Goal: Information Seeking & Learning: Learn about a topic

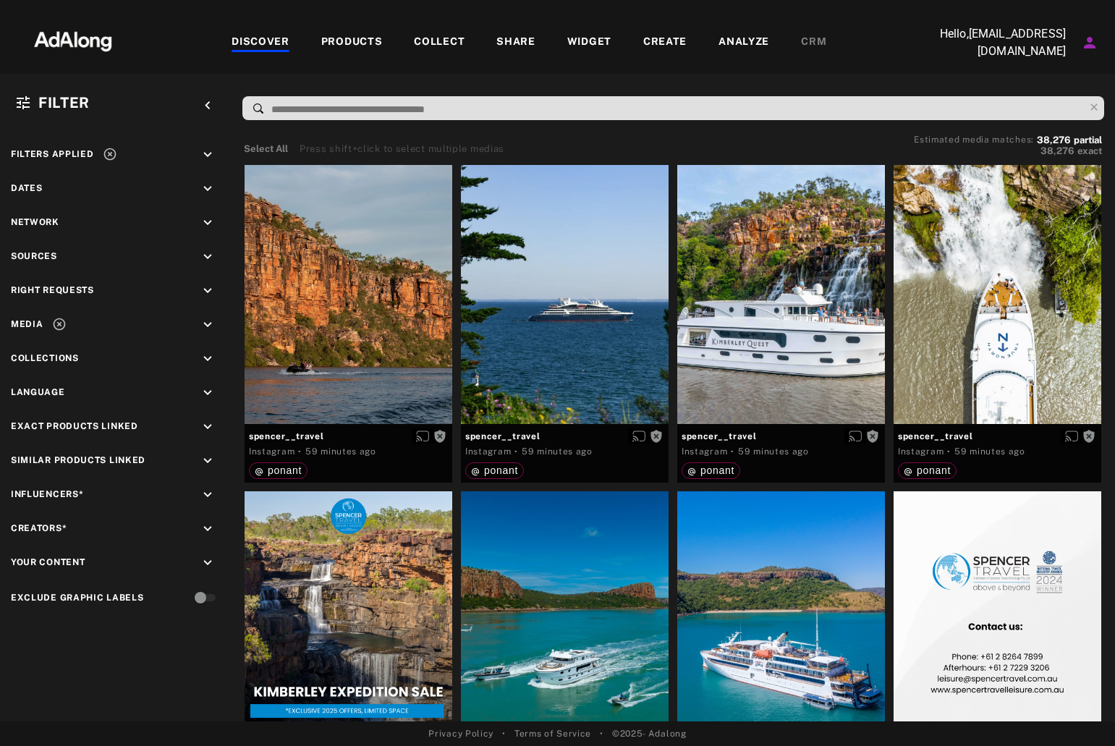
click at [374, 36] on div "PRODUCTS" at bounding box center [351, 42] width 61 height 17
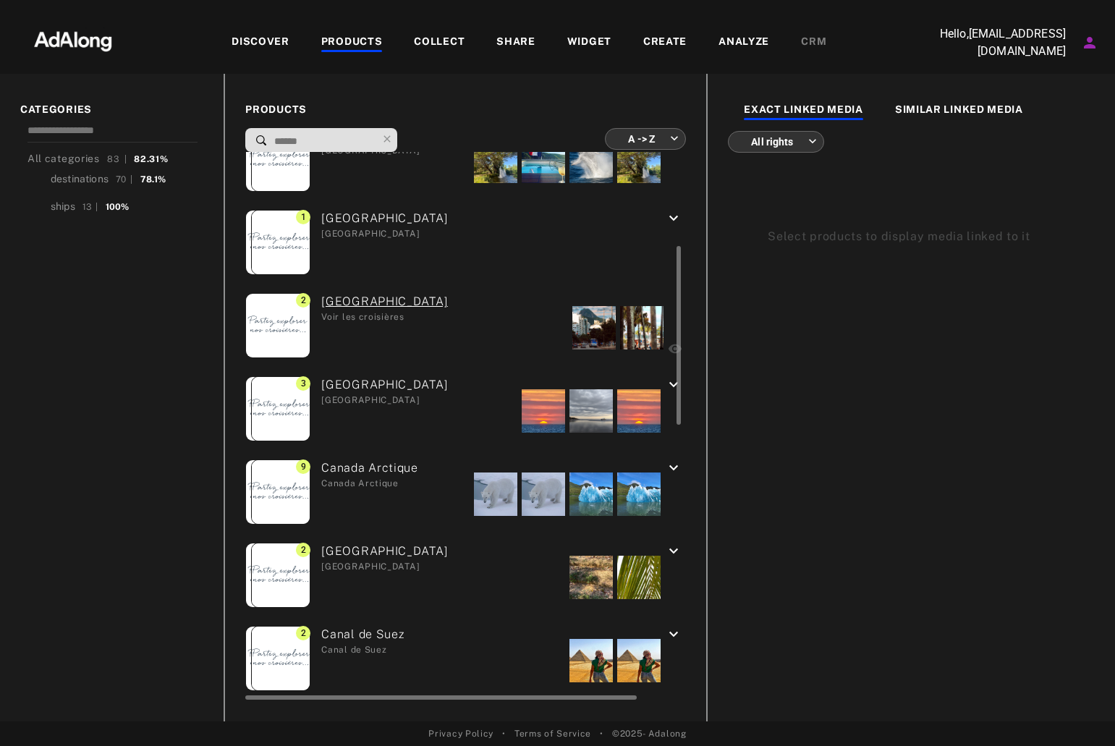
scroll to position [362, 0]
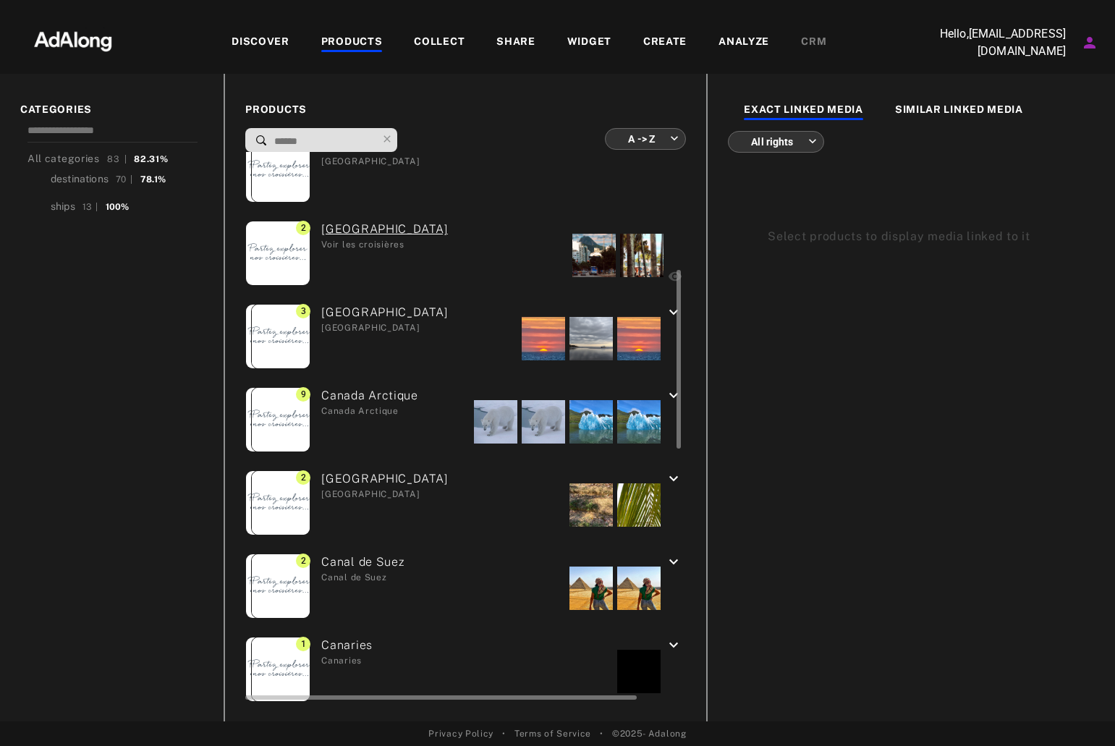
click at [360, 310] on div "[GEOGRAPHIC_DATA] [GEOGRAPHIC_DATA]" at bounding box center [378, 338] width 137 height 69
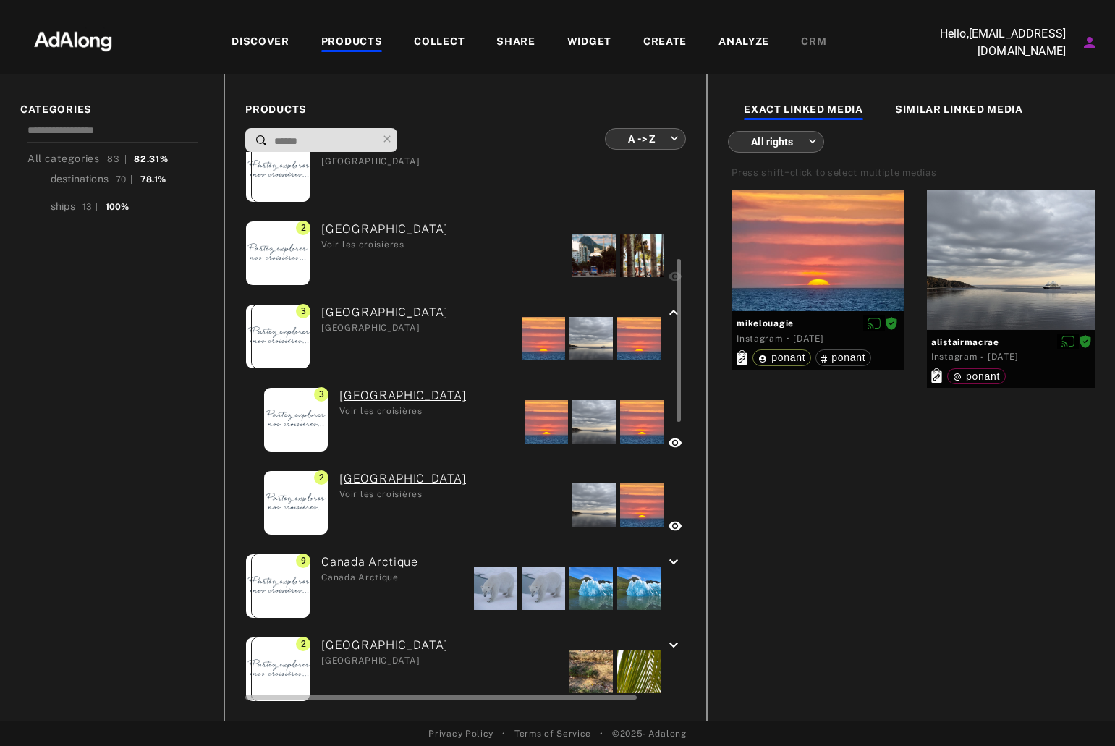
scroll to position [579, 0]
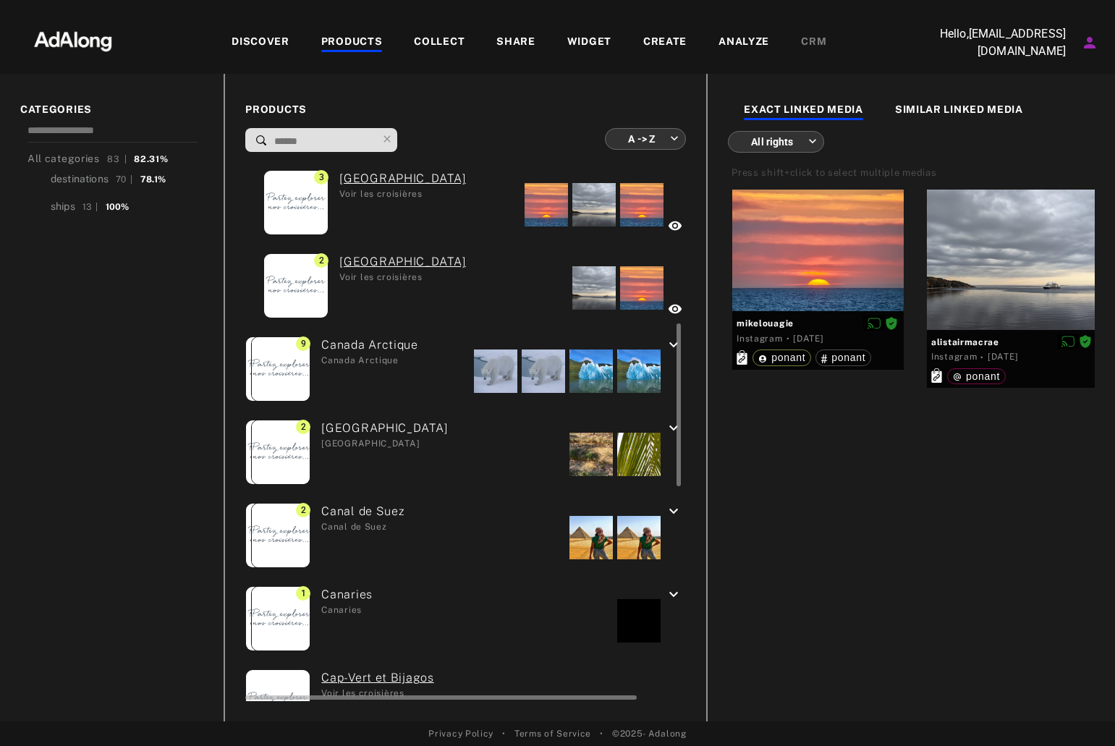
click at [381, 342] on div "Canada Arctique Canada Arctique" at bounding box center [364, 370] width 108 height 69
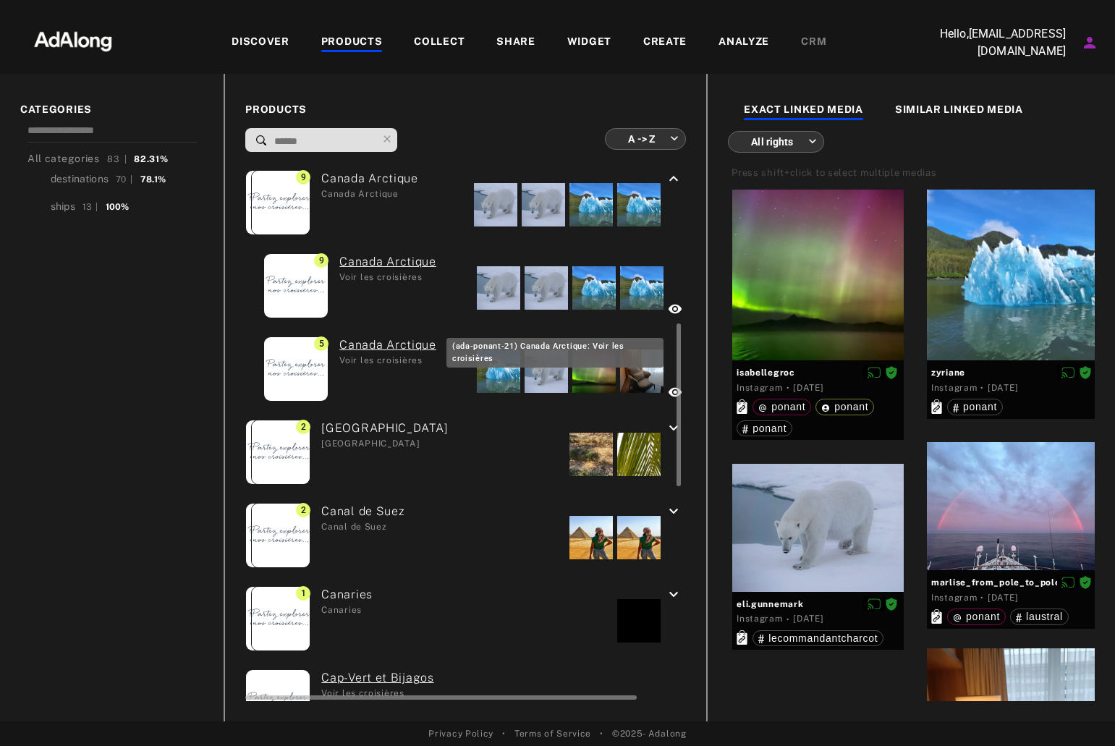
click at [379, 347] on link "Canada Arctique" at bounding box center [387, 344] width 97 height 17
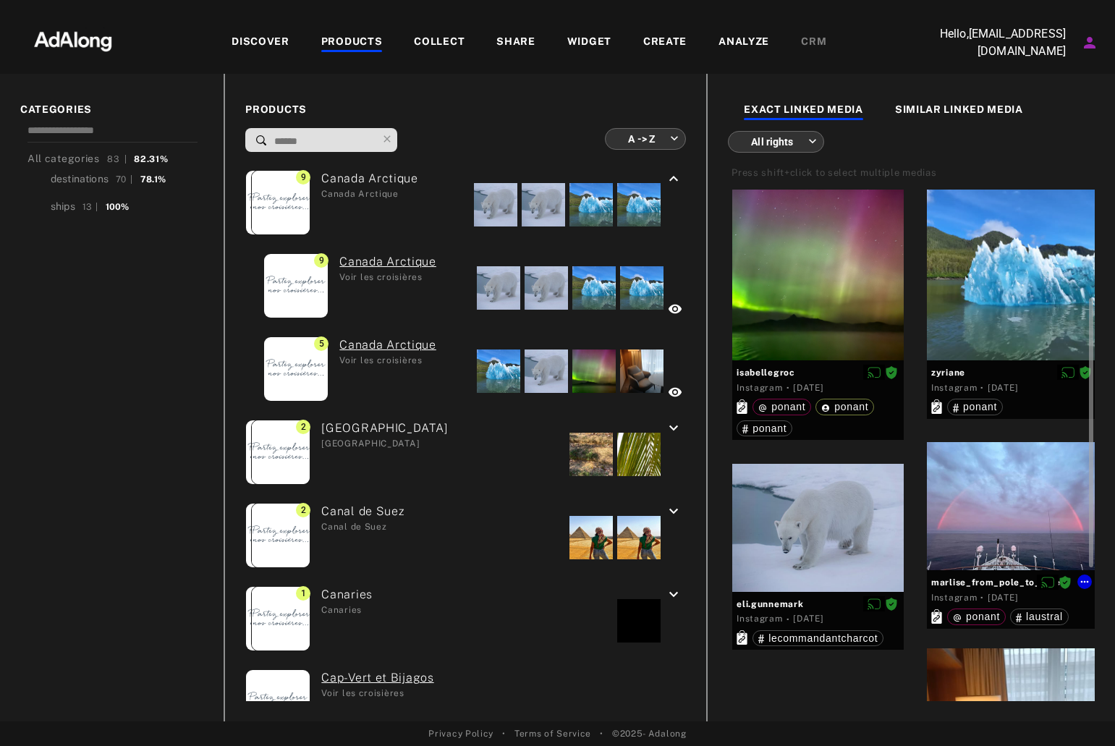
scroll to position [72, 0]
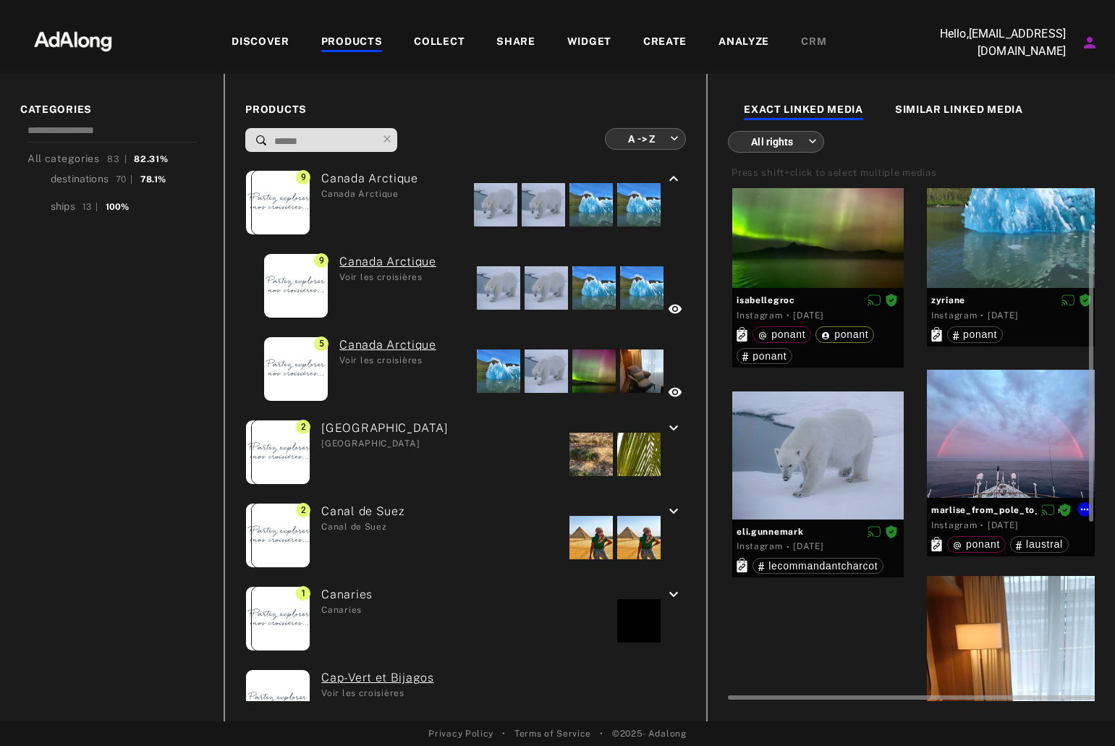
click at [948, 412] on div at bounding box center [1012, 434] width 171 height 128
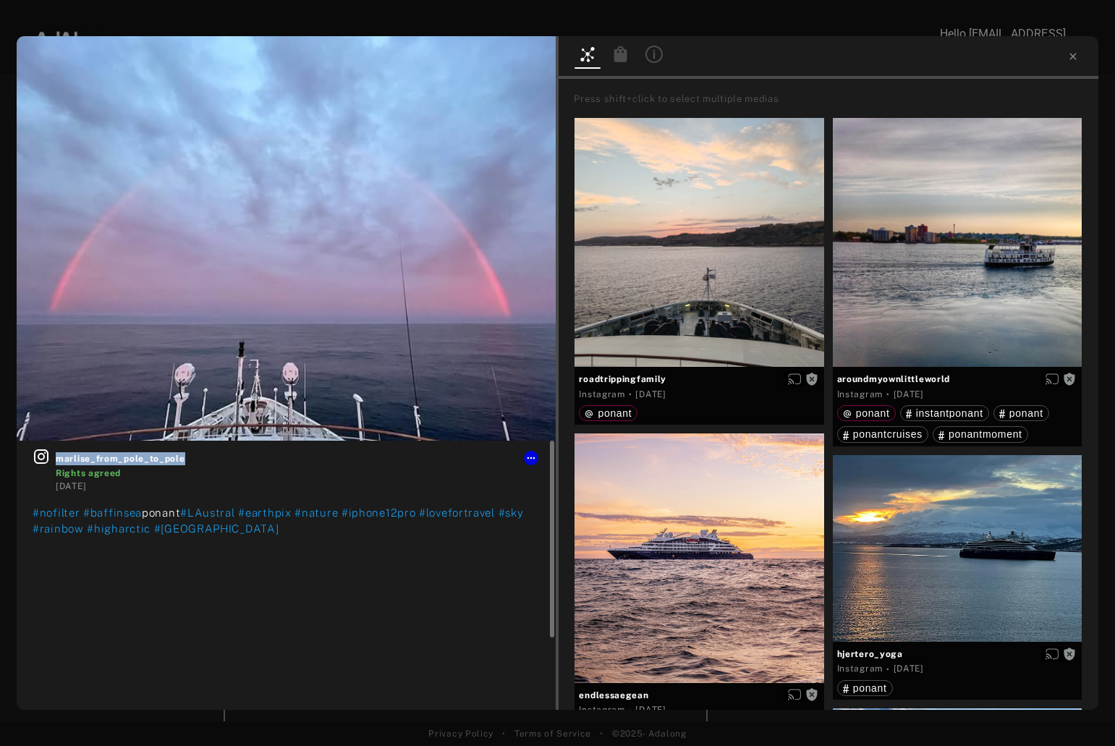
drag, startPoint x: 193, startPoint y: 456, endPoint x: 56, endPoint y: 454, distance: 137.5
click at [56, 454] on span "marlise_from_pole_to_pole" at bounding box center [298, 458] width 484 height 13
copy span "marlise_from_pole_to_pole"
click at [534, 454] on icon at bounding box center [531, 458] width 12 height 12
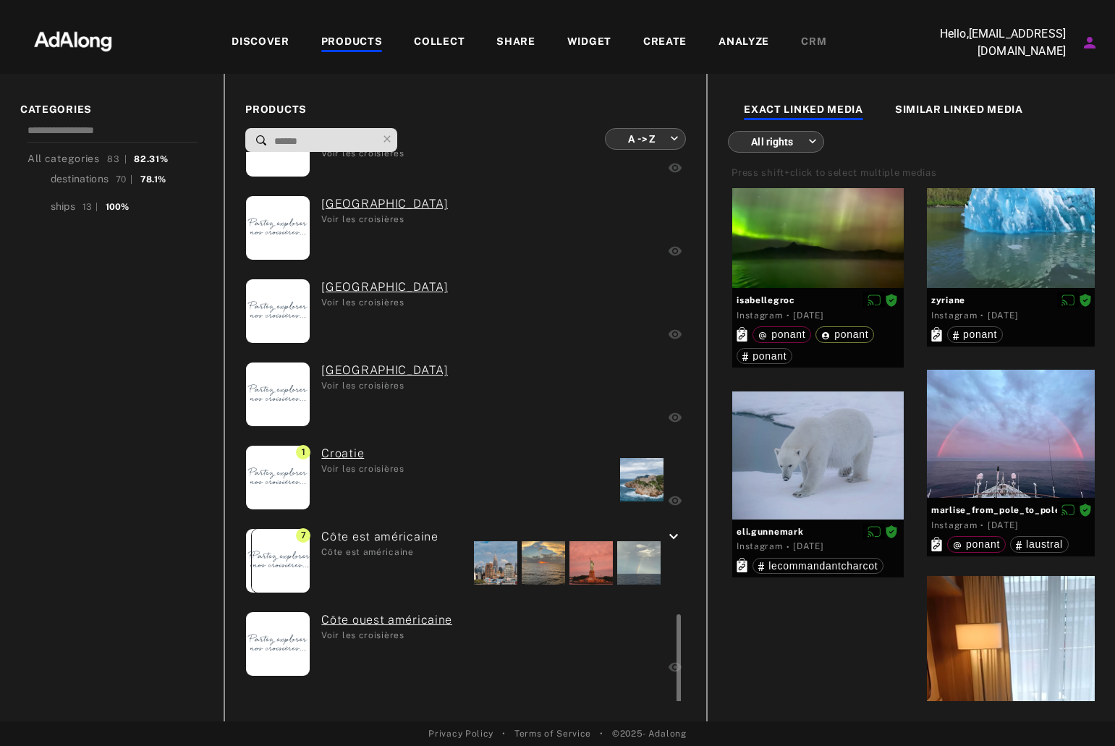
scroll to position [1373, 0]
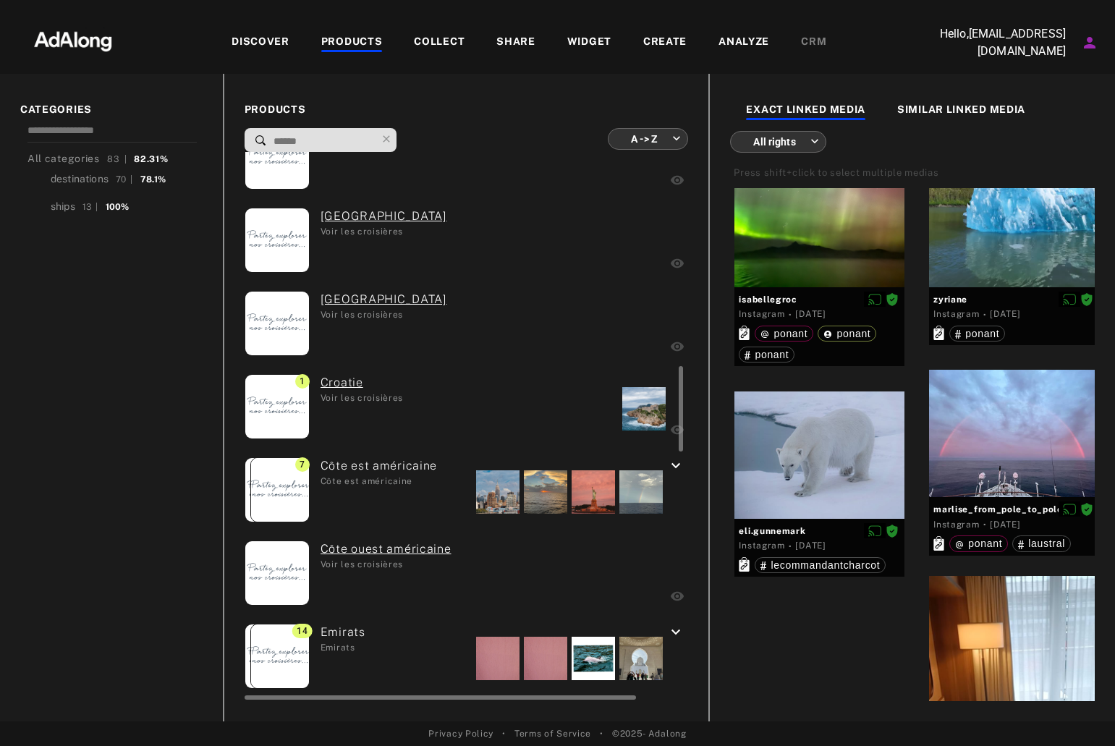
click at [346, 465] on div "Côte est américaine Côte est américaine" at bounding box center [373, 491] width 127 height 69
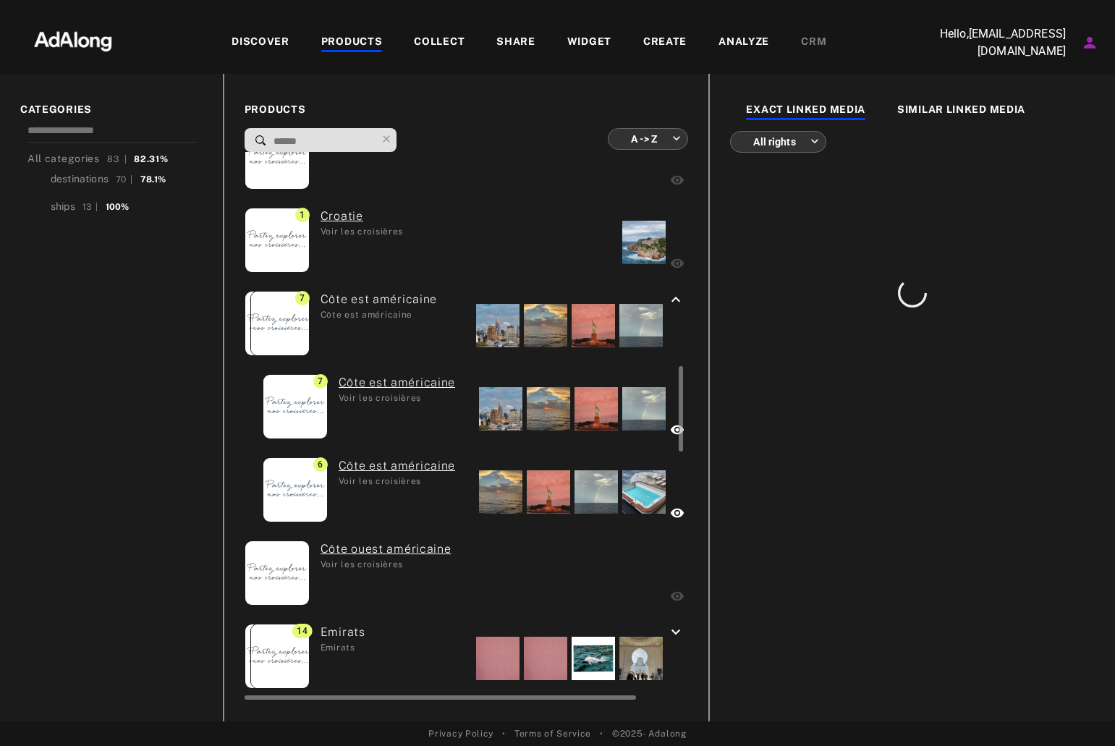
scroll to position [0, 0]
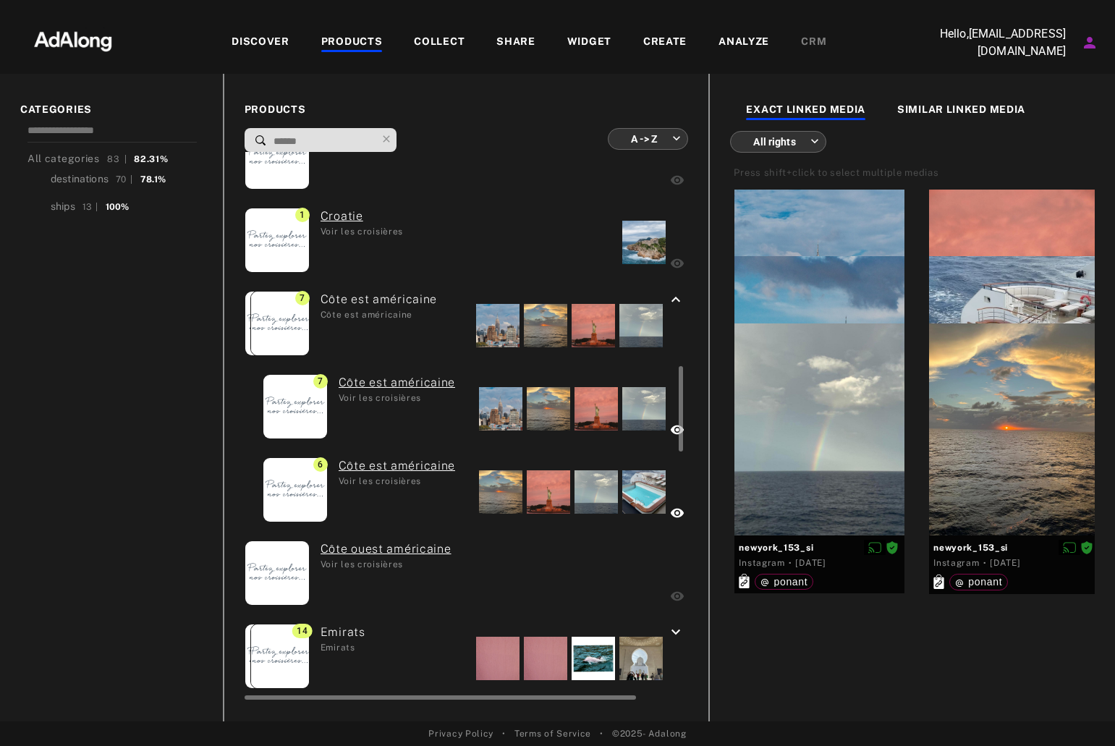
click at [479, 490] on div at bounding box center [500, 491] width 43 height 43
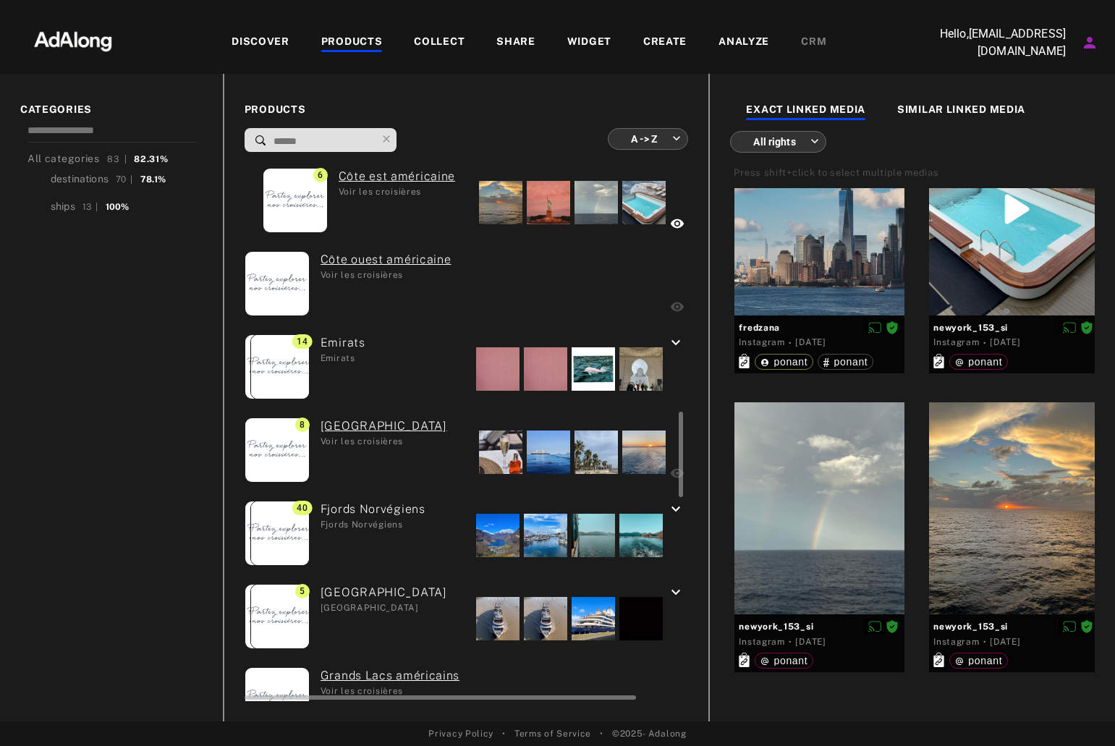
scroll to position [2241, 0]
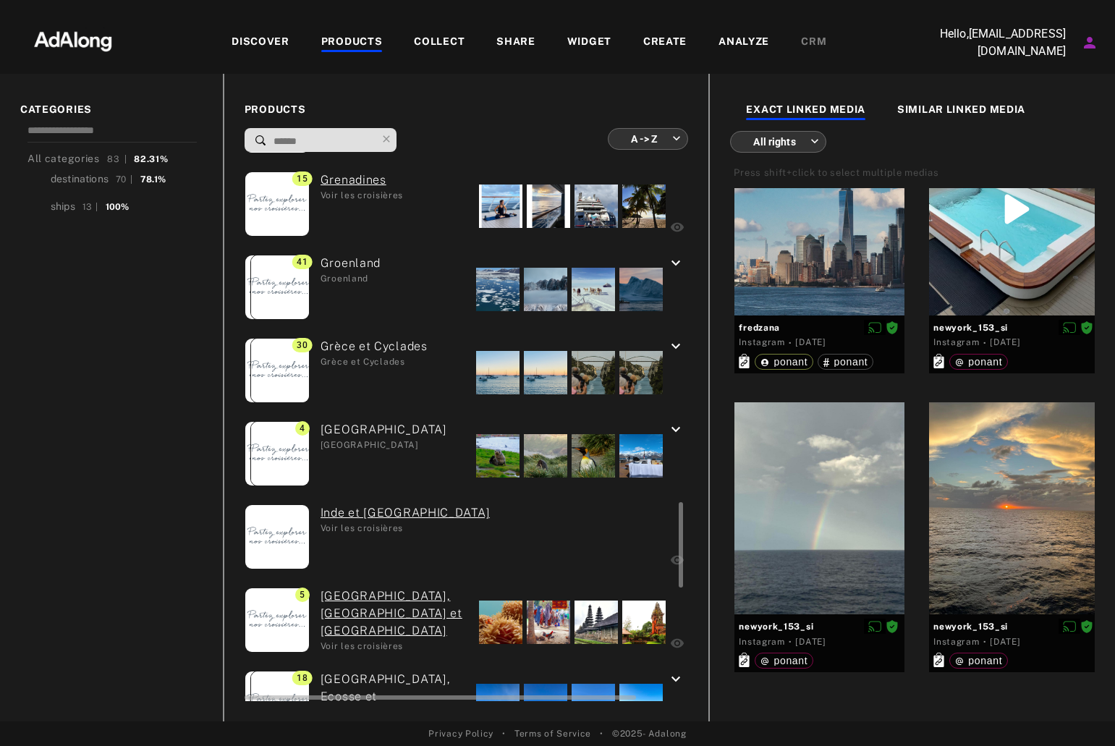
click at [476, 286] on div at bounding box center [497, 289] width 43 height 43
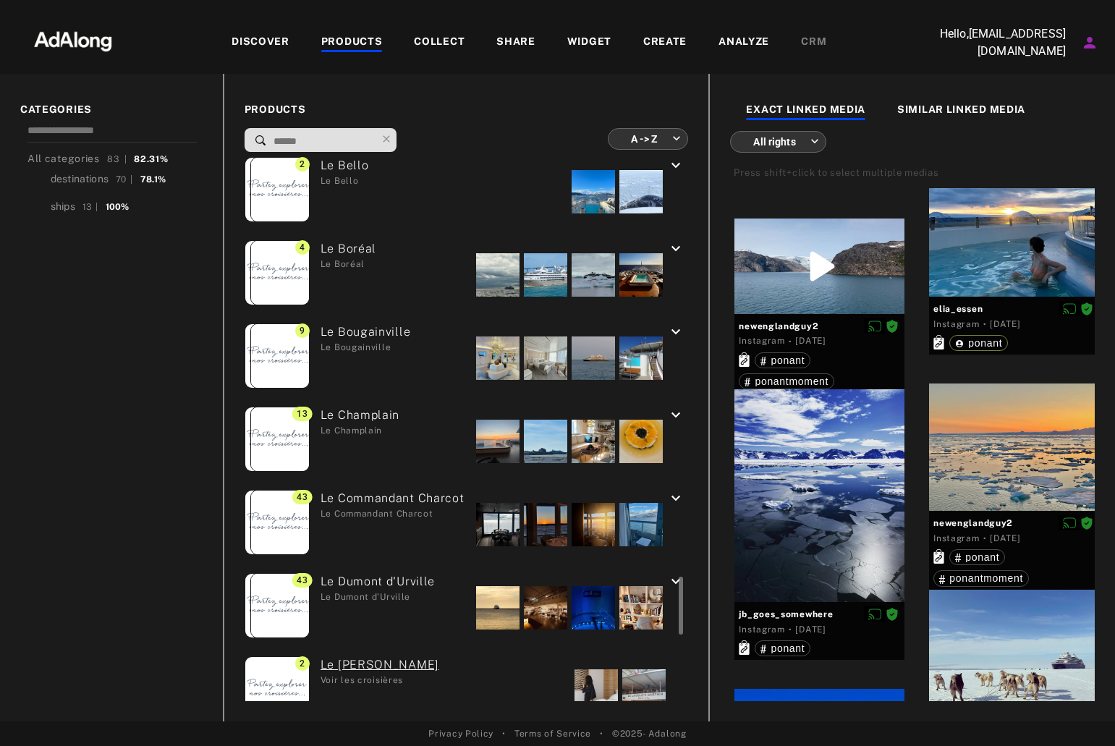
scroll to position [3326, 0]
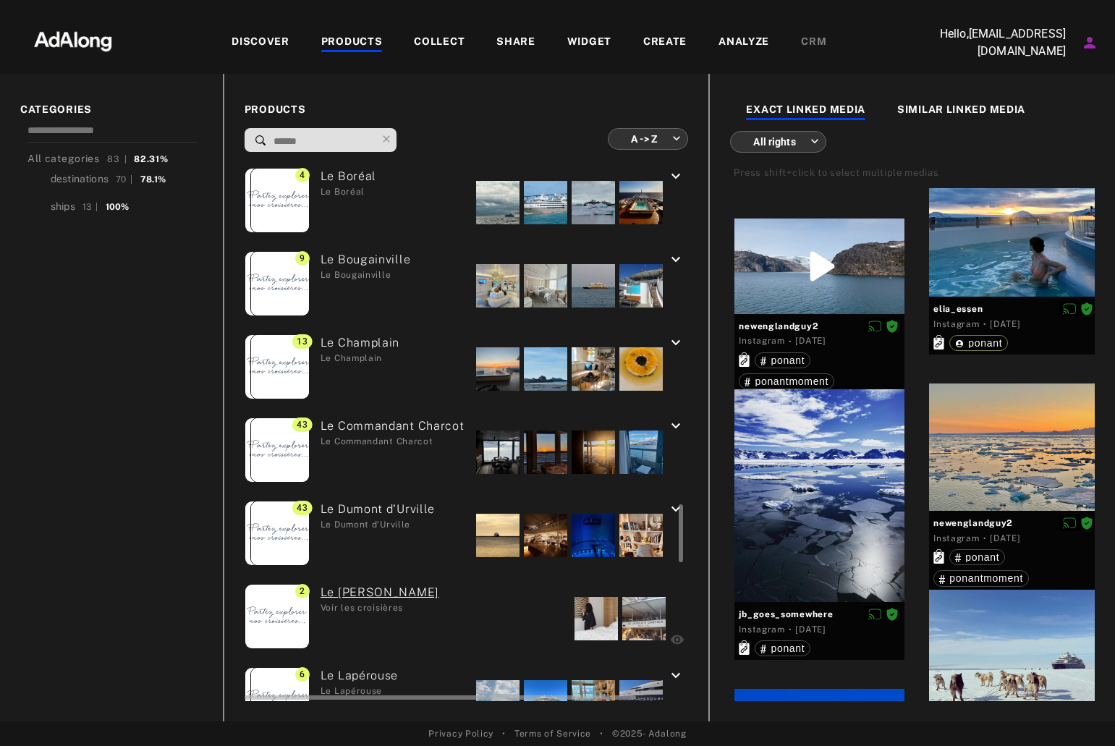
click at [476, 195] on div at bounding box center [497, 202] width 43 height 43
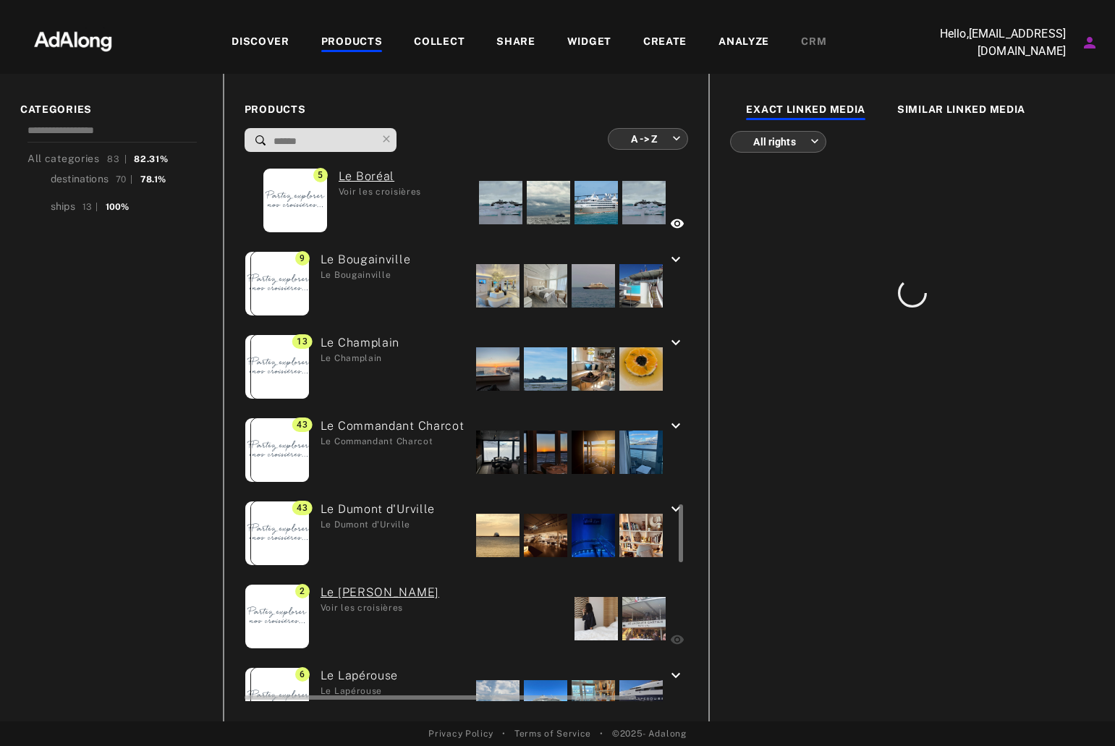
scroll to position [0, 0]
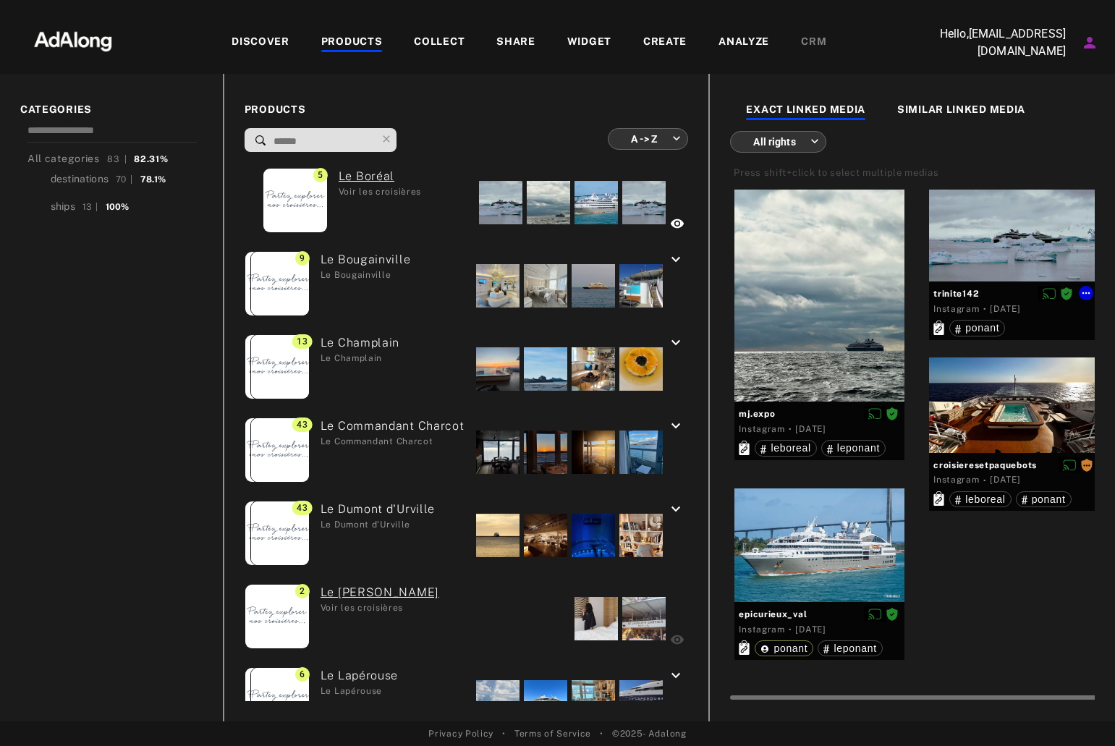
click at [959, 219] on div at bounding box center [1014, 236] width 170 height 92
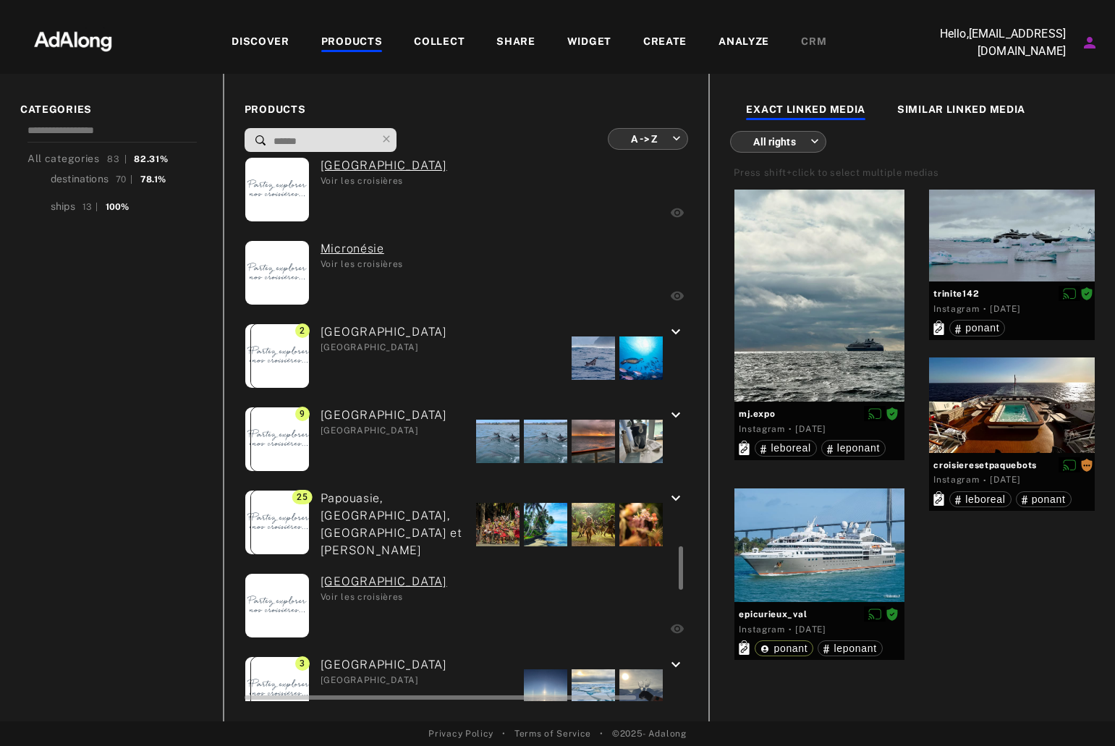
scroll to position [4990, 0]
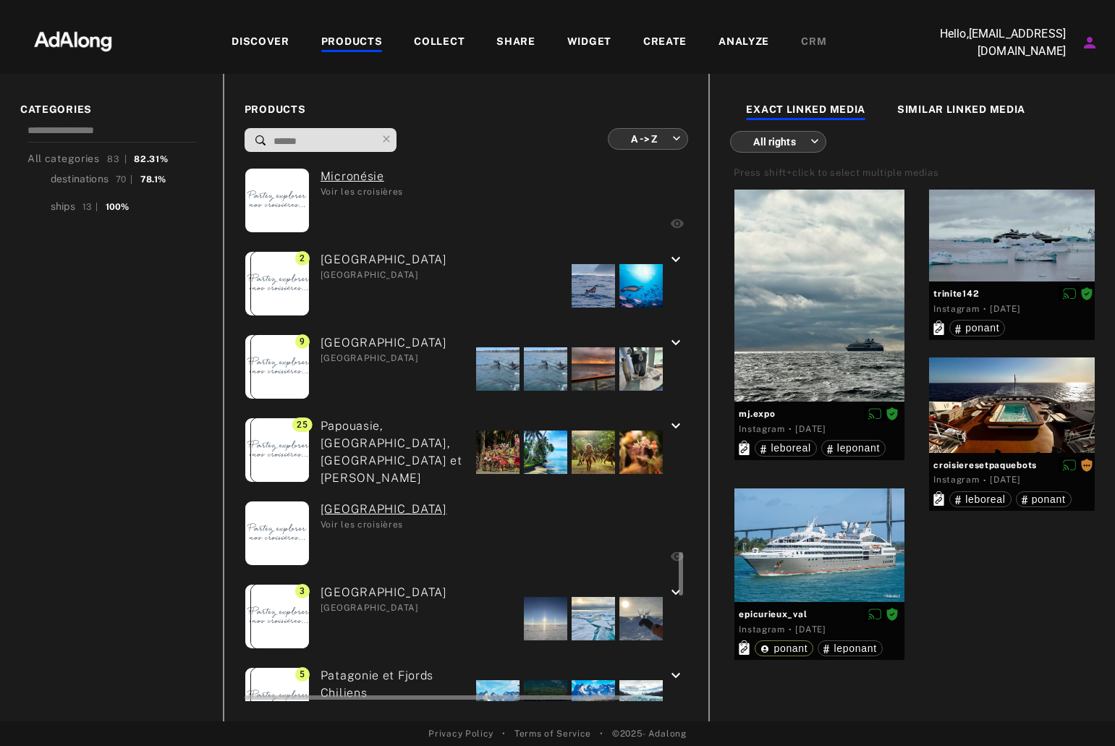
click at [418, 593] on div "Passage du Nord-Ouest Passage du Nord-Ouest" at bounding box center [378, 618] width 137 height 69
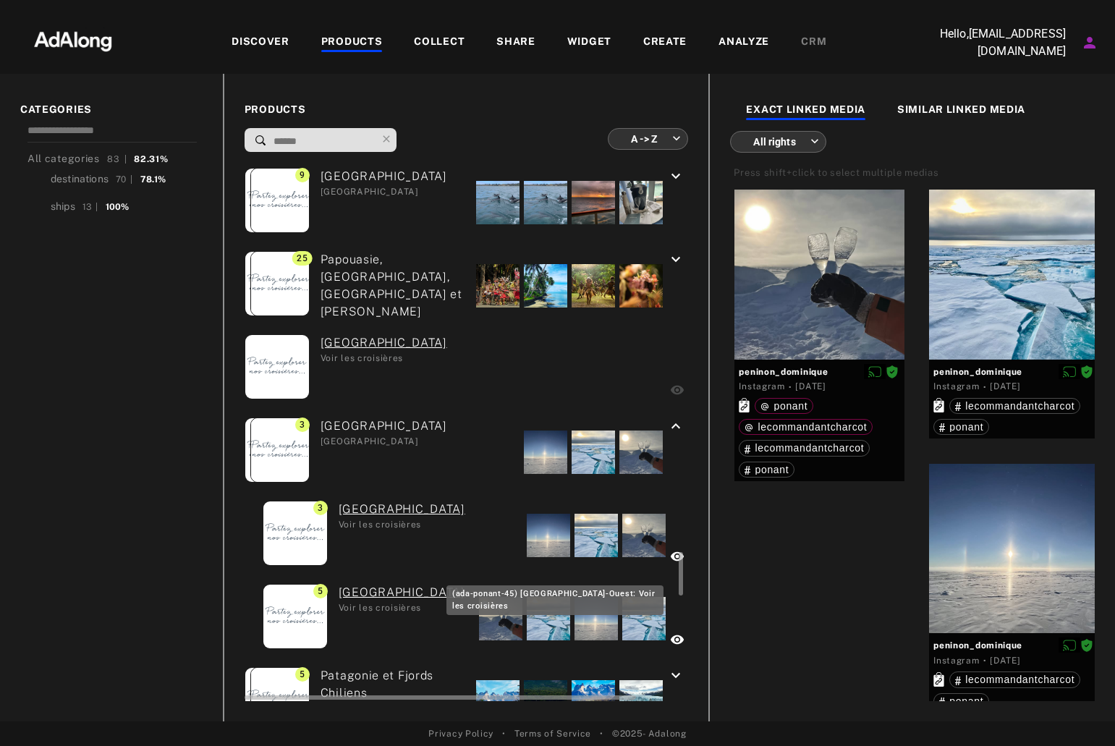
click at [394, 587] on link "[GEOGRAPHIC_DATA]" at bounding box center [402, 592] width 127 height 17
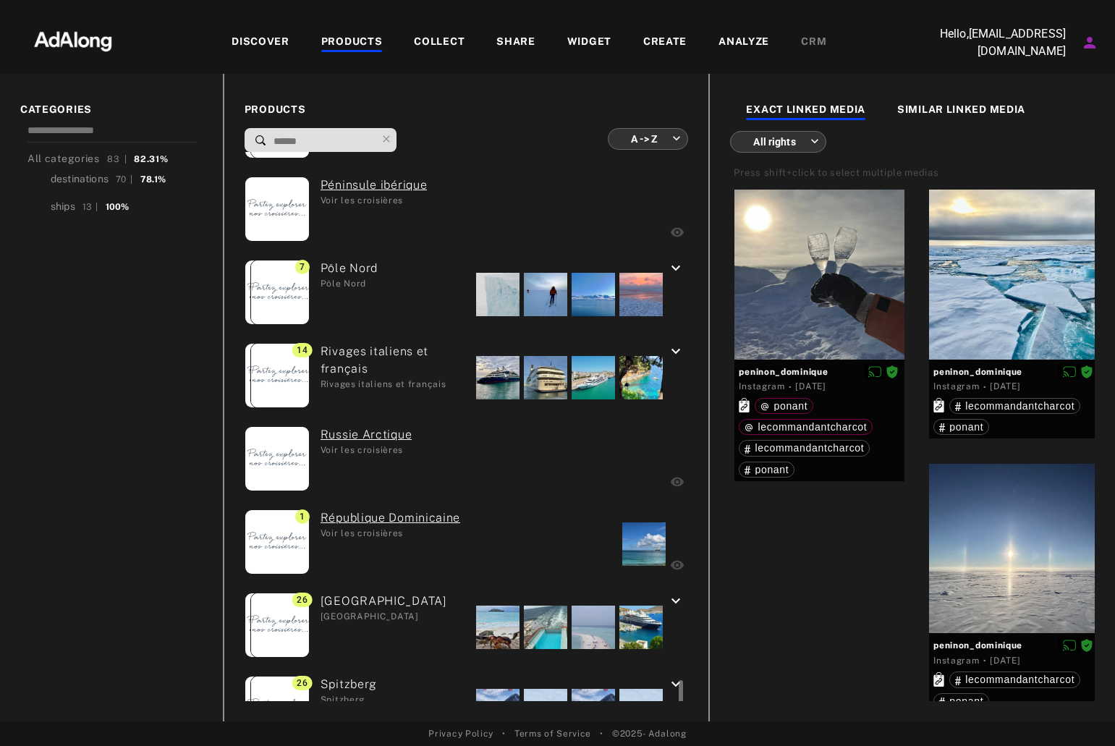
scroll to position [5885, 0]
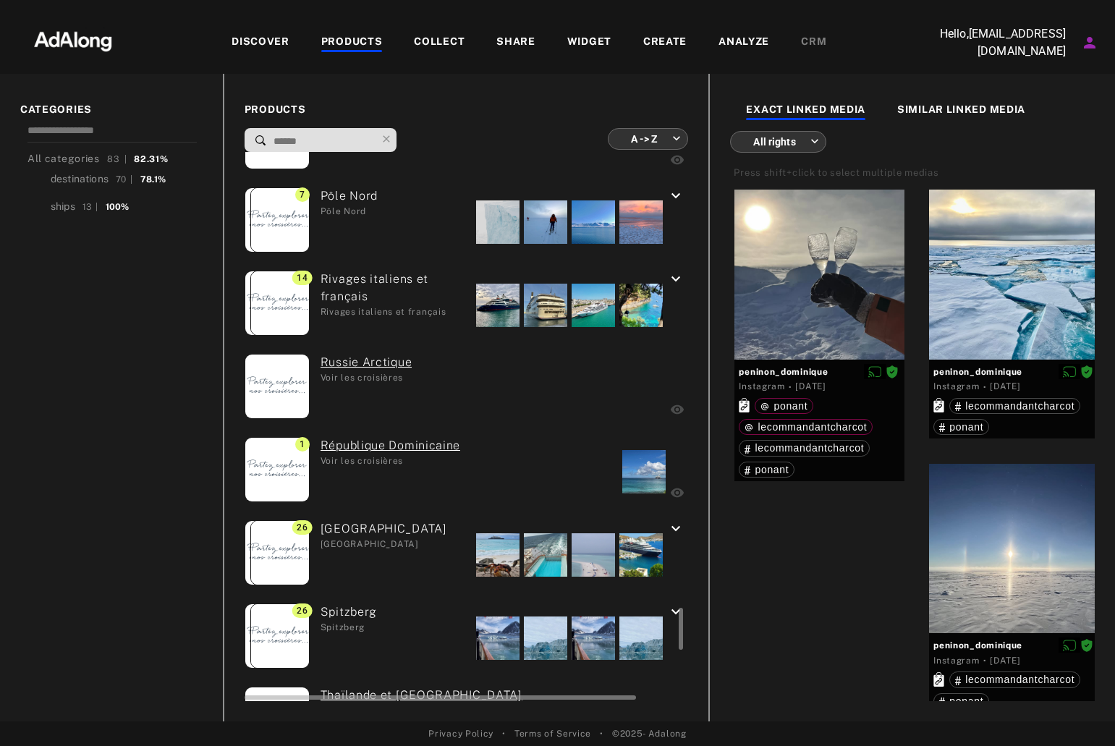
click at [365, 611] on div "[PERSON_NAME]" at bounding box center [343, 637] width 67 height 69
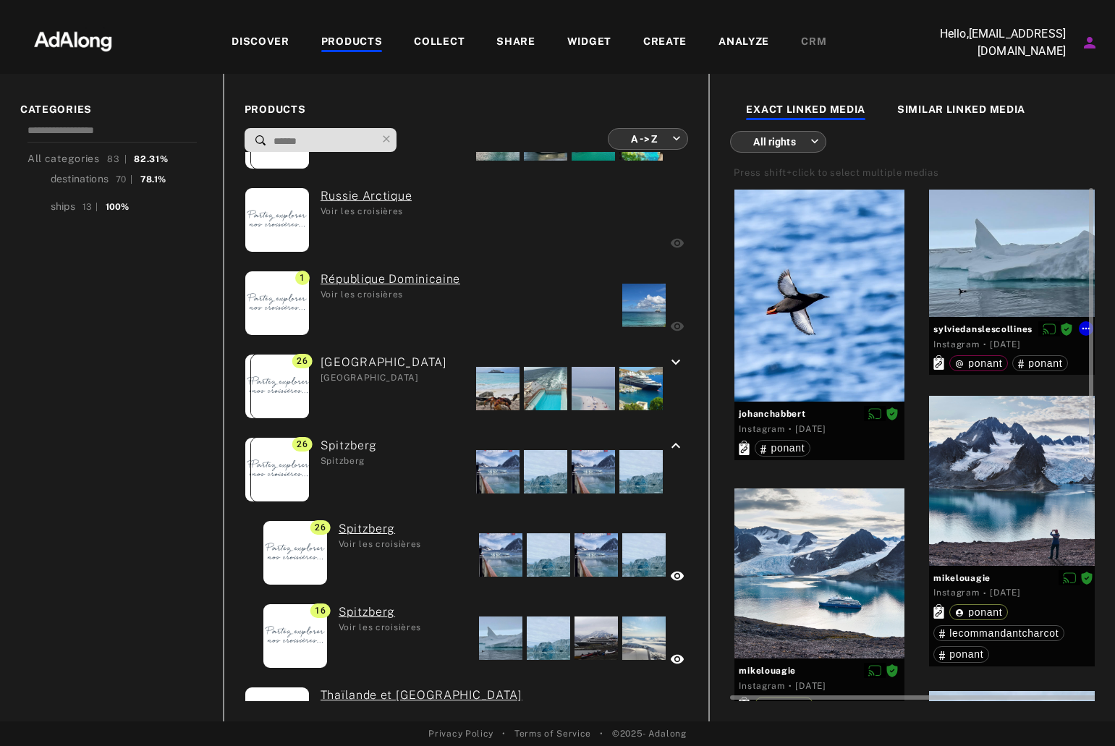
click at [970, 284] on div at bounding box center [1014, 253] width 170 height 127
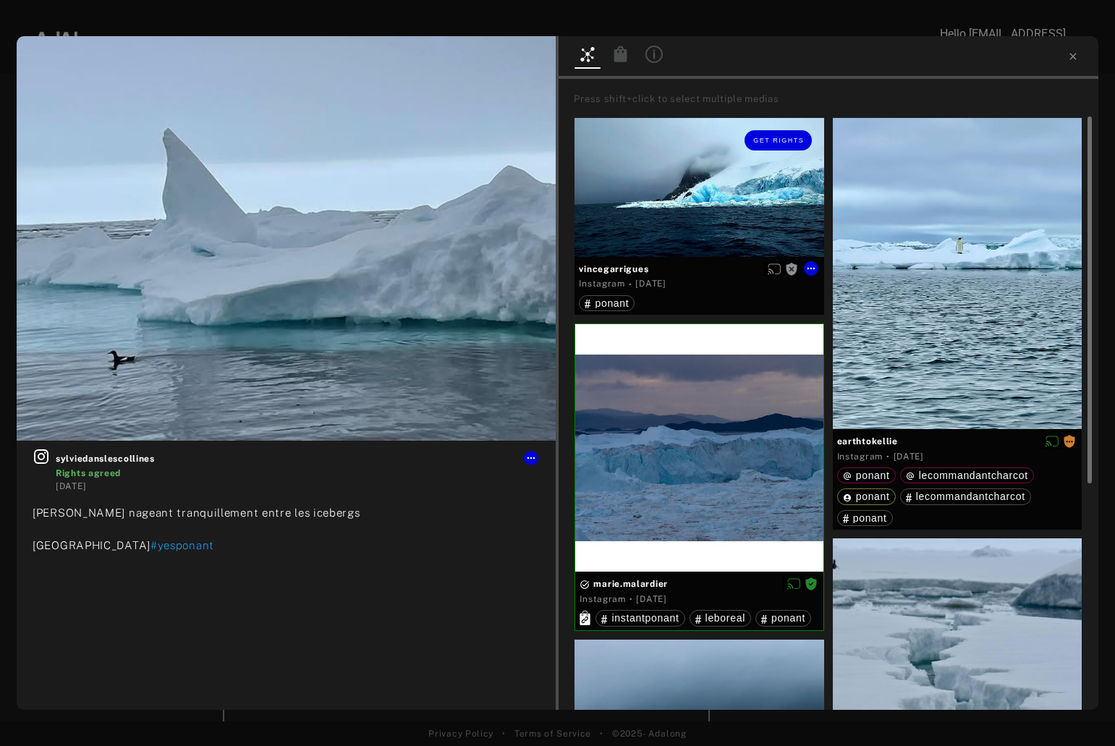
click at [700, 188] on div "Get rights" at bounding box center [698, 187] width 249 height 139
click at [690, 438] on div at bounding box center [698, 447] width 247 height 247
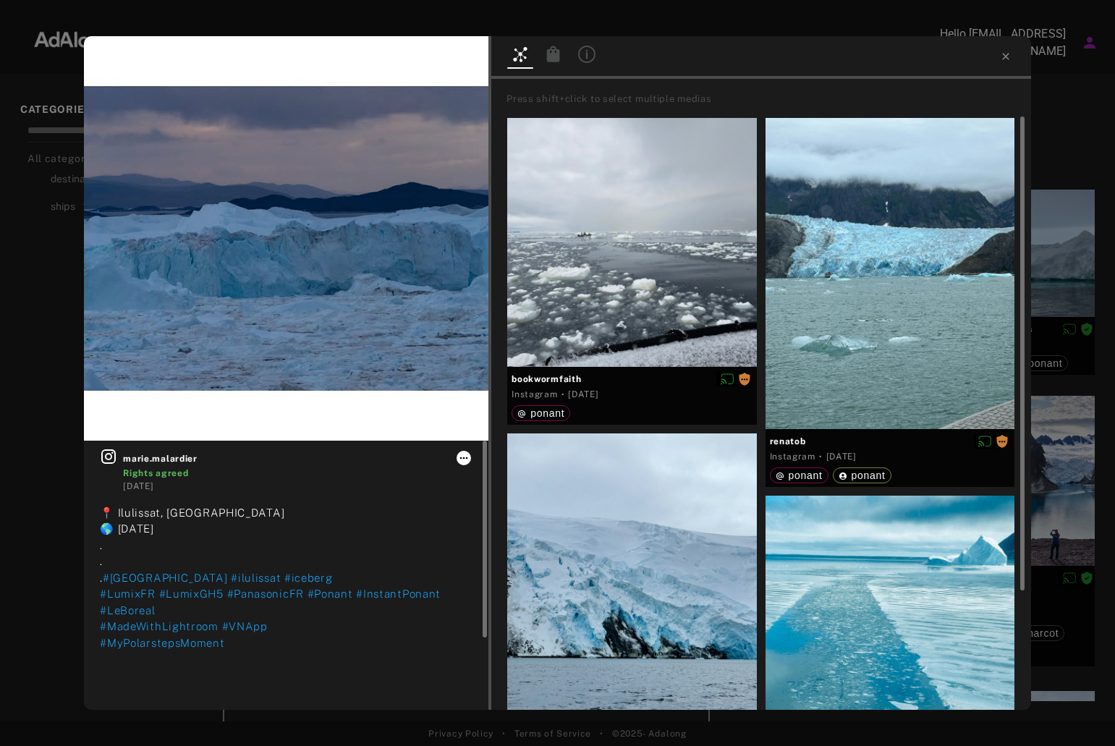
click at [462, 456] on icon at bounding box center [464, 458] width 12 height 12
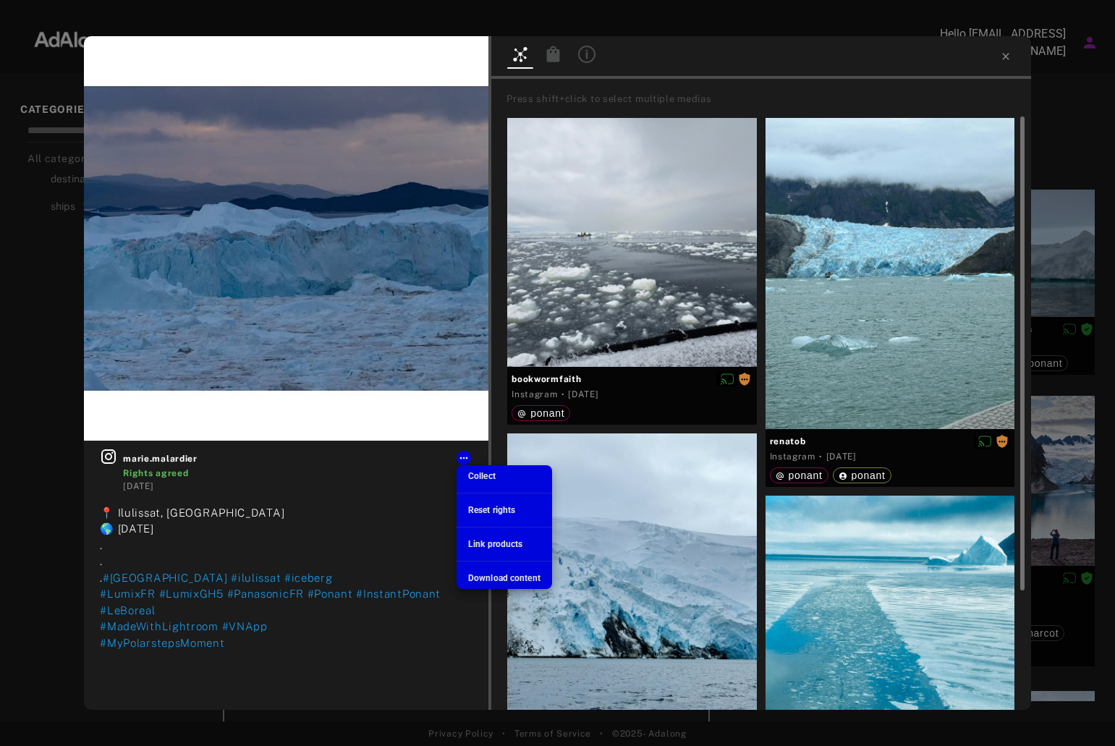
click at [481, 473] on span "Collect" at bounding box center [481, 476] width 27 height 10
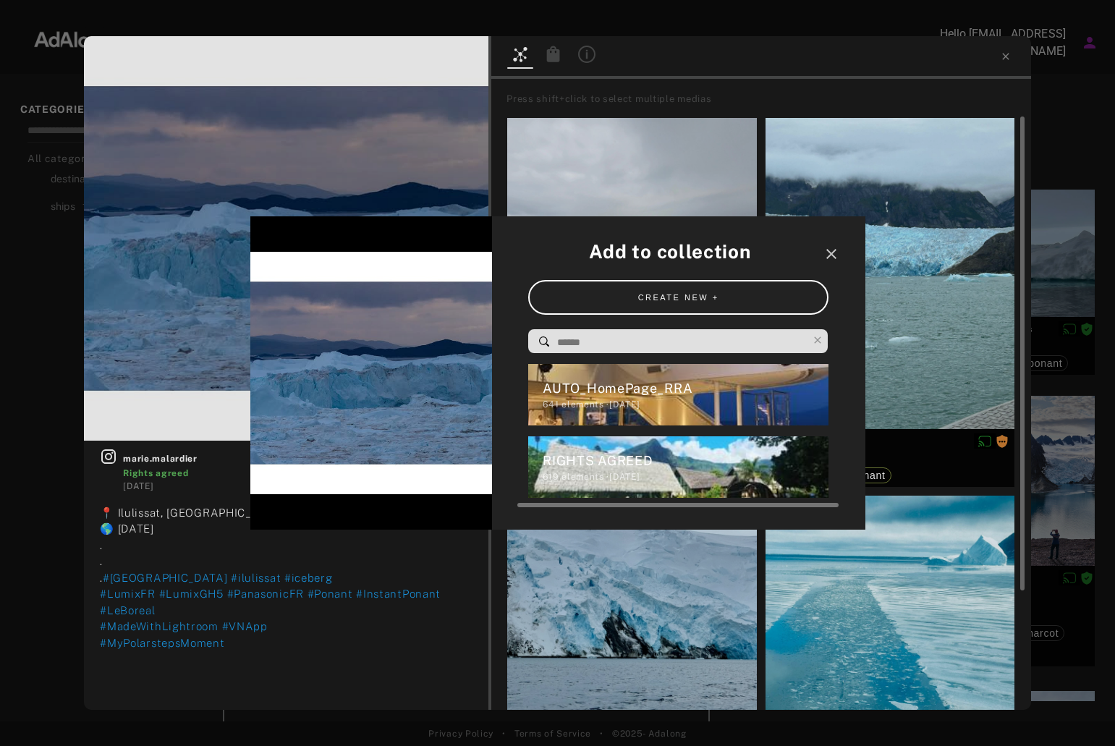
click at [629, 460] on div "RIGHTS AGREED" at bounding box center [686, 461] width 286 height 20
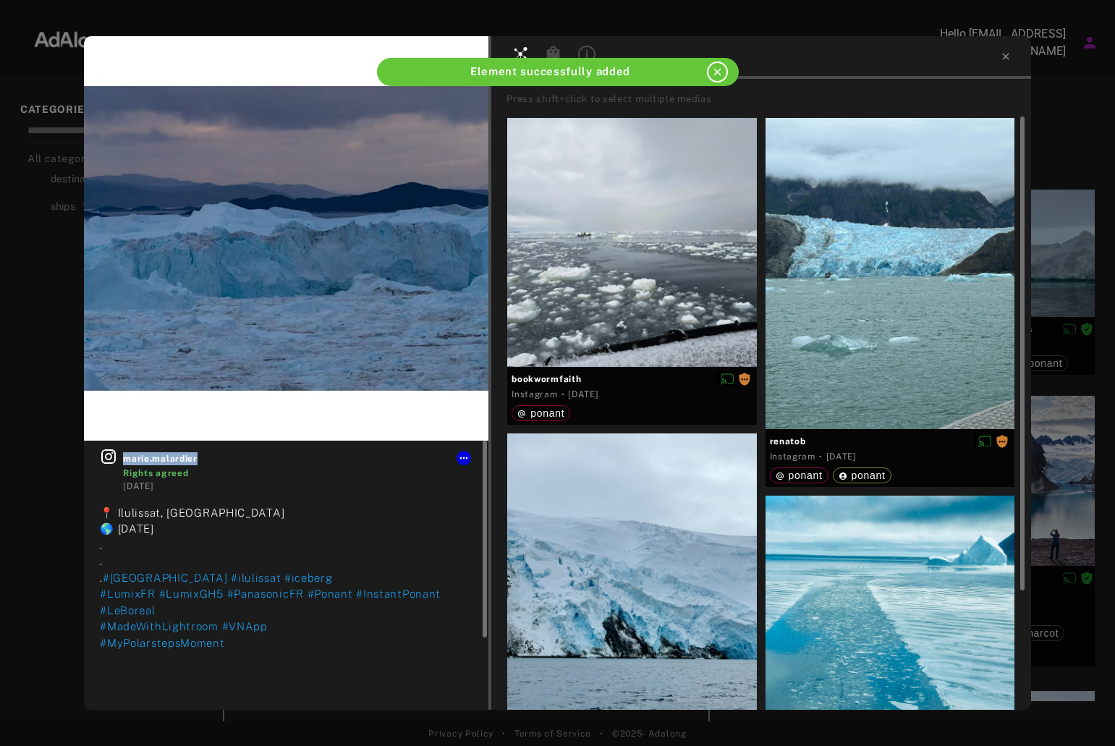
drag, startPoint x: 204, startPoint y: 457, endPoint x: 116, endPoint y: 463, distance: 87.7
click at [116, 463] on div "[PERSON_NAME].malardier Rights agreed [DATE]" at bounding box center [286, 470] width 373 height 45
copy span "marie.malardier"
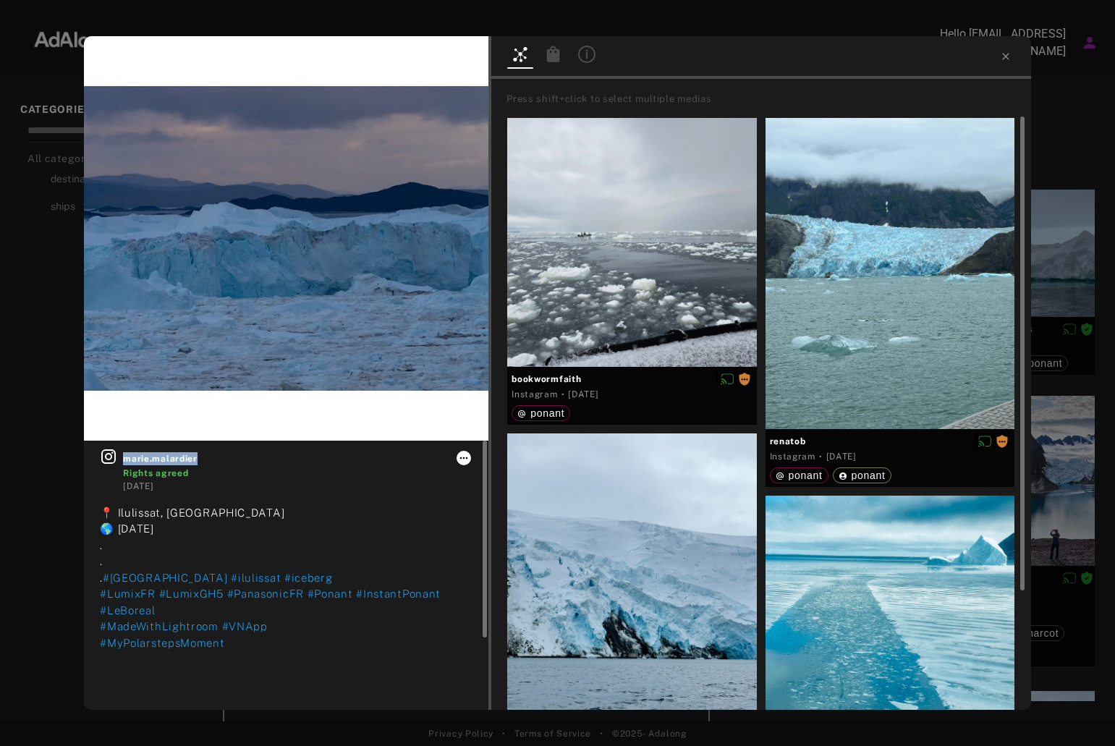
click at [466, 457] on icon at bounding box center [464, 458] width 12 height 12
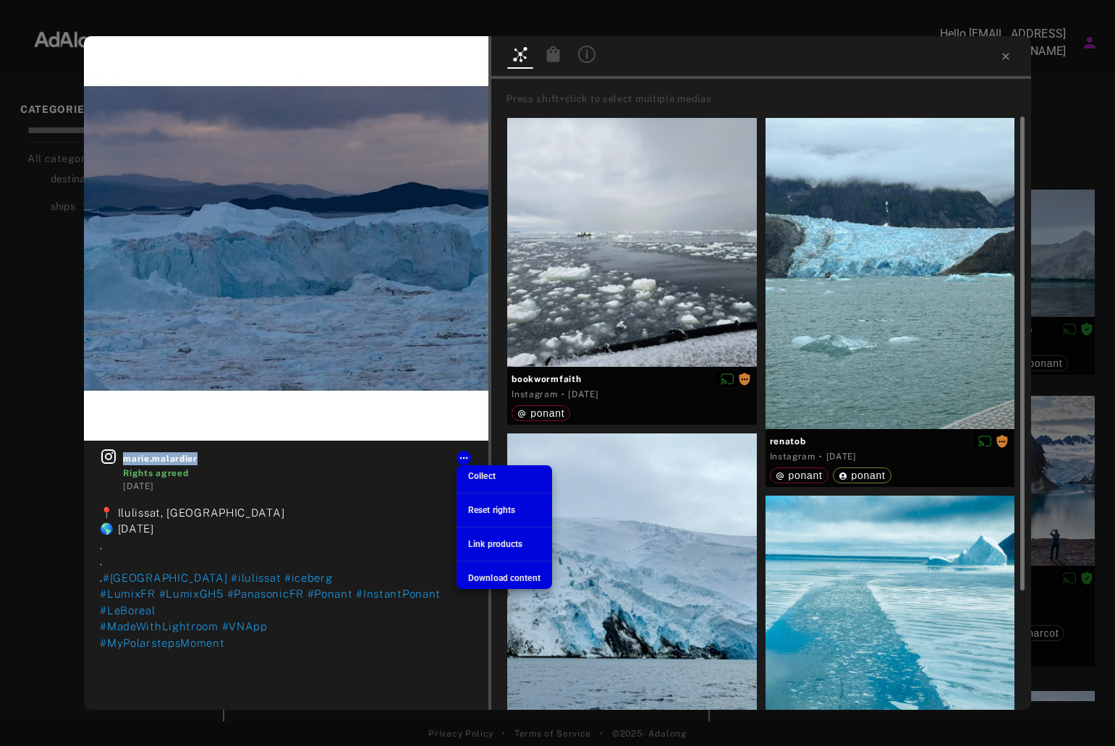
click at [484, 576] on span "Download content" at bounding box center [504, 578] width 72 height 10
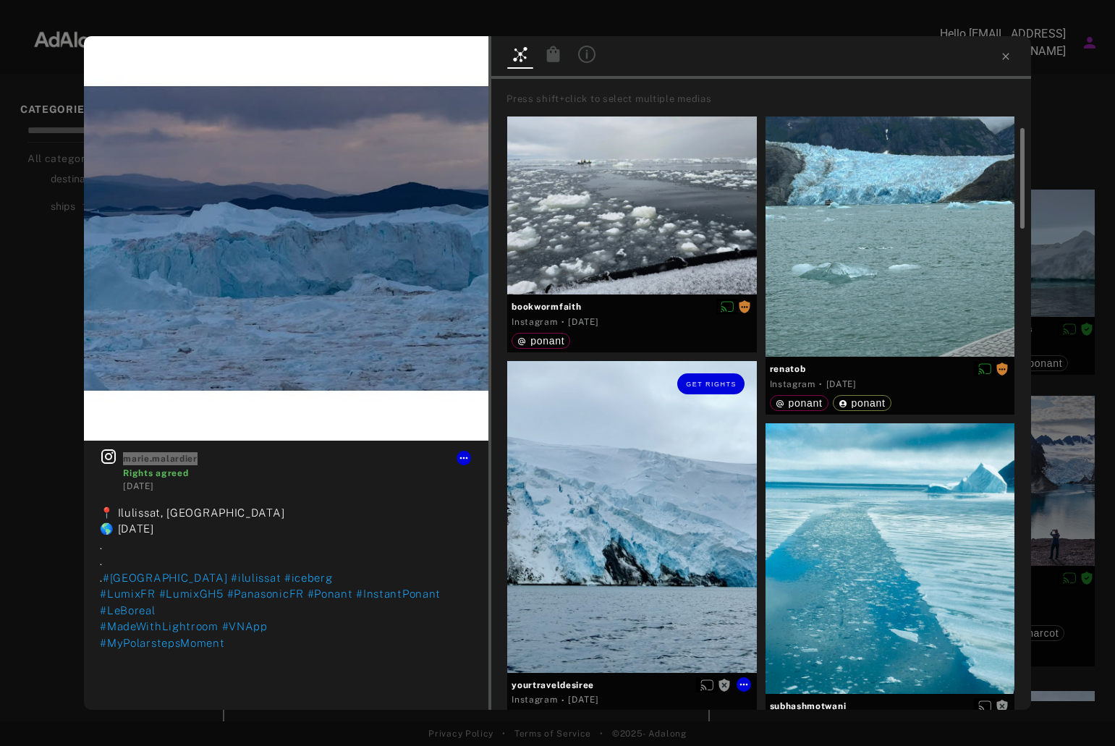
scroll to position [145, 0]
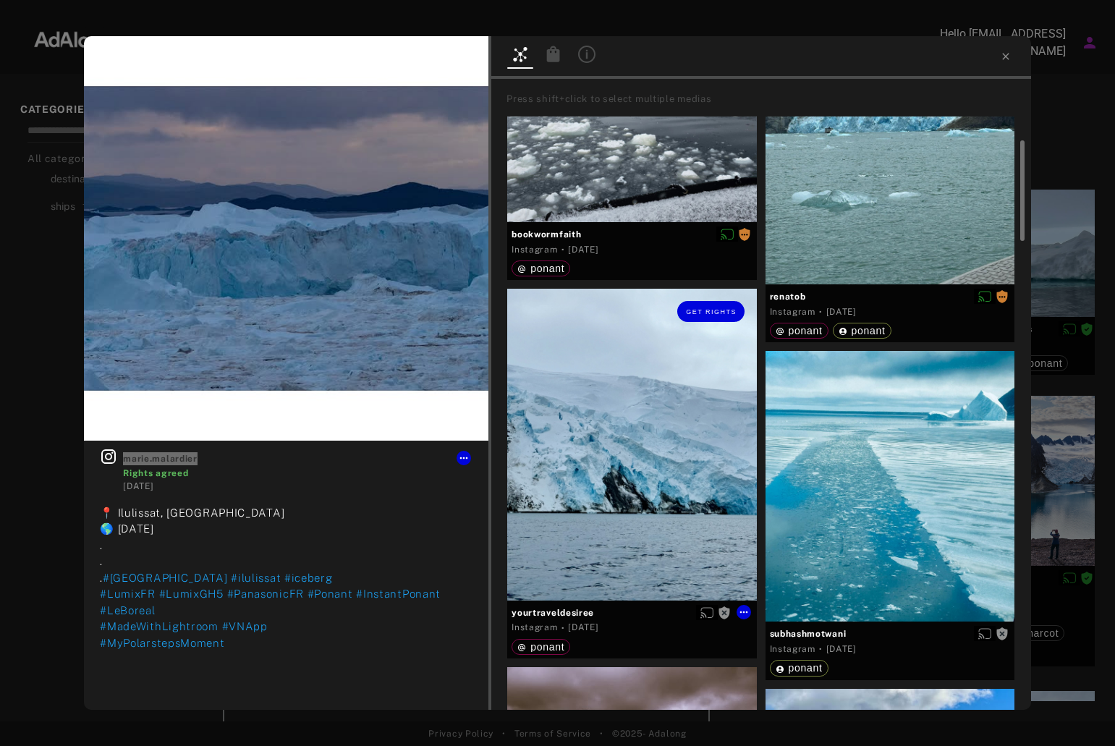
click at [629, 417] on div "Get rights" at bounding box center [631, 444] width 249 height 311
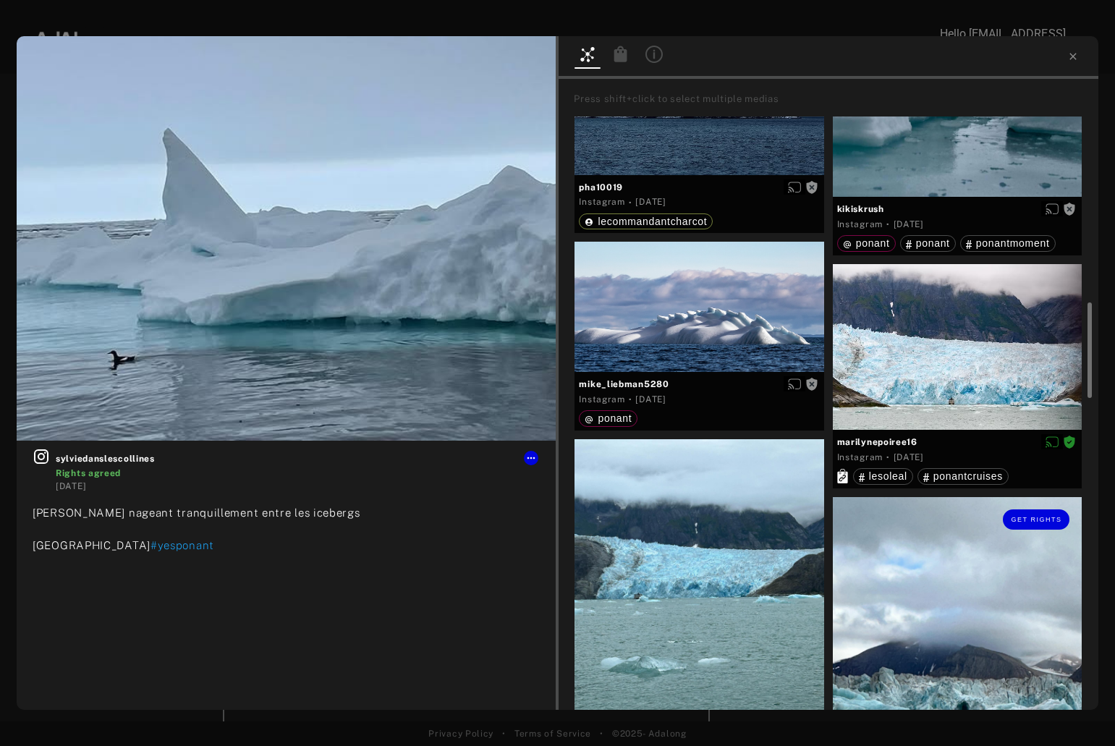
scroll to position [723, 0]
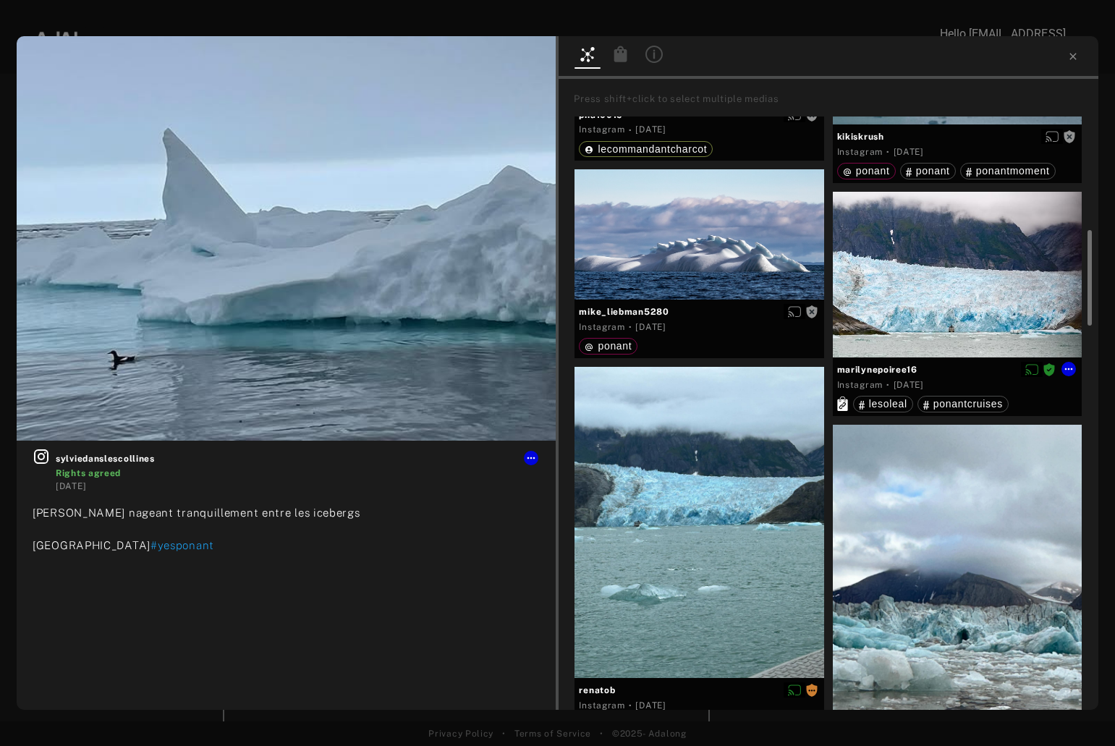
click at [967, 265] on div at bounding box center [957, 275] width 249 height 166
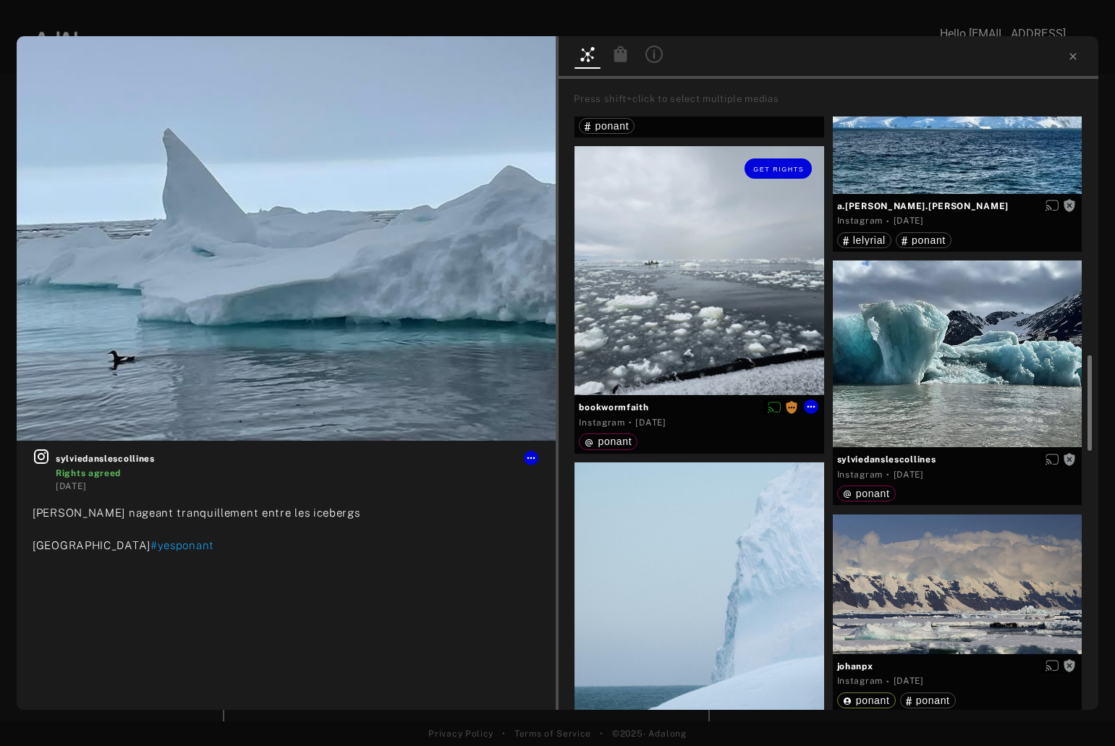
scroll to position [1736, 0]
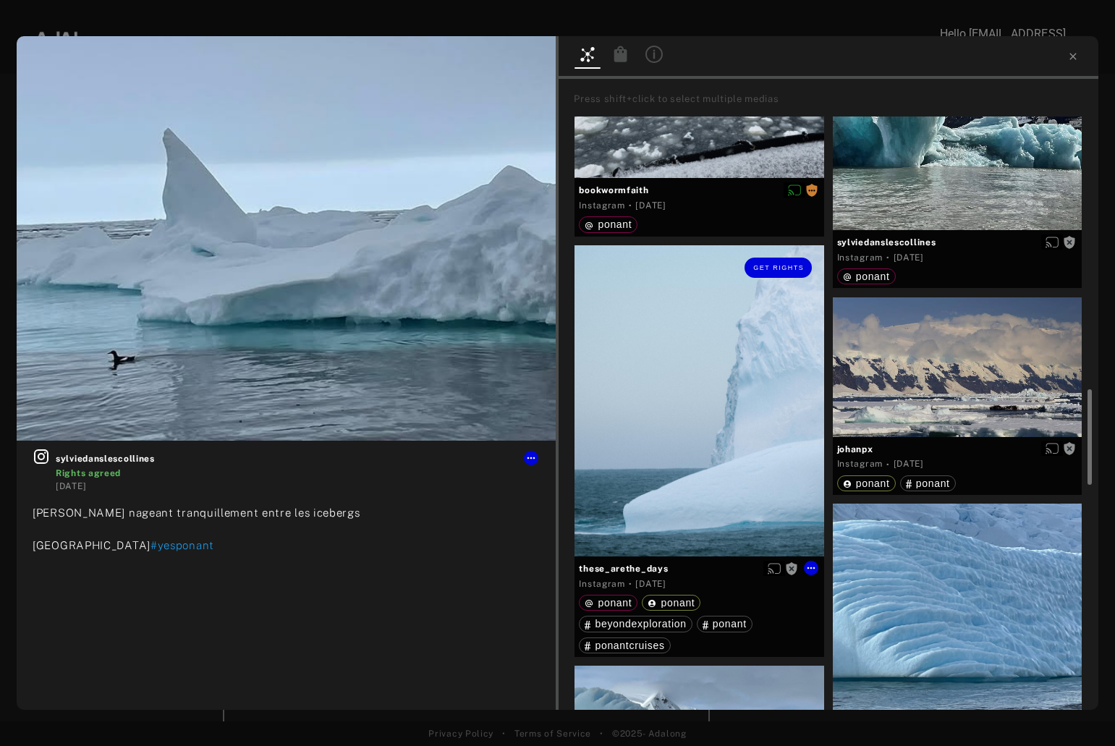
click at [654, 383] on div "Get rights" at bounding box center [698, 400] width 249 height 311
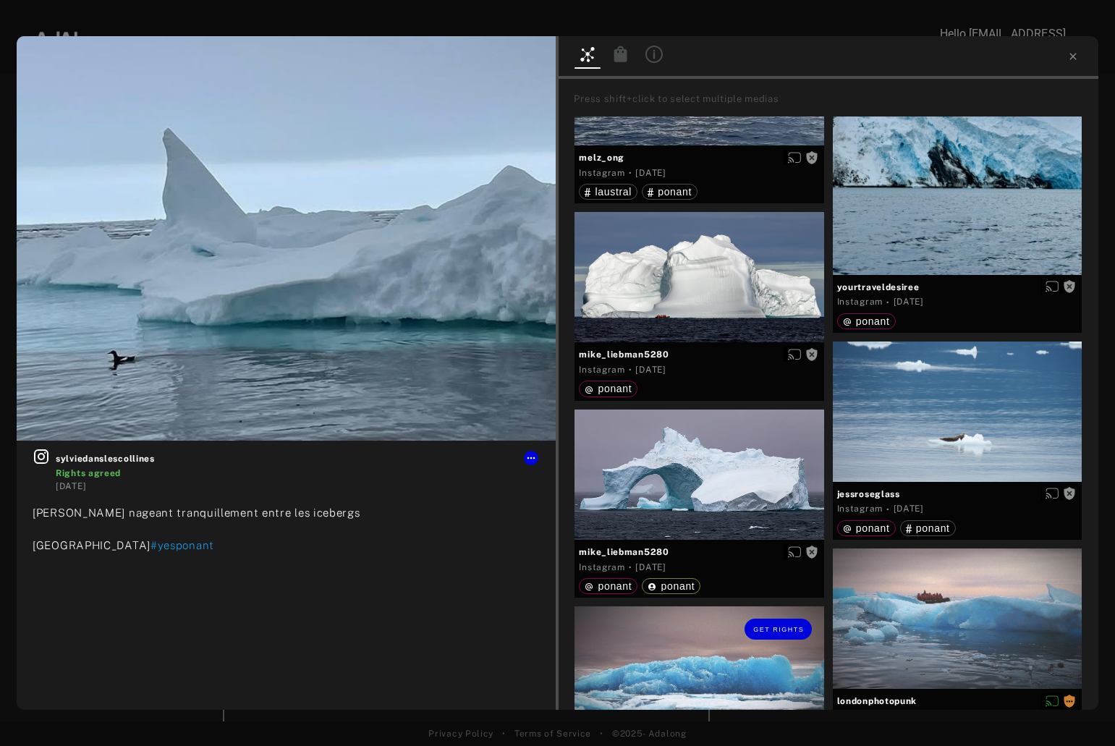
scroll to position [3038, 0]
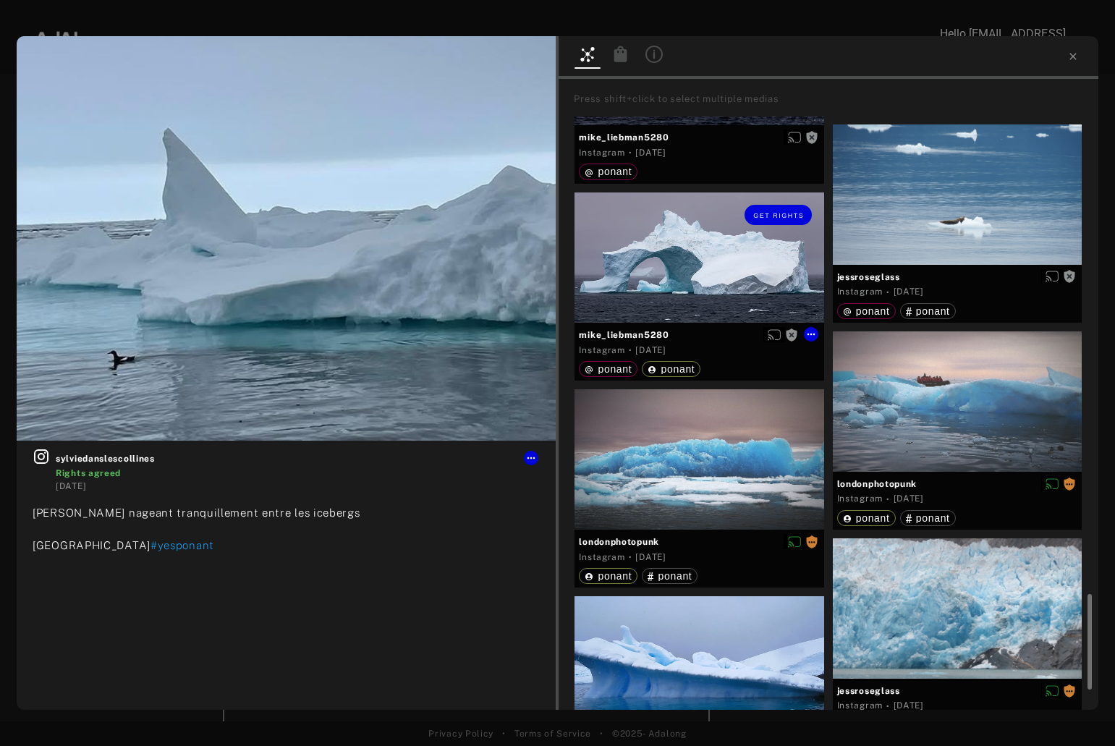
click at [677, 255] on div "Get rights" at bounding box center [698, 257] width 249 height 130
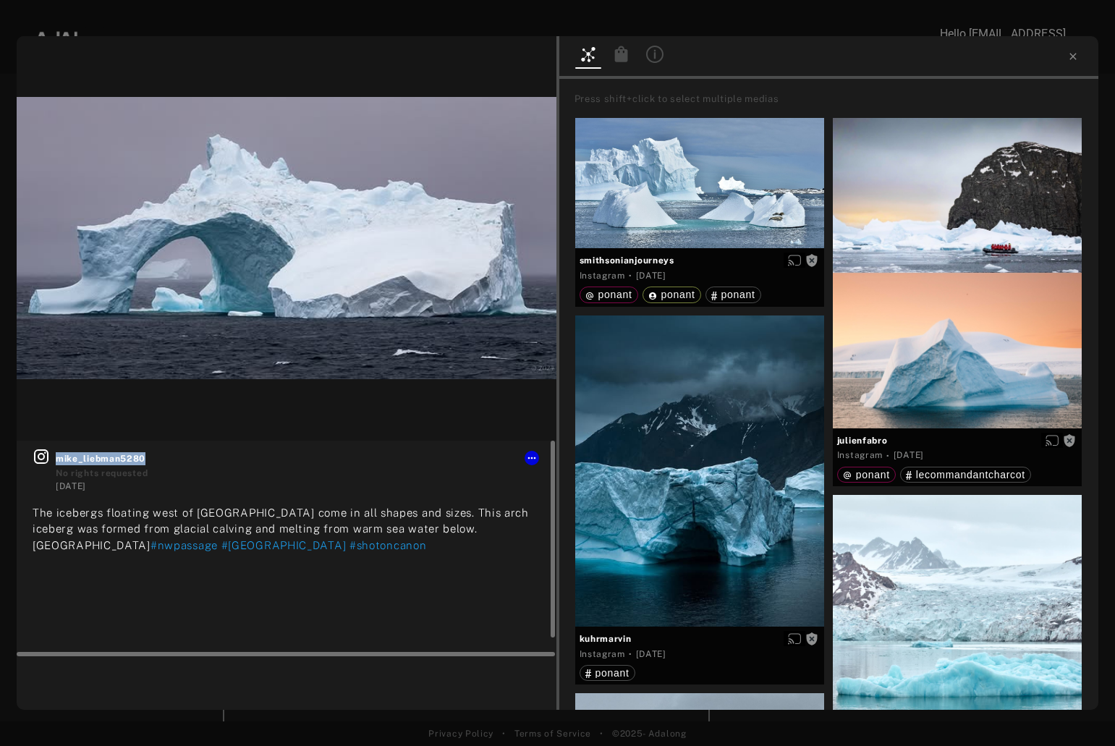
drag, startPoint x: 155, startPoint y: 454, endPoint x: 54, endPoint y: 454, distance: 101.3
click at [54, 454] on div "mike_liebman5280 No rights requested [DATE]" at bounding box center [287, 470] width 508 height 45
copy span "mike_liebman5280"
click at [535, 454] on icon at bounding box center [532, 458] width 12 height 12
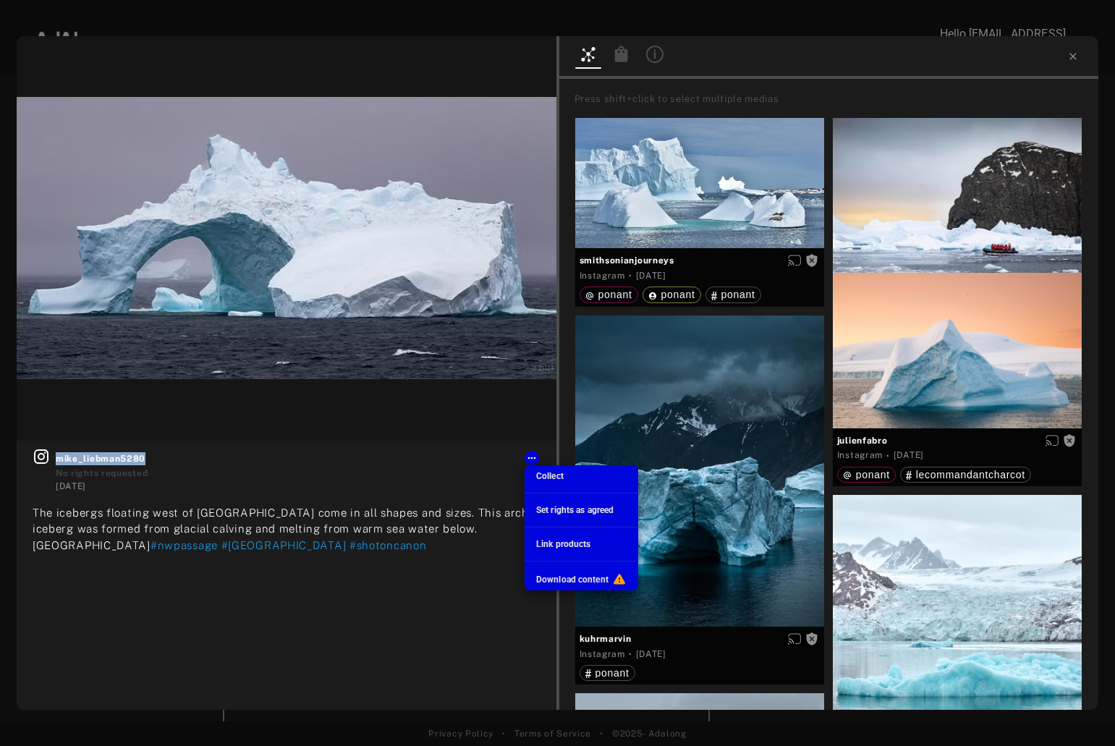
click at [545, 577] on span "Download content" at bounding box center [572, 579] width 72 height 10
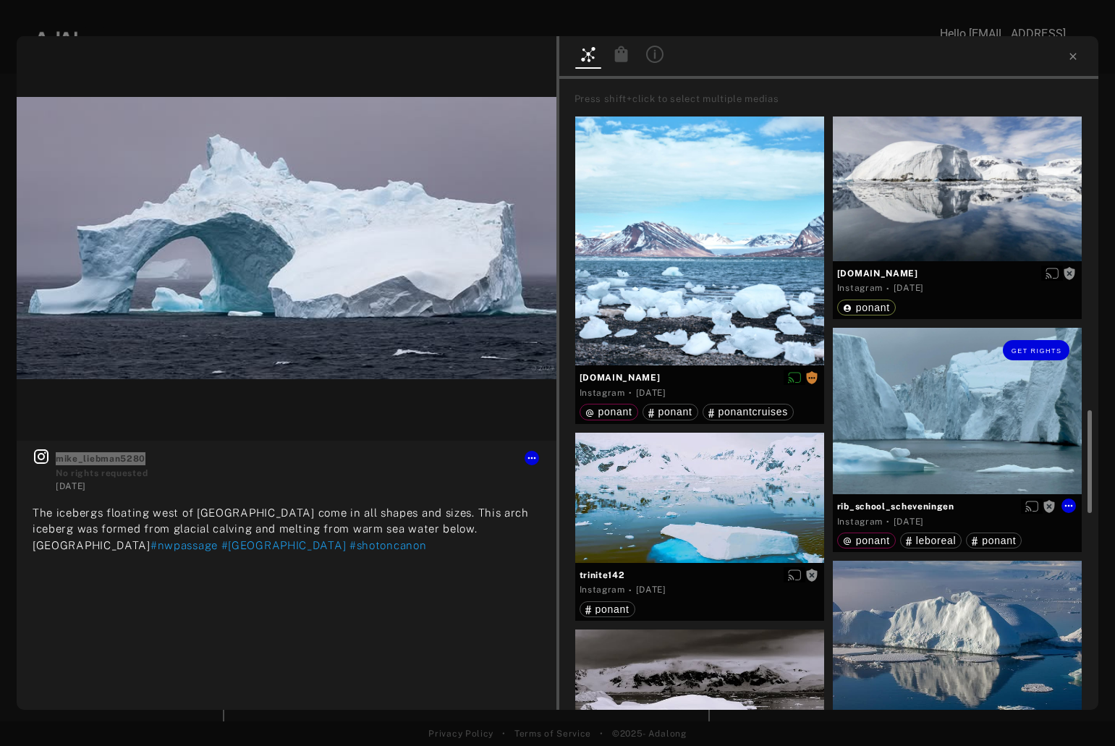
scroll to position [1302, 0]
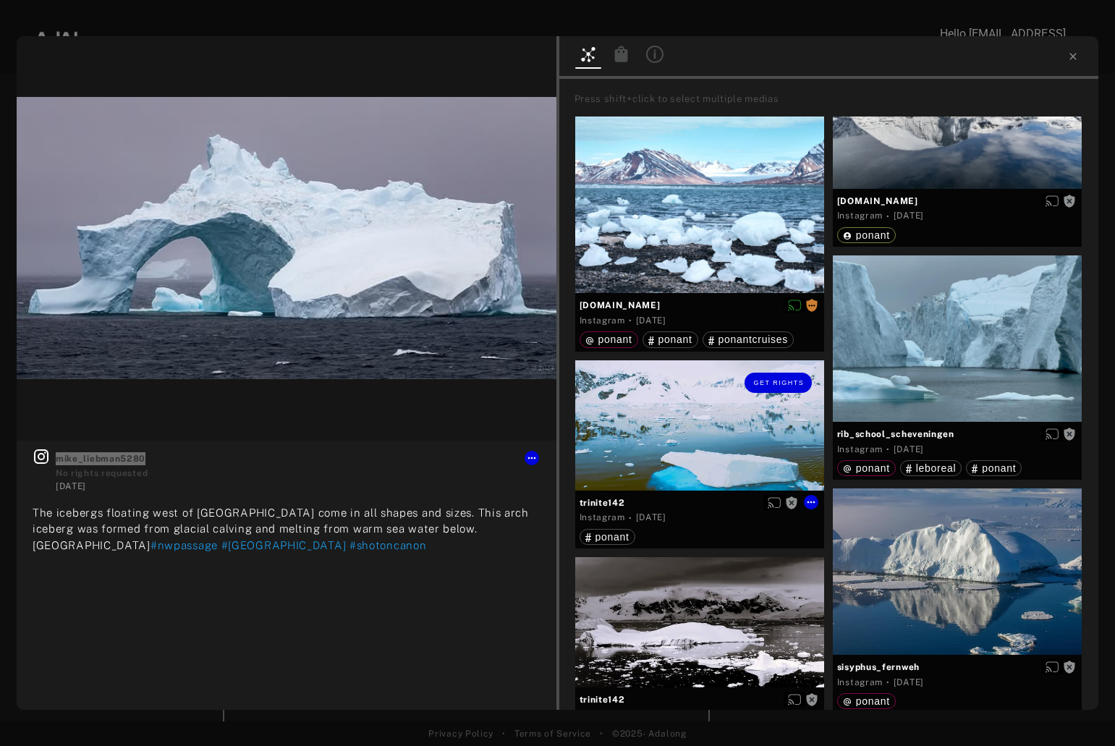
click at [723, 427] on div "Get rights" at bounding box center [699, 425] width 249 height 130
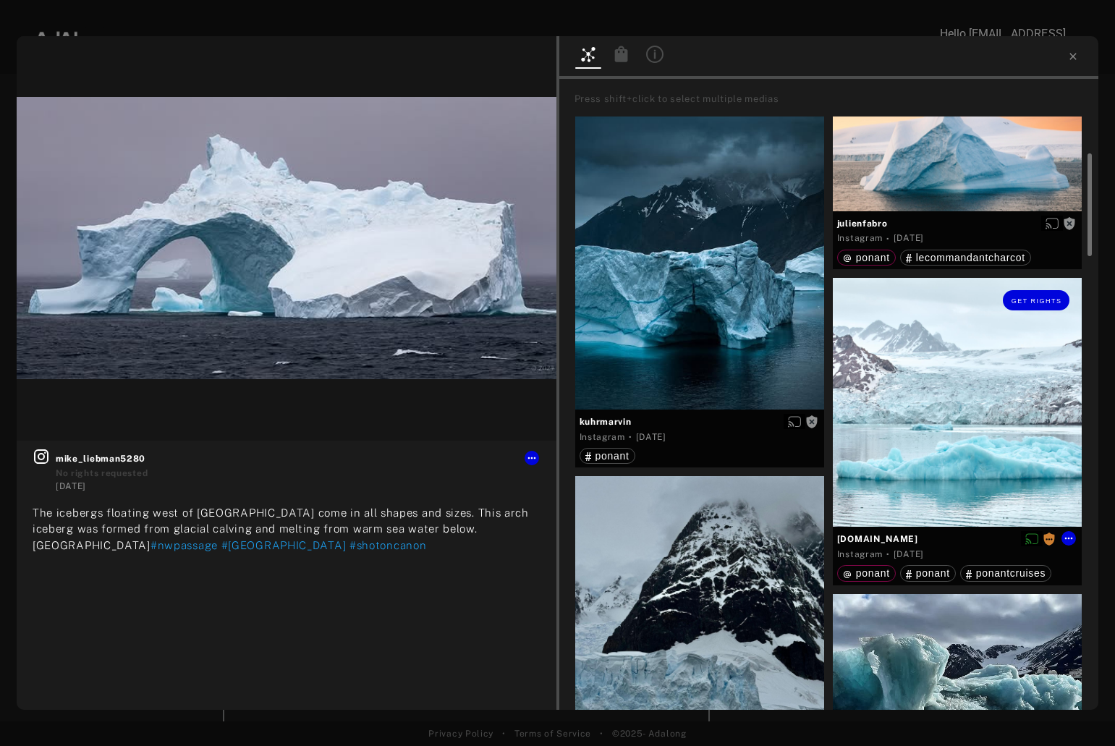
scroll to position [651, 0]
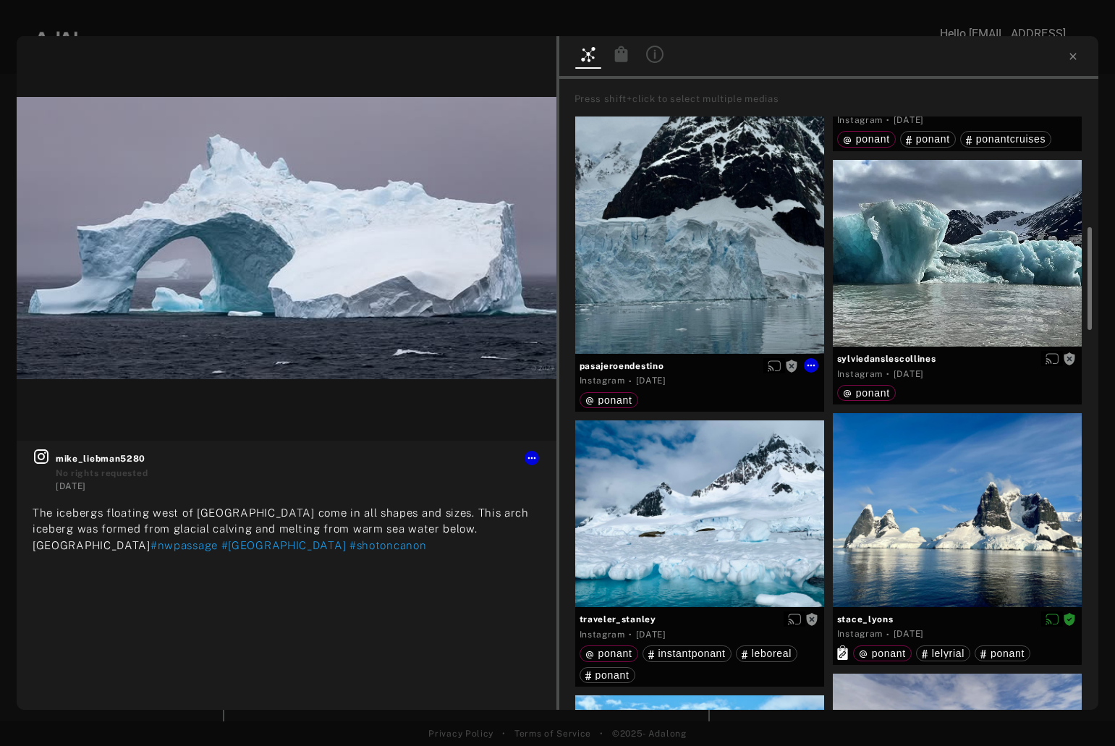
click at [723, 233] on div "Get rights" at bounding box center [699, 197] width 249 height 311
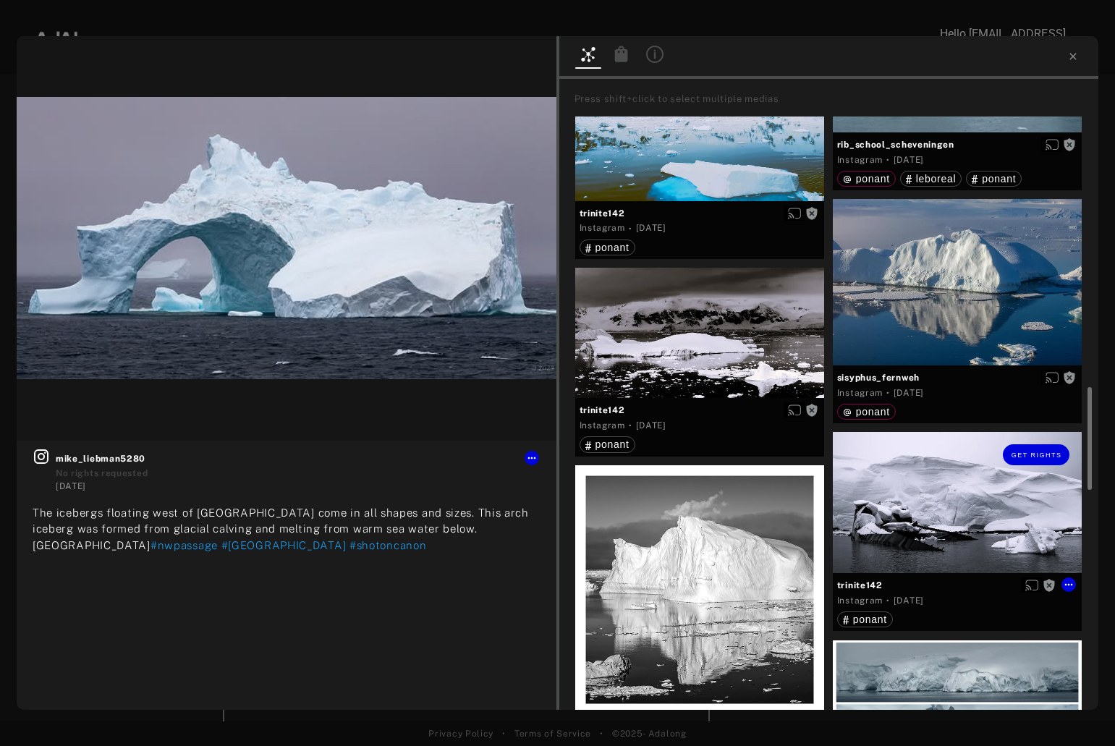
scroll to position [2170, 0]
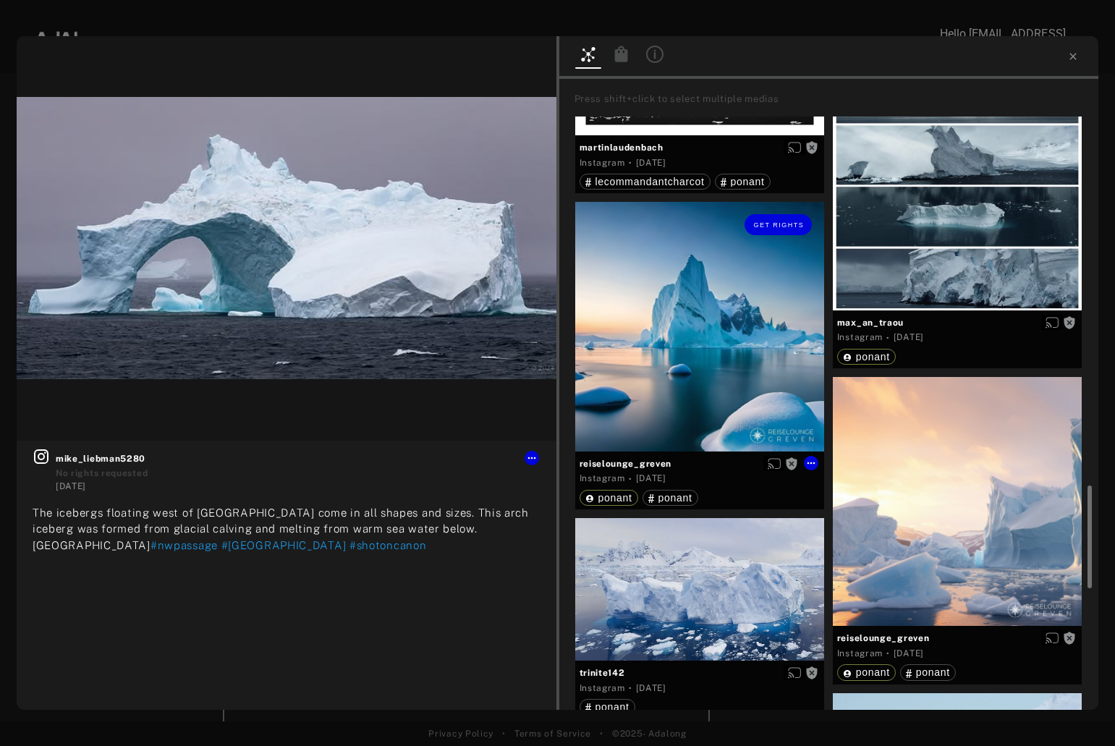
click at [673, 310] on div "Get rights" at bounding box center [699, 326] width 249 height 249
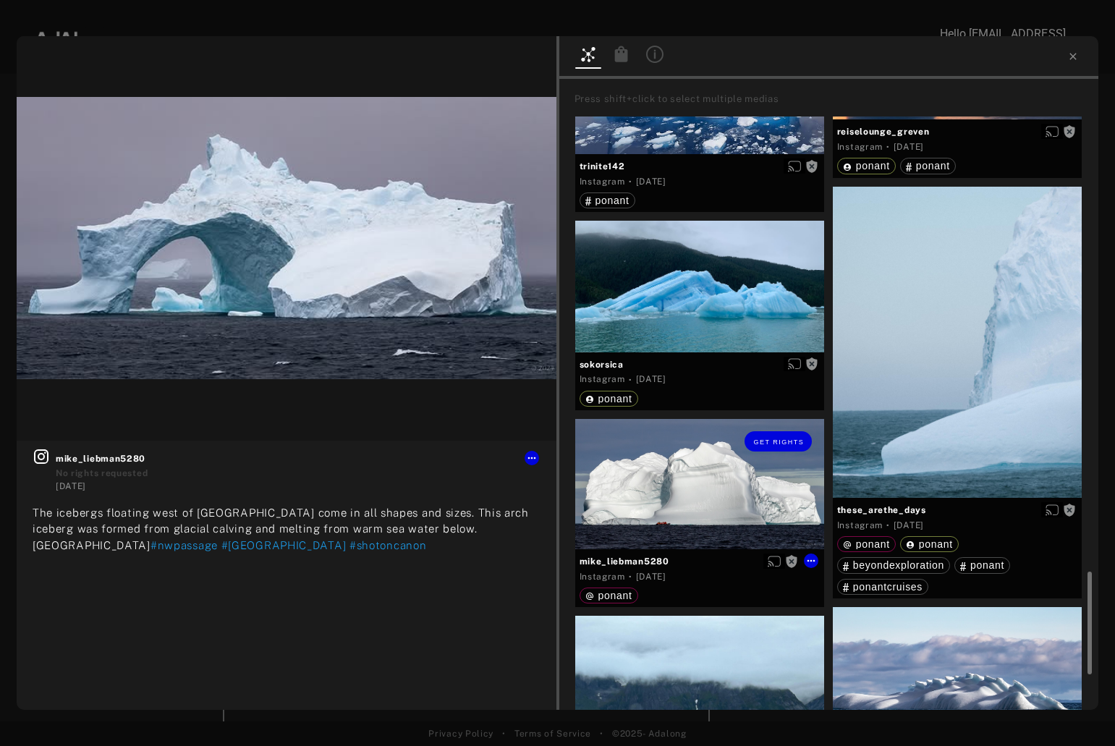
scroll to position [2966, 0]
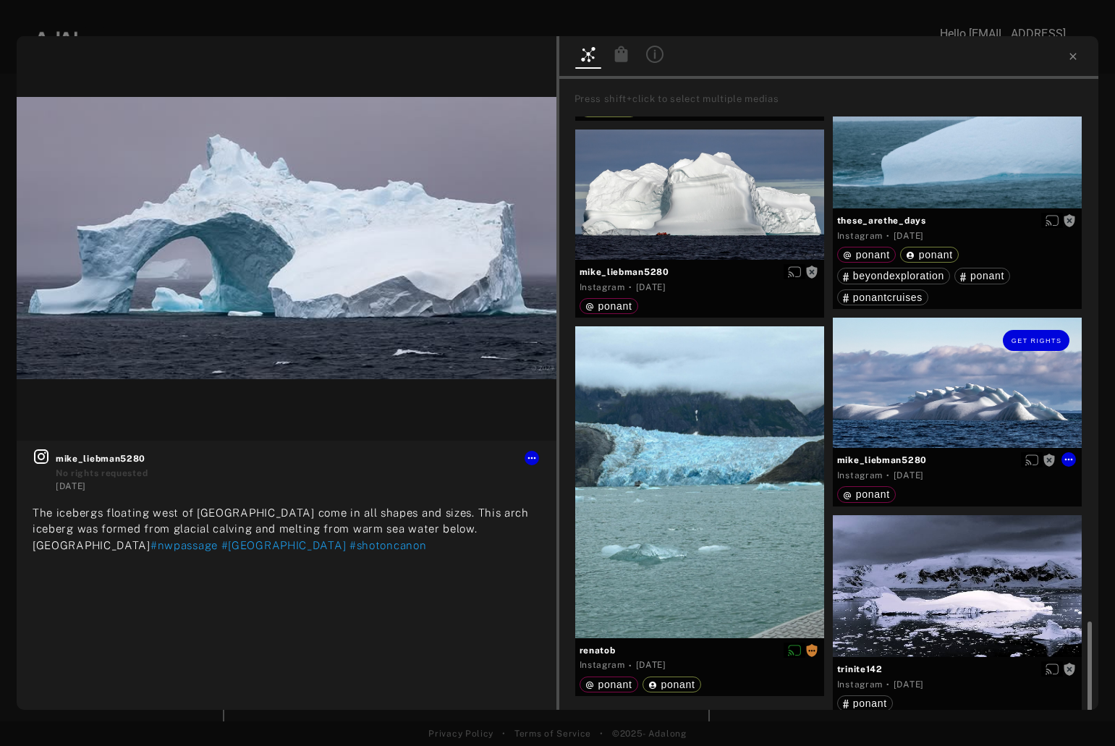
click at [931, 394] on div "Get rights" at bounding box center [957, 383] width 249 height 130
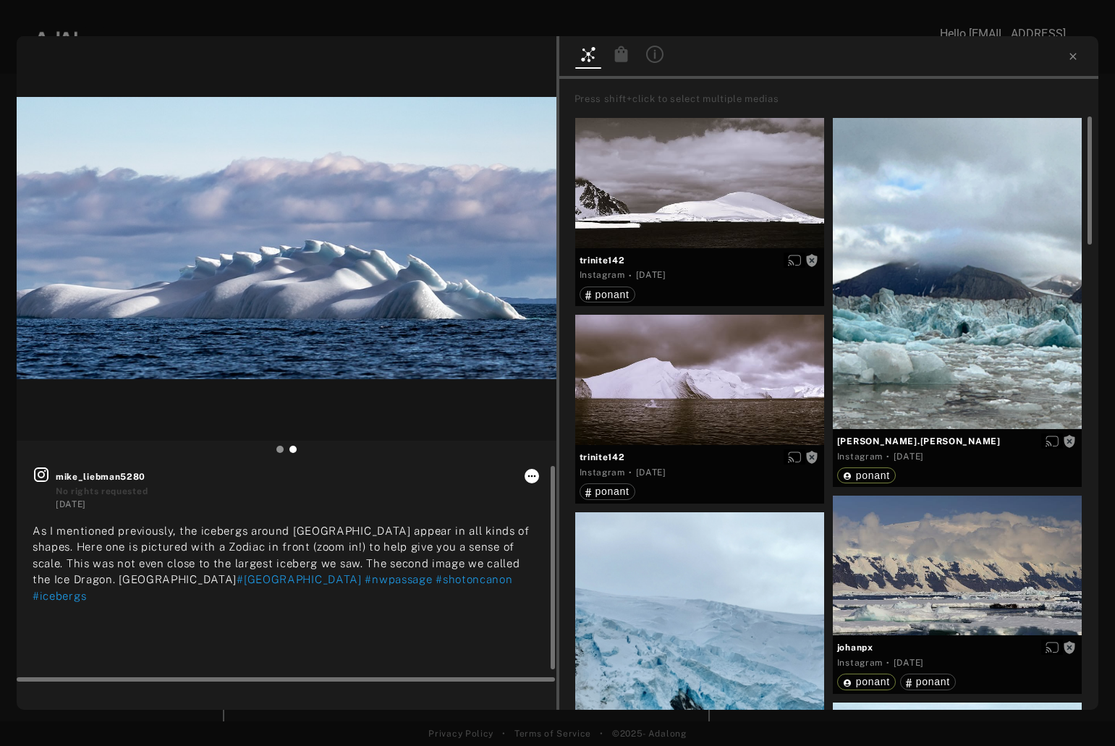
click at [535, 472] on icon at bounding box center [532, 476] width 12 height 12
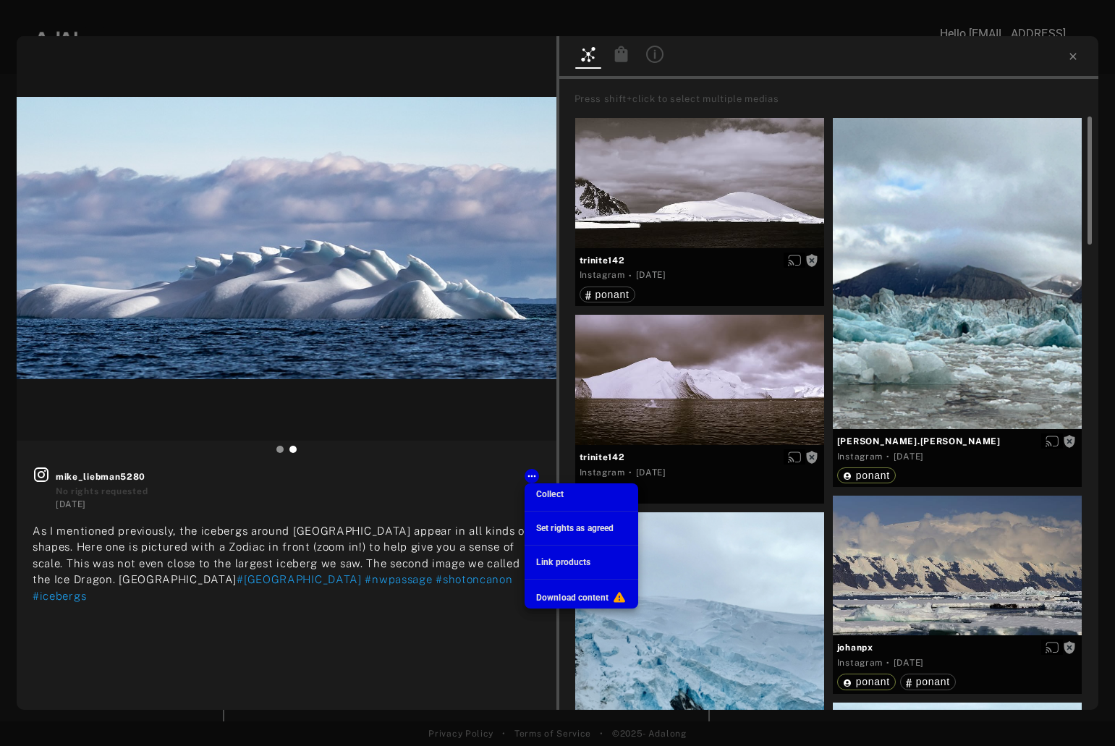
click at [550, 595] on span "Download content" at bounding box center [572, 597] width 72 height 10
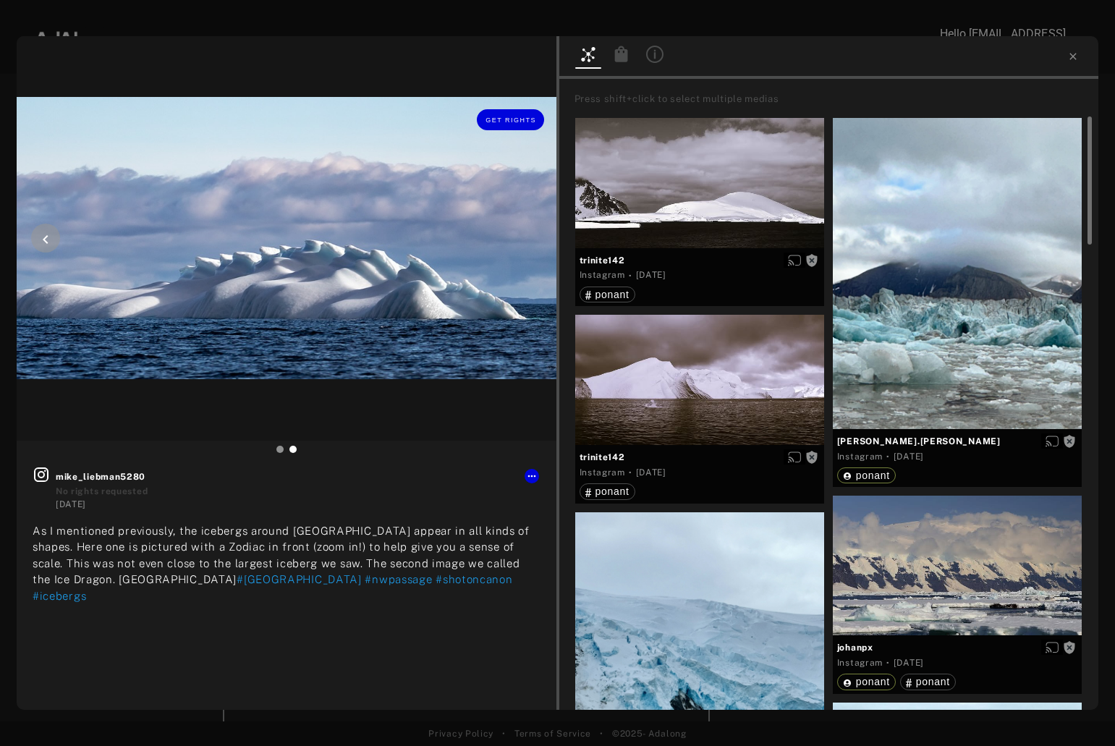
click at [46, 234] on icon at bounding box center [45, 239] width 17 height 17
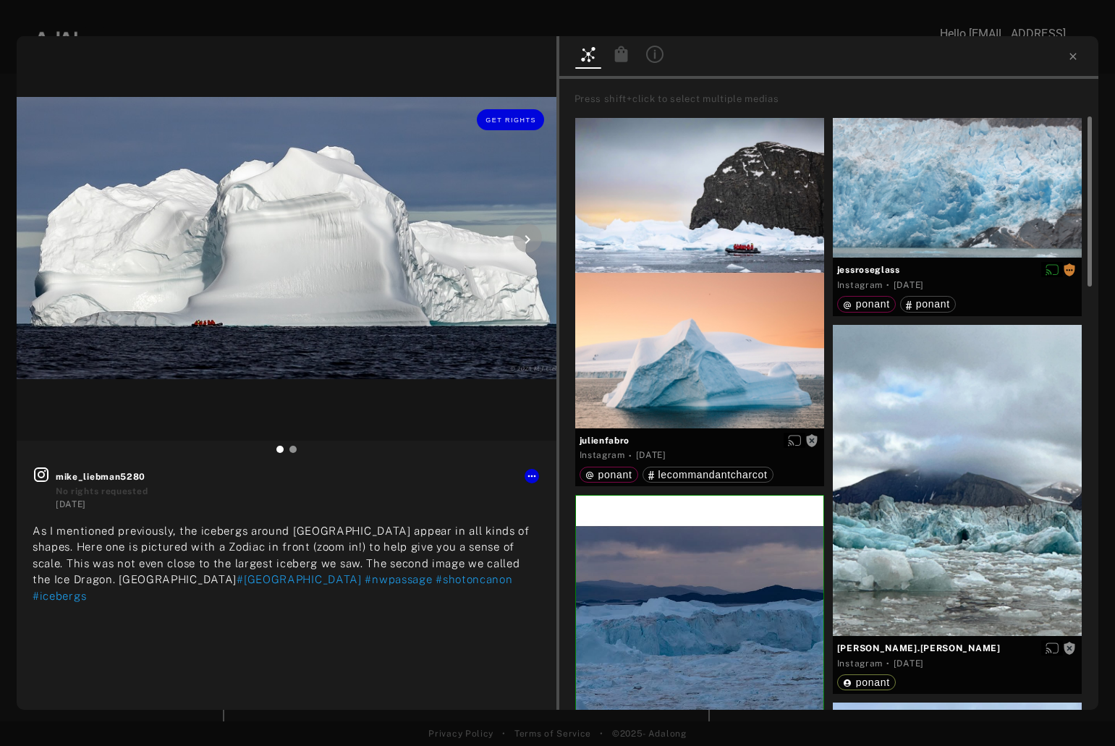
click at [529, 241] on icon at bounding box center [527, 239] width 17 height 17
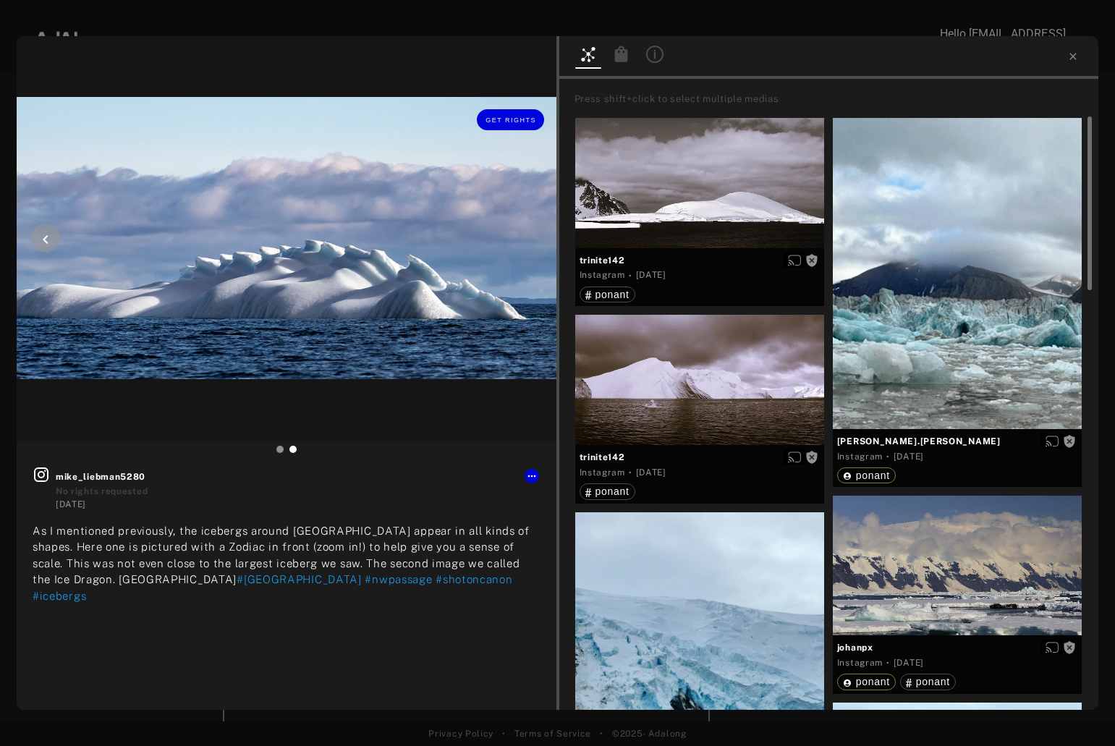
click at [46, 238] on icon at bounding box center [45, 239] width 5 height 9
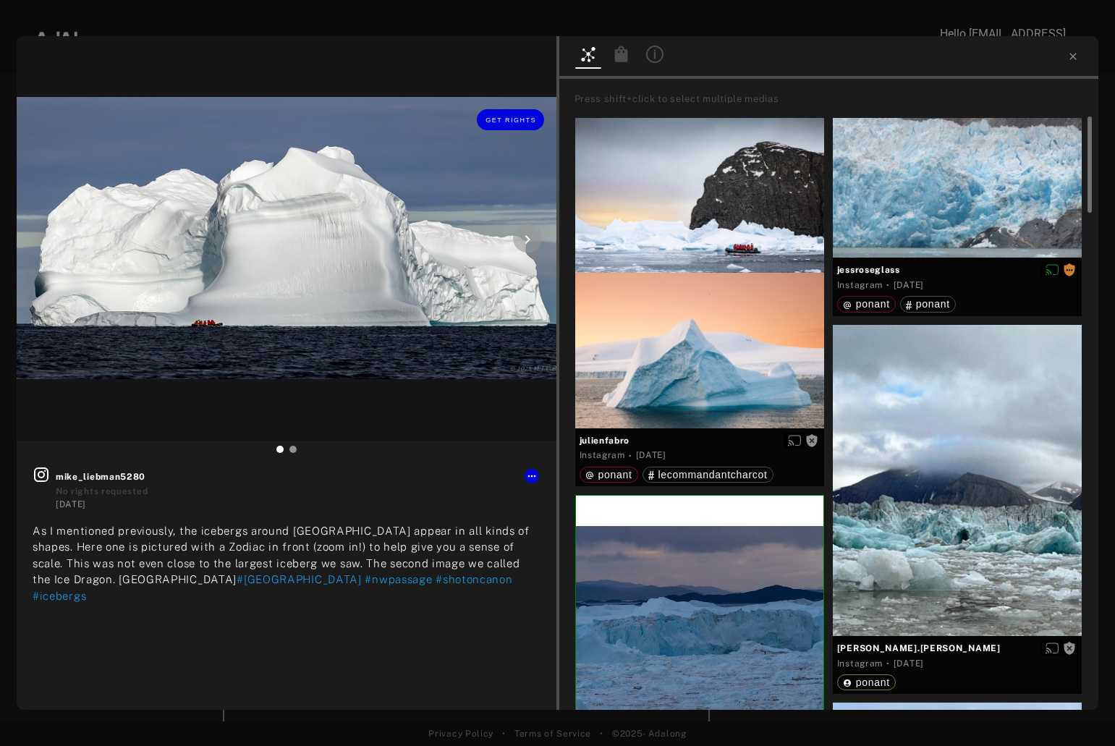
click at [527, 238] on icon at bounding box center [526, 239] width 5 height 9
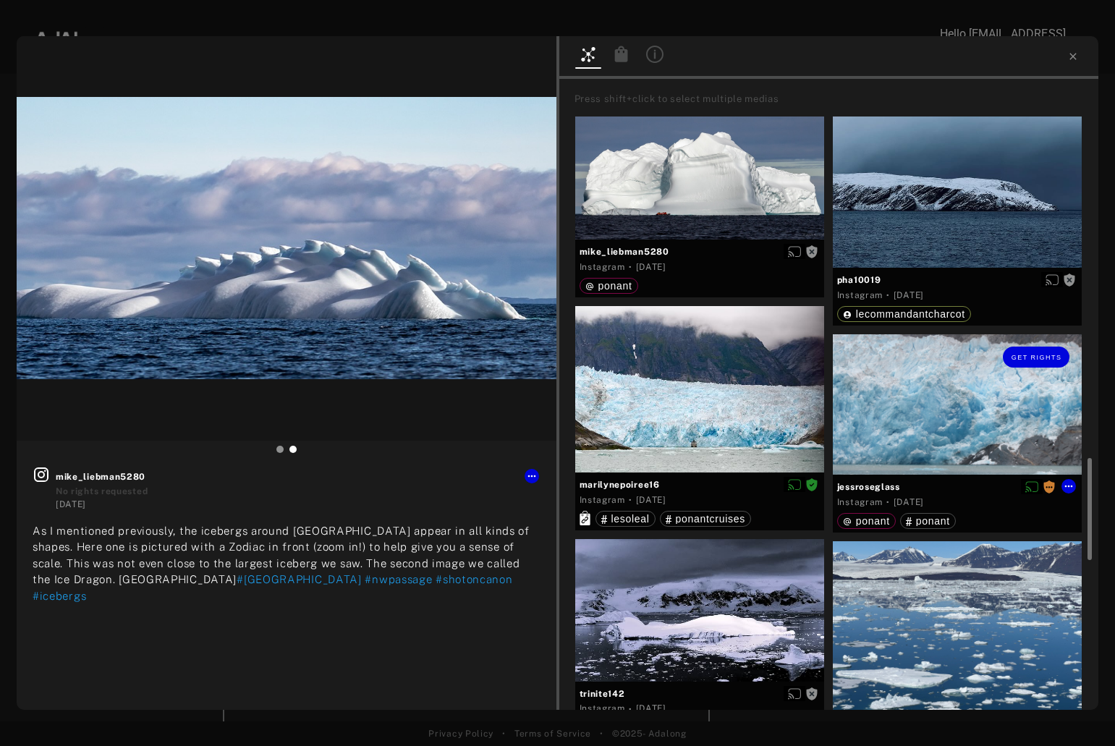
scroll to position [2170, 0]
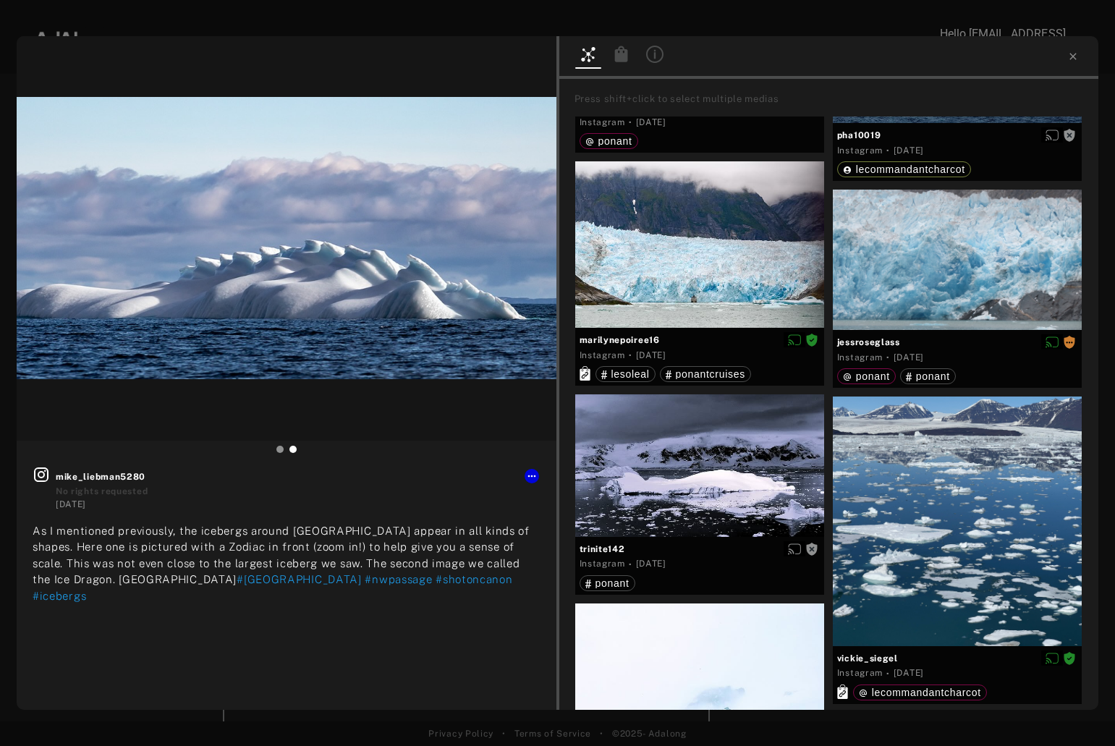
click at [756, 59] on div at bounding box center [829, 57] width 540 height 43
click at [1074, 53] on icon at bounding box center [1073, 57] width 12 height 12
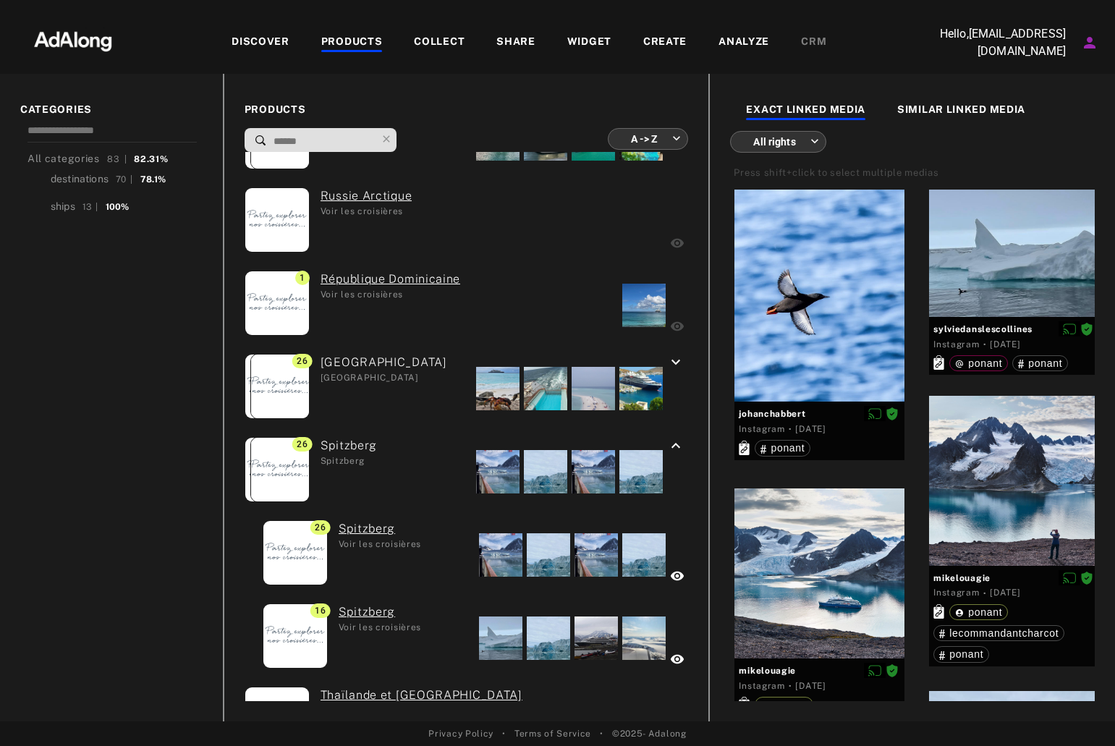
click at [322, 141] on input at bounding box center [324, 142] width 104 height 20
click at [262, 35] on div "DISCOVER" at bounding box center [260, 42] width 58 height 17
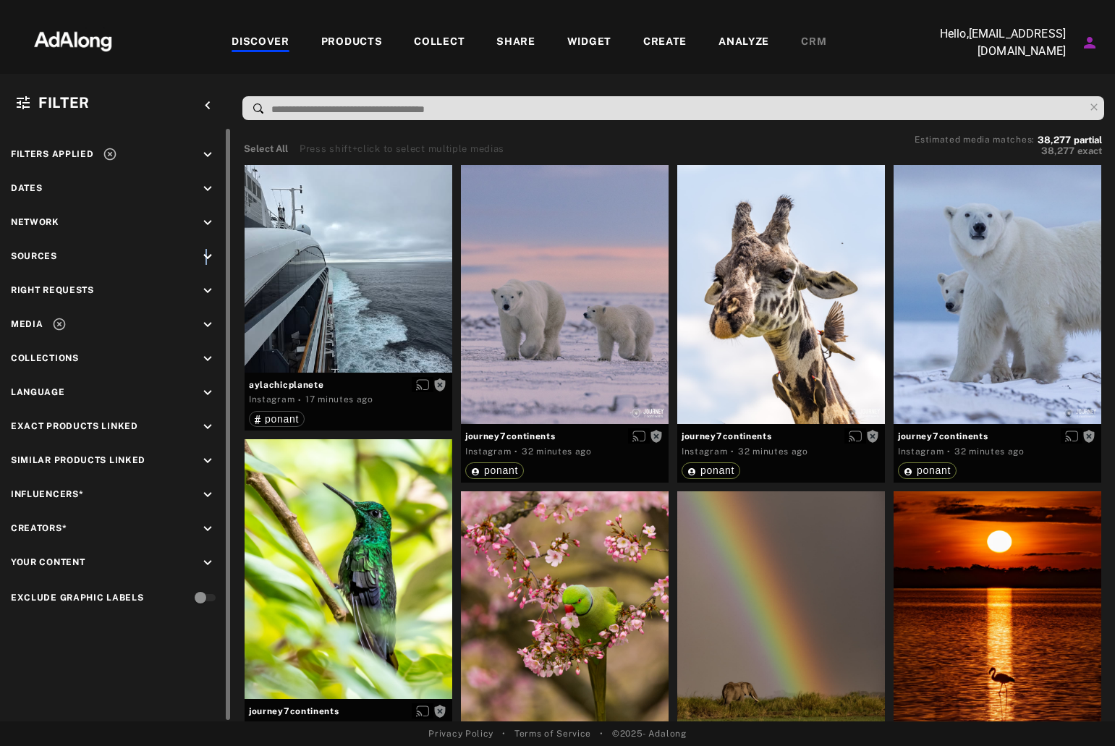
click at [207, 252] on icon "keyboard_arrow_down" at bounding box center [208, 257] width 16 height 16
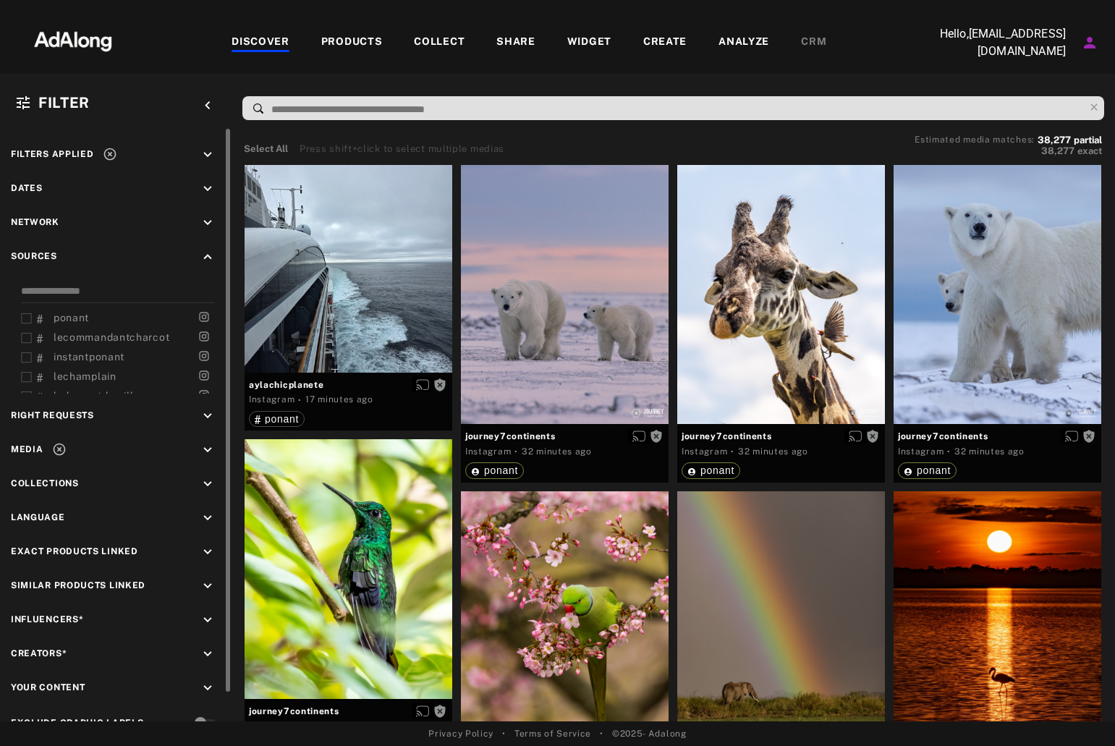
click at [207, 252] on icon "keyboard_arrow_up" at bounding box center [208, 257] width 16 height 16
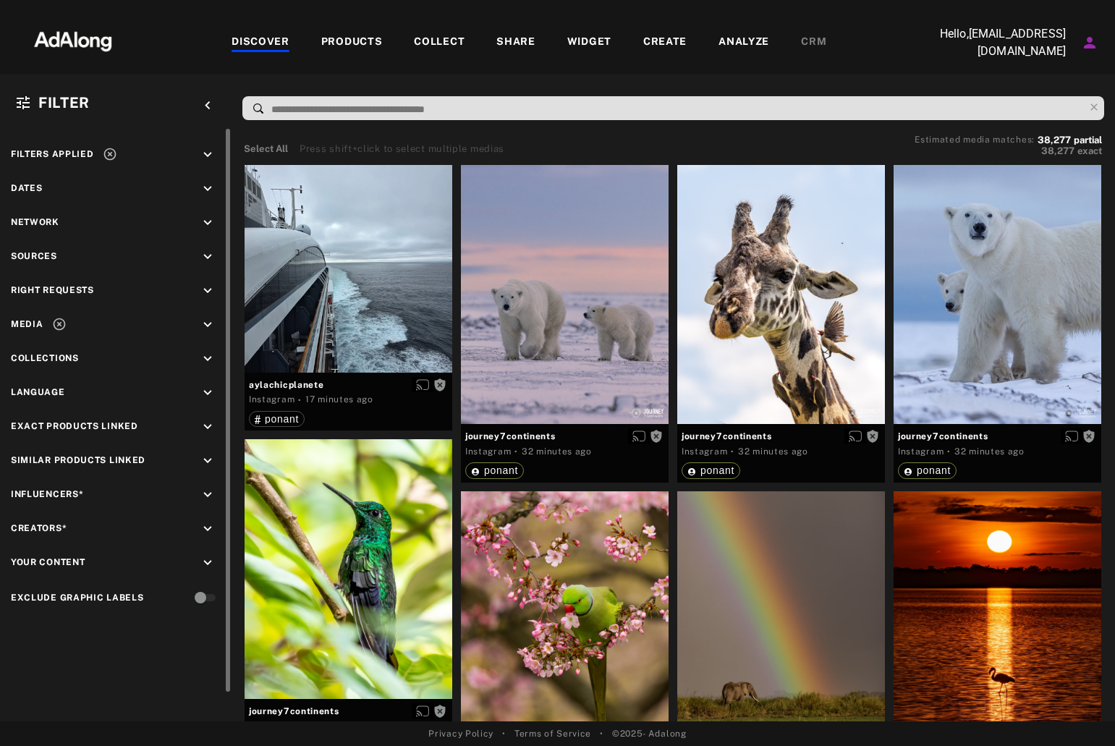
click at [48, 526] on span "Creators*" at bounding box center [39, 528] width 56 height 10
click at [207, 524] on icon "keyboard_arrow_down" at bounding box center [208, 529] width 16 height 16
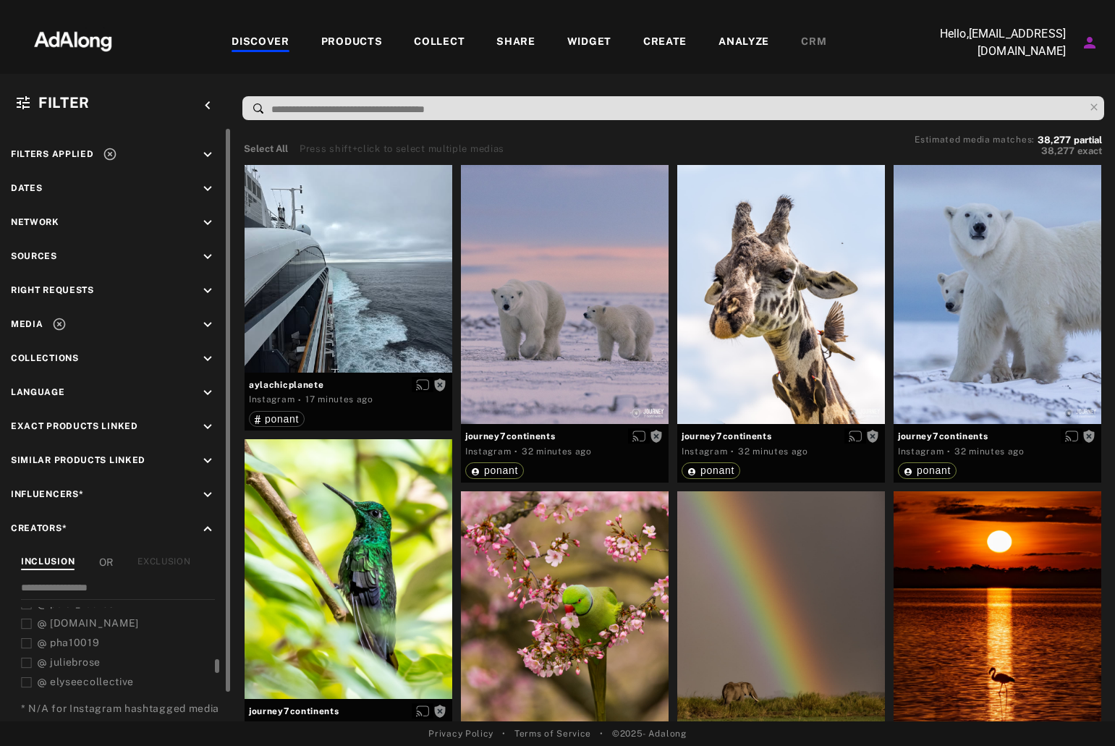
scroll to position [347, 0]
click at [51, 585] on input at bounding box center [118, 590] width 194 height 20
click at [88, 633] on span "jb_goes_somewhere" at bounding box center [102, 634] width 105 height 12
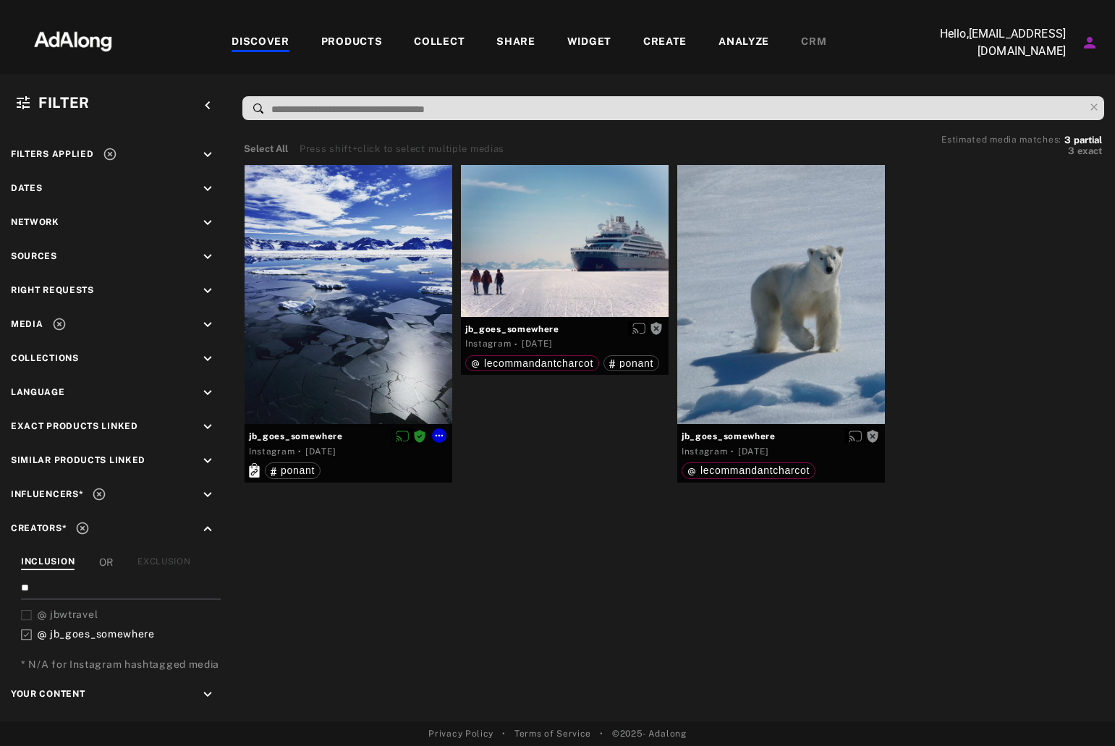
click at [321, 301] on div at bounding box center [349, 295] width 208 height 260
click at [96, 611] on span "jbwtravel" at bounding box center [74, 614] width 48 height 12
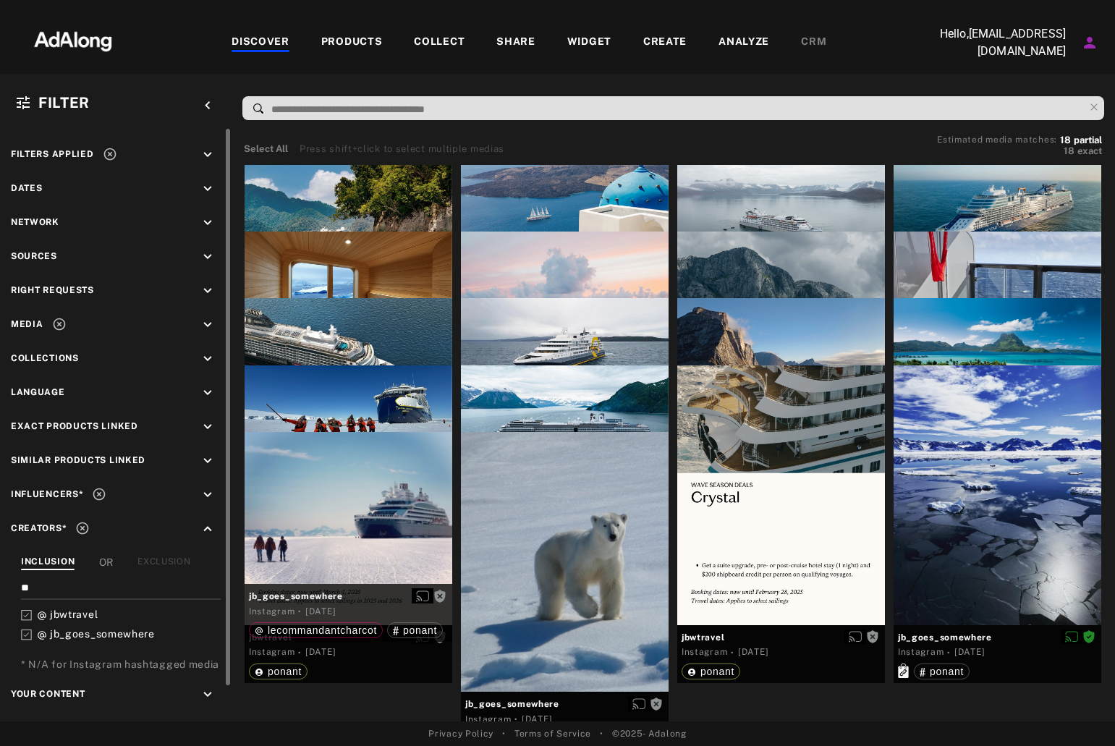
click at [94, 589] on input "**" at bounding box center [118, 590] width 194 height 20
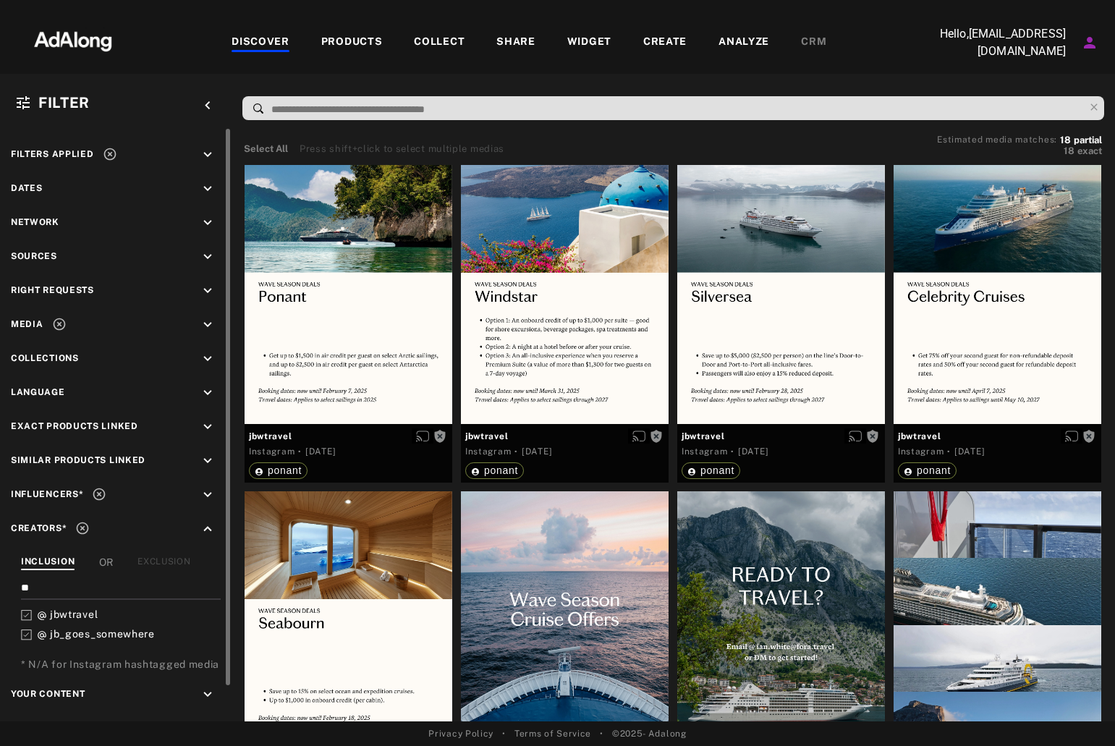
drag, startPoint x: 88, startPoint y: 589, endPoint x: 0, endPoint y: 596, distance: 88.5
click at [0, 596] on div "Filters applied keyboard_arrow_down Dates keyboard_arrow_down Network keyboard_…" at bounding box center [115, 443] width 231 height 629
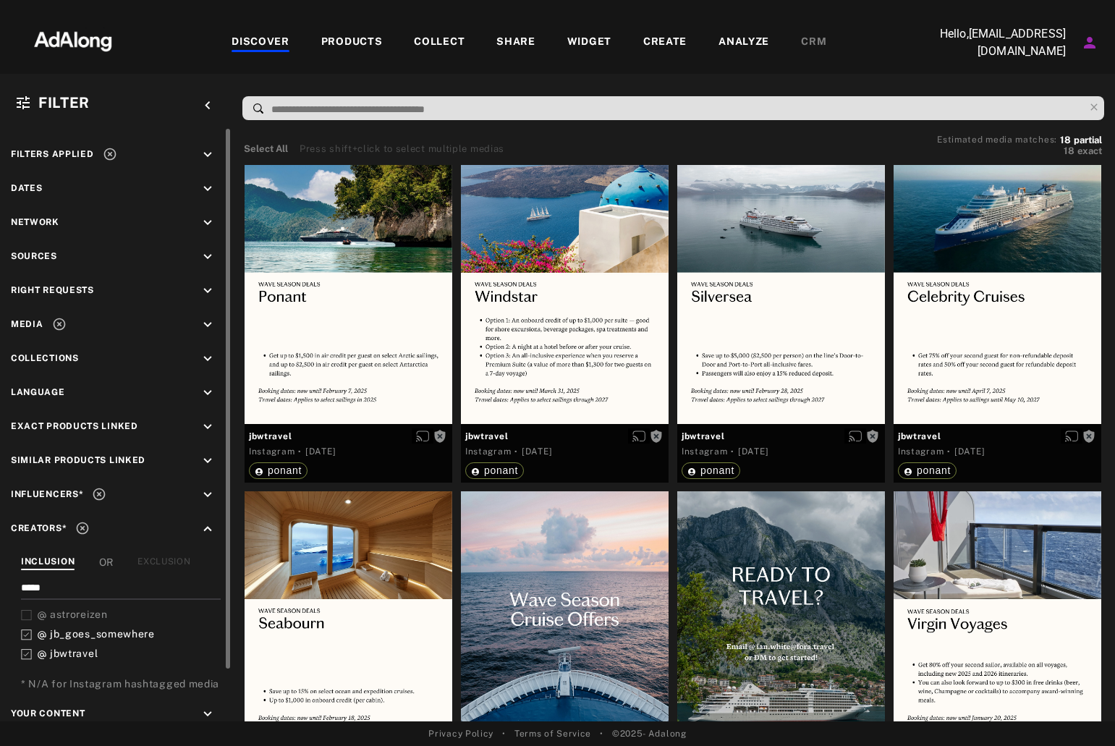
click at [95, 608] on span "astroreizen" at bounding box center [79, 614] width 58 height 12
click at [24, 634] on icon at bounding box center [26, 634] width 11 height 11
click at [24, 650] on div "INCLUSION OR EXCLUSION ***** astroreizen jbwtravel * N/A for Instagram hashtagg…" at bounding box center [116, 613] width 210 height 117
click at [28, 629] on icon at bounding box center [26, 634] width 11 height 11
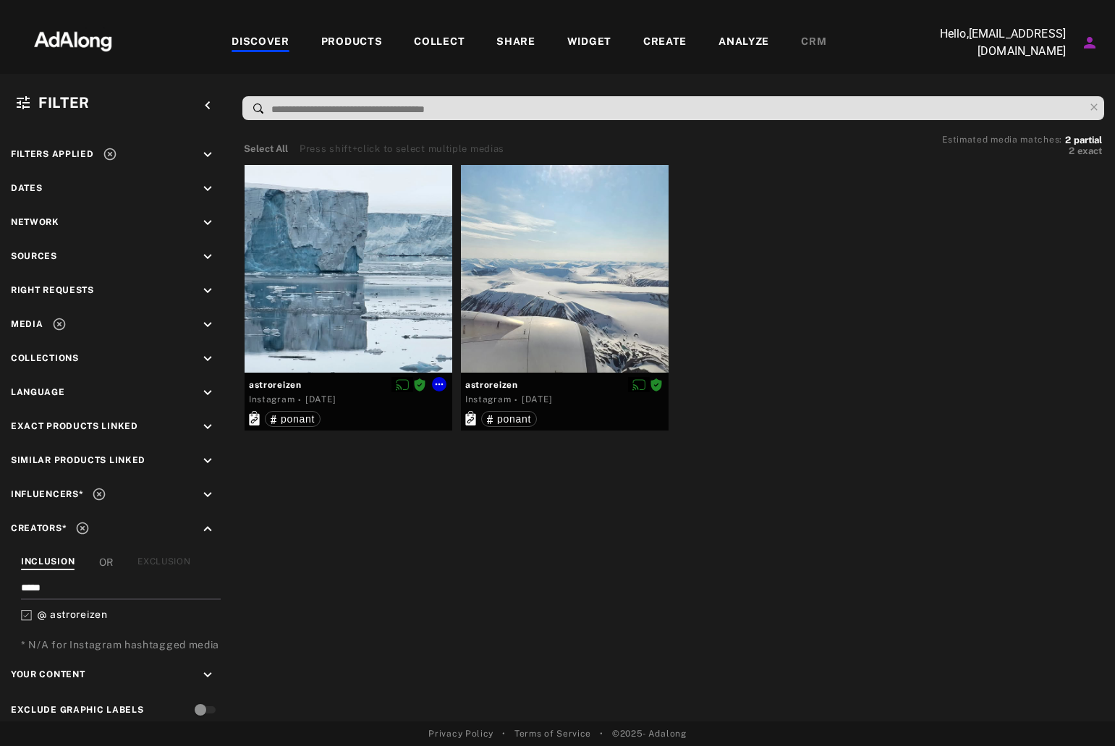
click at [352, 234] on div at bounding box center [349, 269] width 208 height 208
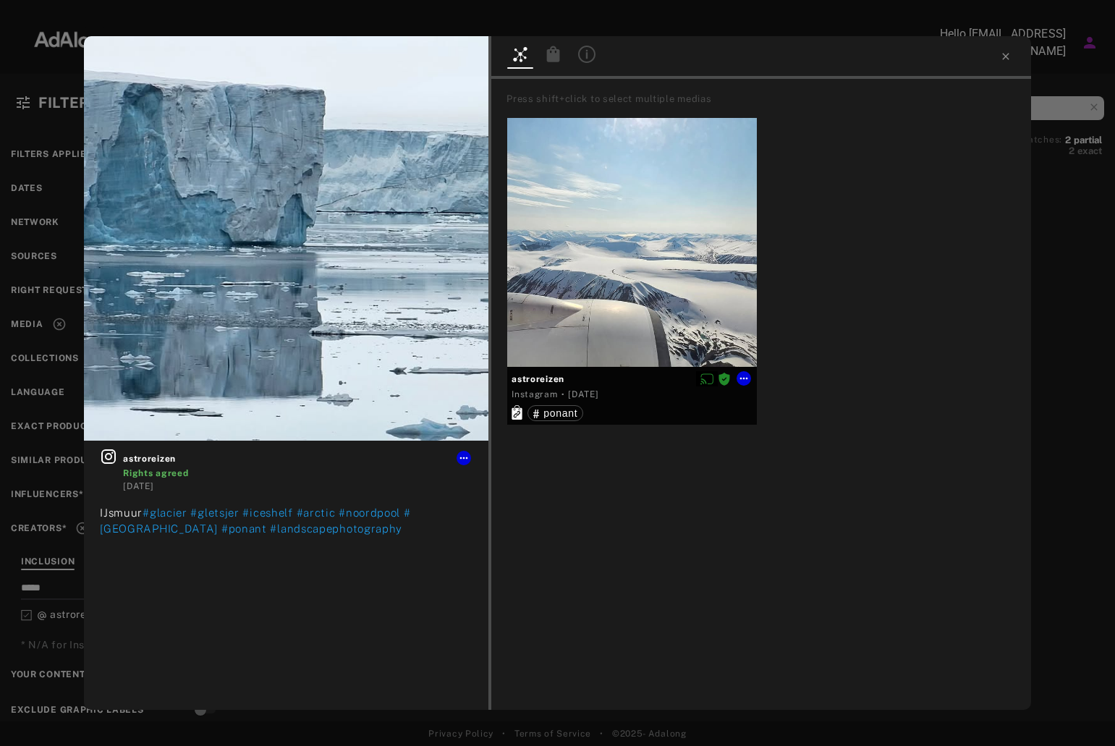
click at [591, 312] on div at bounding box center [631, 242] width 249 height 249
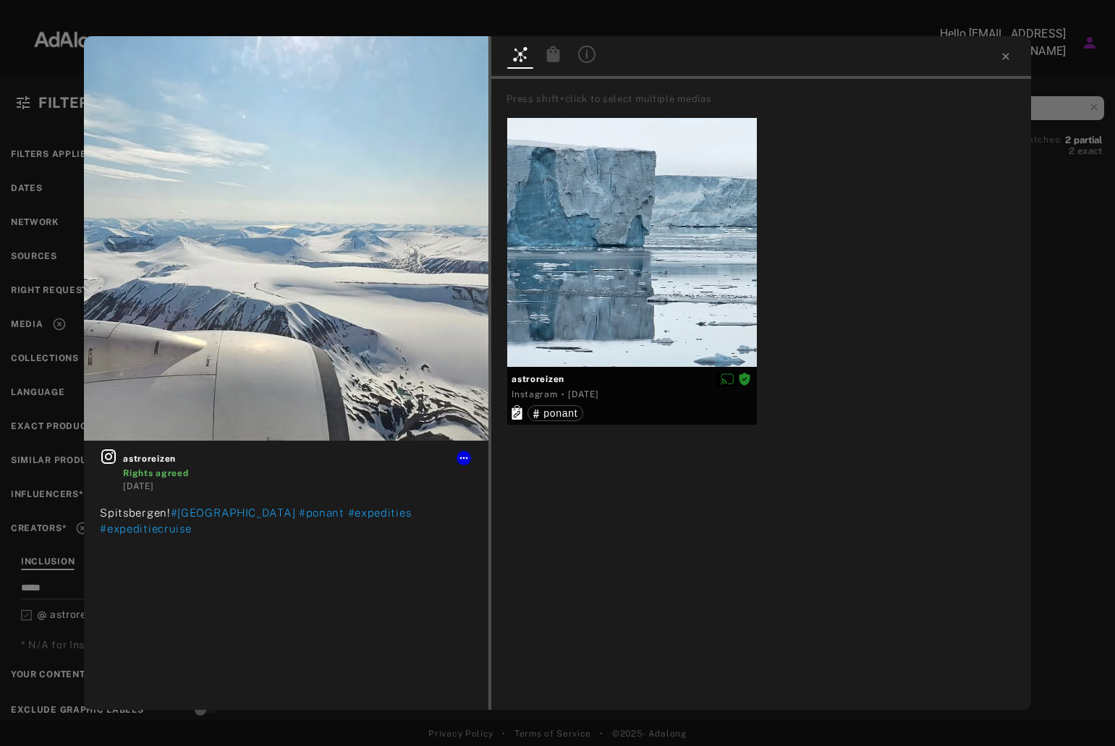
click at [46, 578] on div "astroreizen Rights agreed [DATE] [PERSON_NAME]! #svalbard #ponant #expedities #…" at bounding box center [557, 373] width 1115 height 746
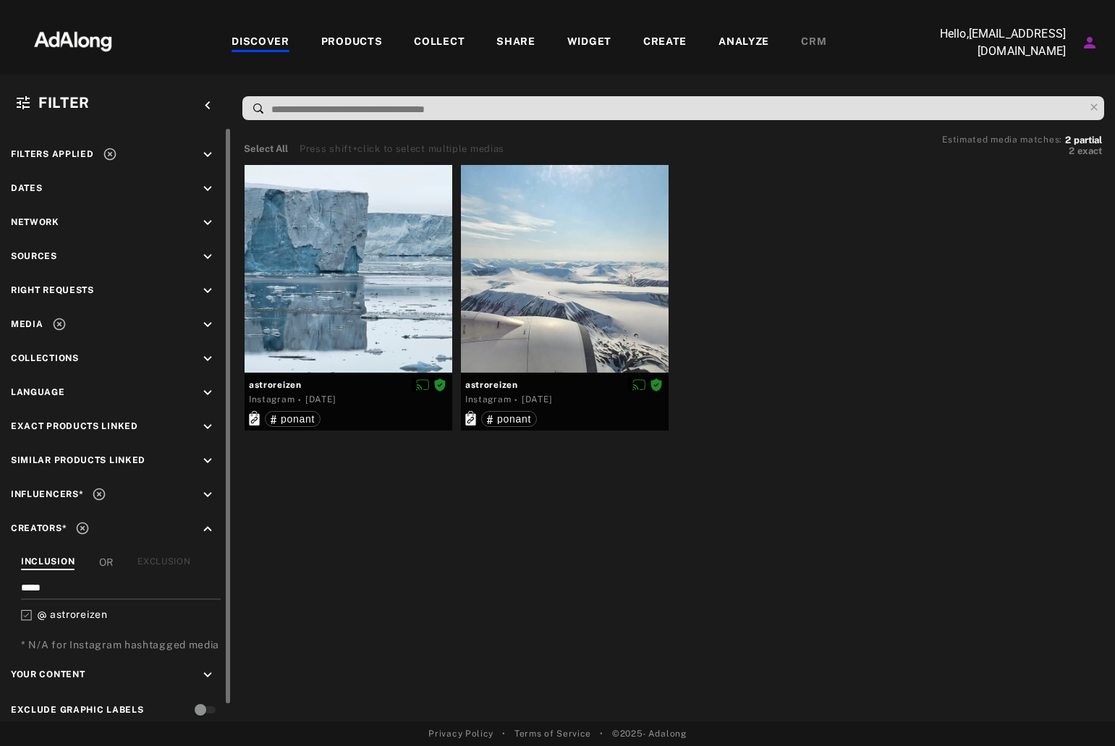
drag, startPoint x: 72, startPoint y: 588, endPoint x: 0, endPoint y: 588, distance: 71.6
click at [0, 588] on div "Filters applied keyboard_arrow_down Dates keyboard_arrow_down Network keyboard_…" at bounding box center [115, 434] width 231 height 610
type input "***"
click at [28, 652] on polyline at bounding box center [26, 654] width 5 height 4
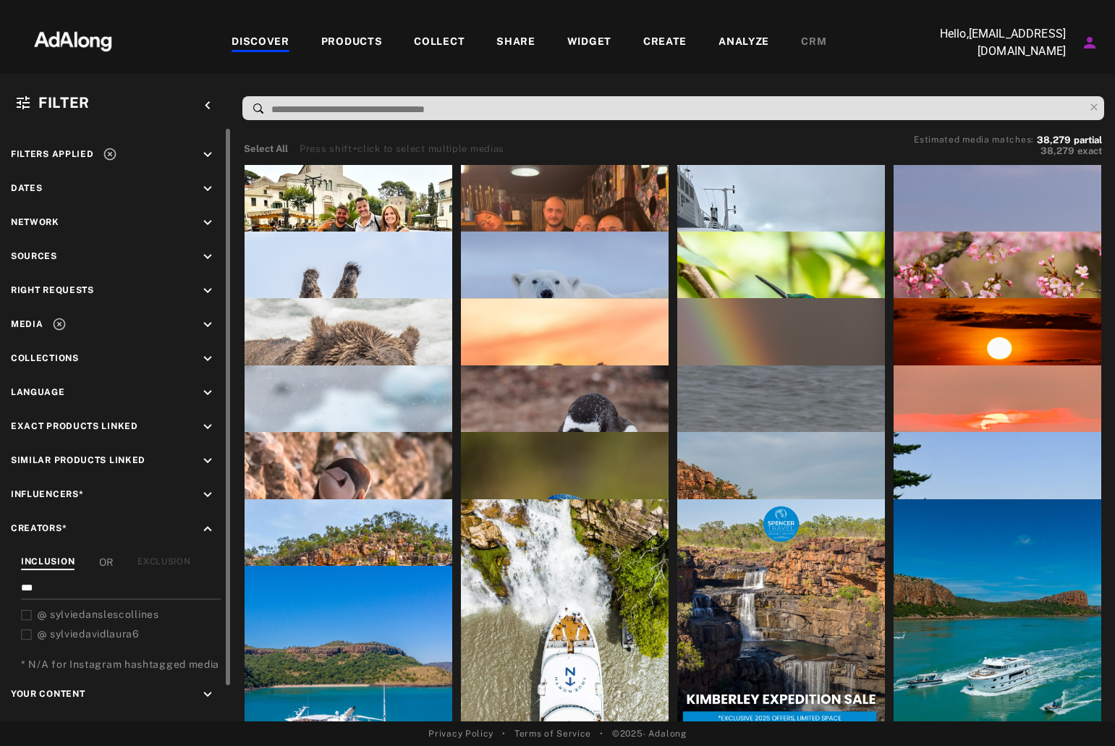
click at [26, 616] on icon at bounding box center [26, 615] width 11 height 11
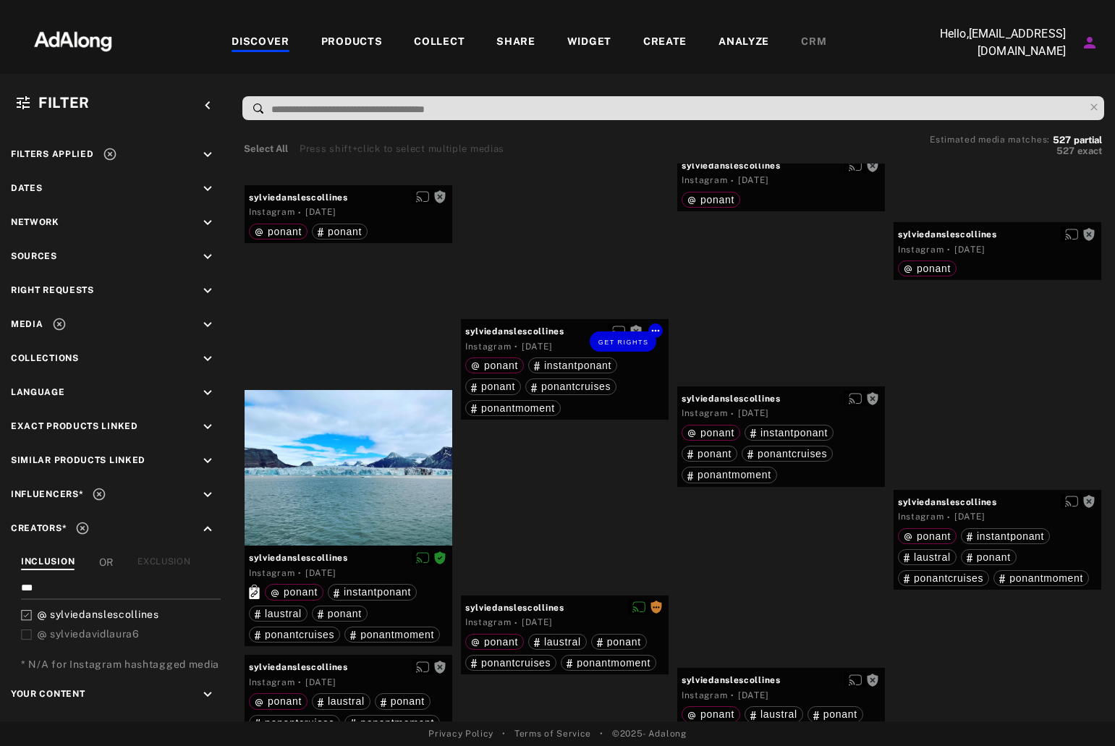
scroll to position [26529, 0]
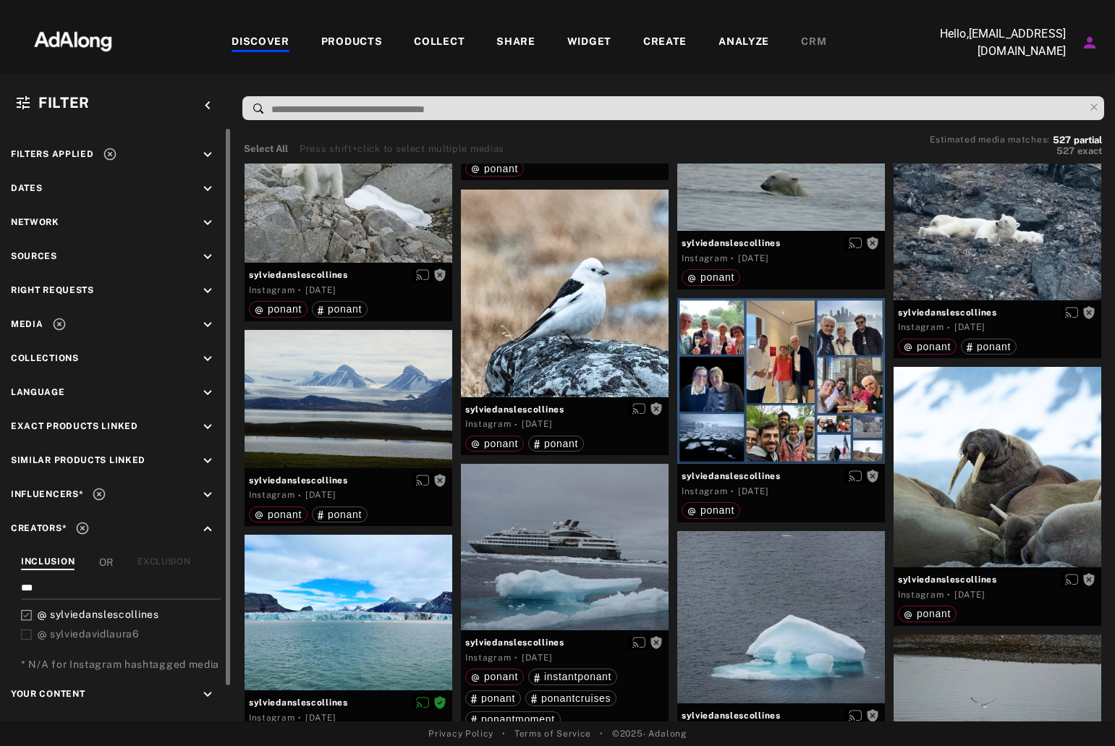
click at [120, 610] on span "sylviedanslescollines" at bounding box center [104, 614] width 109 height 12
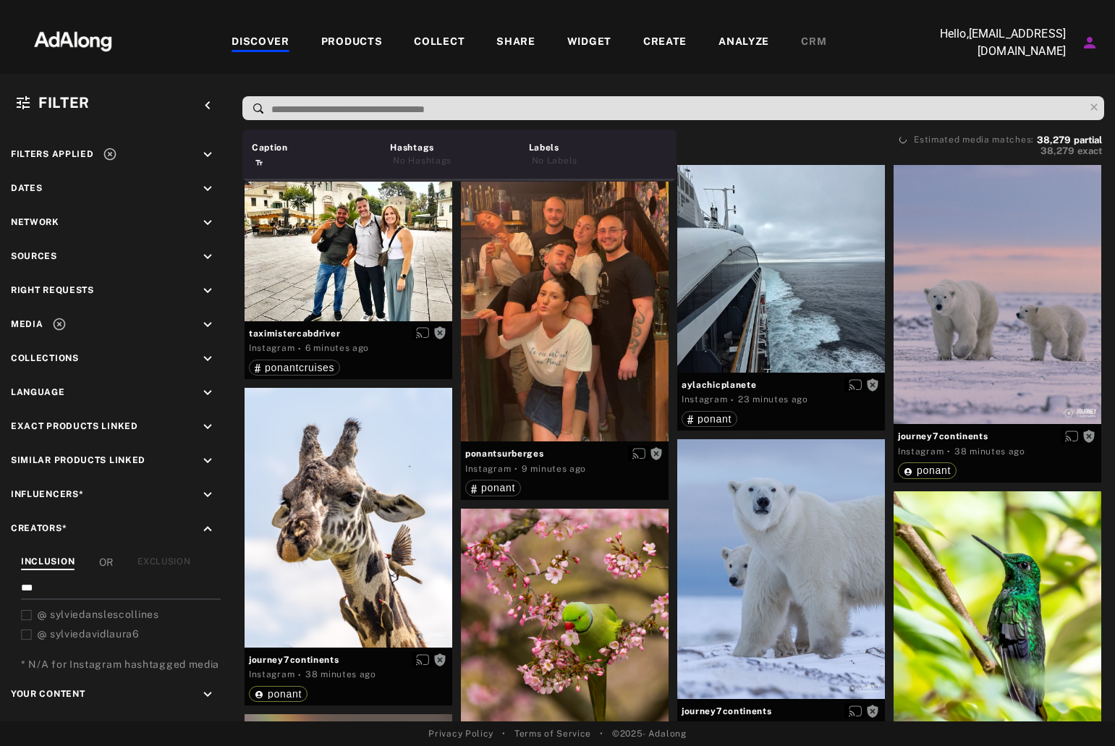
click at [475, 106] on input at bounding box center [677, 110] width 814 height 20
type input "*********"
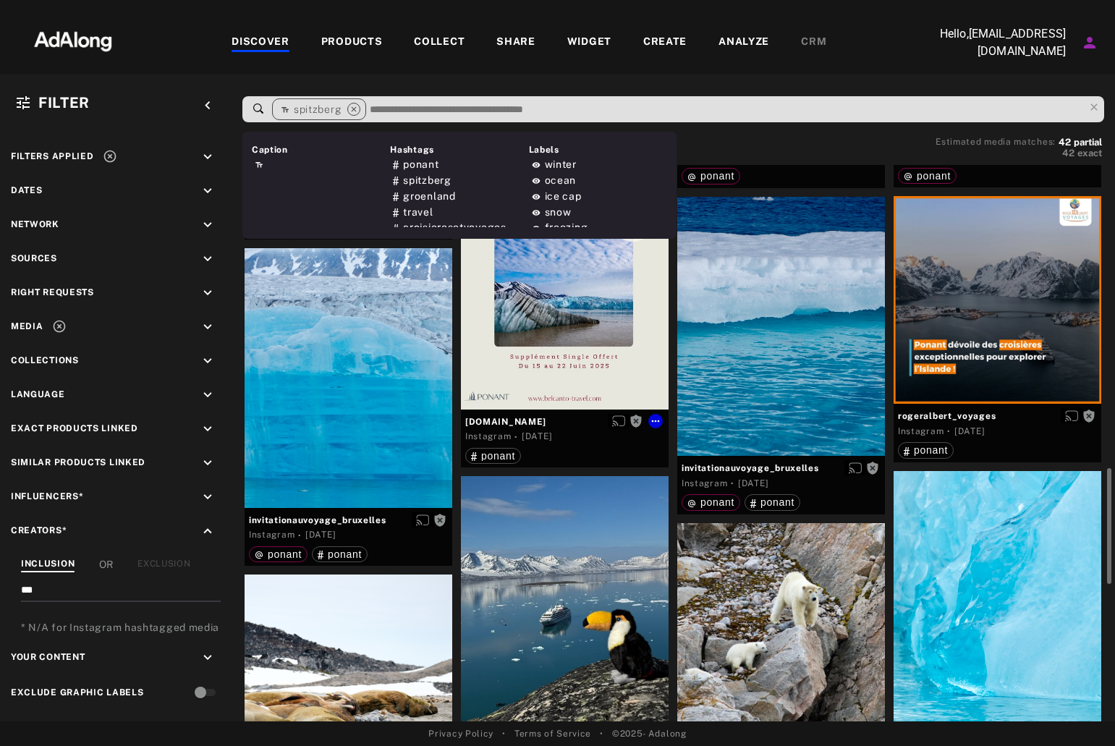
scroll to position [1301, 0]
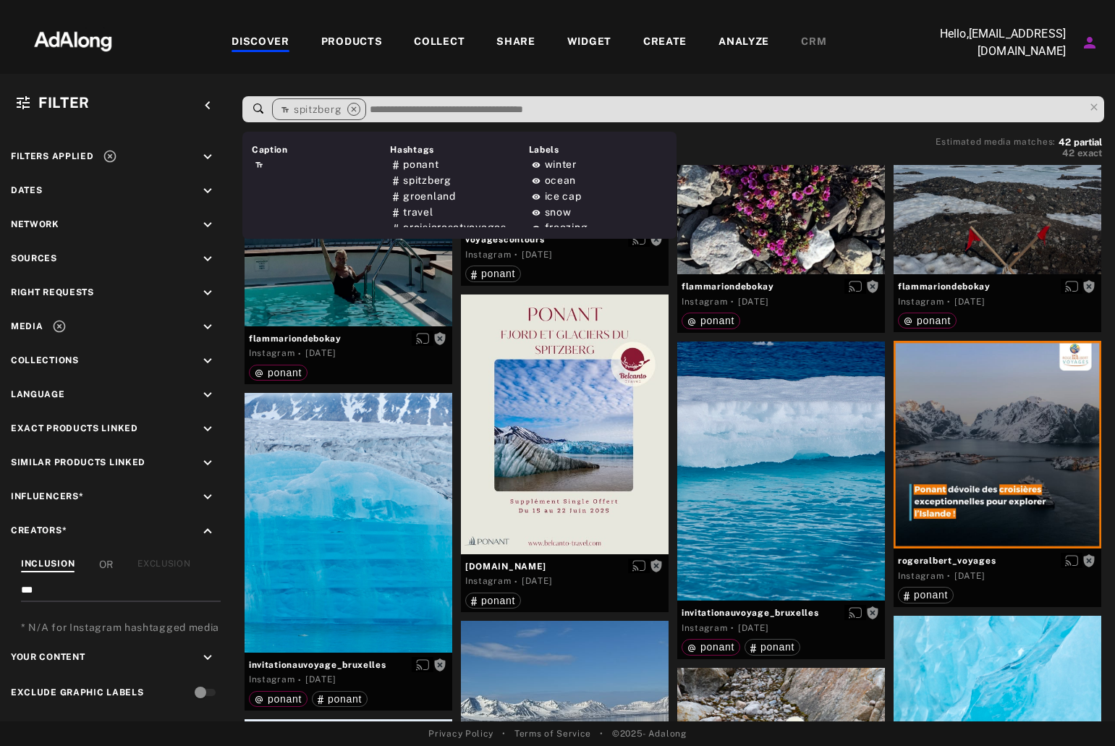
drag, startPoint x: 71, startPoint y: 592, endPoint x: 0, endPoint y: 582, distance: 71.5
click at [0, 582] on div "Filters applied keyboard_arrow_down Dates keyboard_arrow_down Network keyboard_…" at bounding box center [115, 426] width 231 height 590
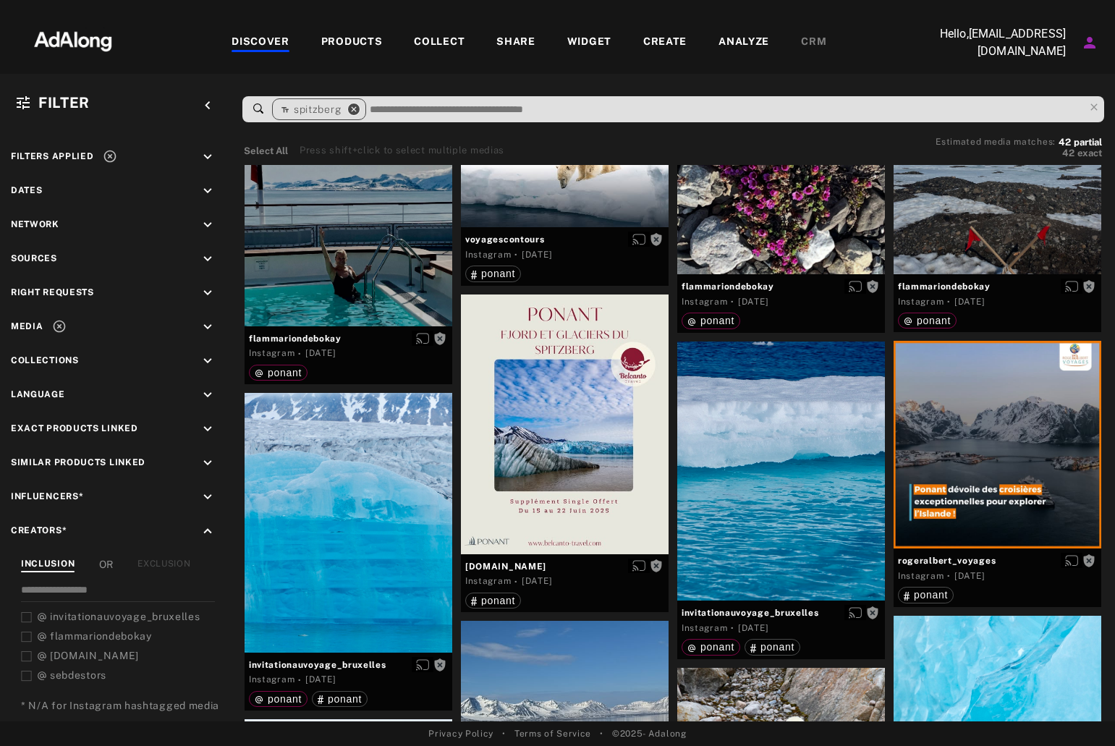
click at [358, 104] on icon "close" at bounding box center [353, 109] width 13 height 13
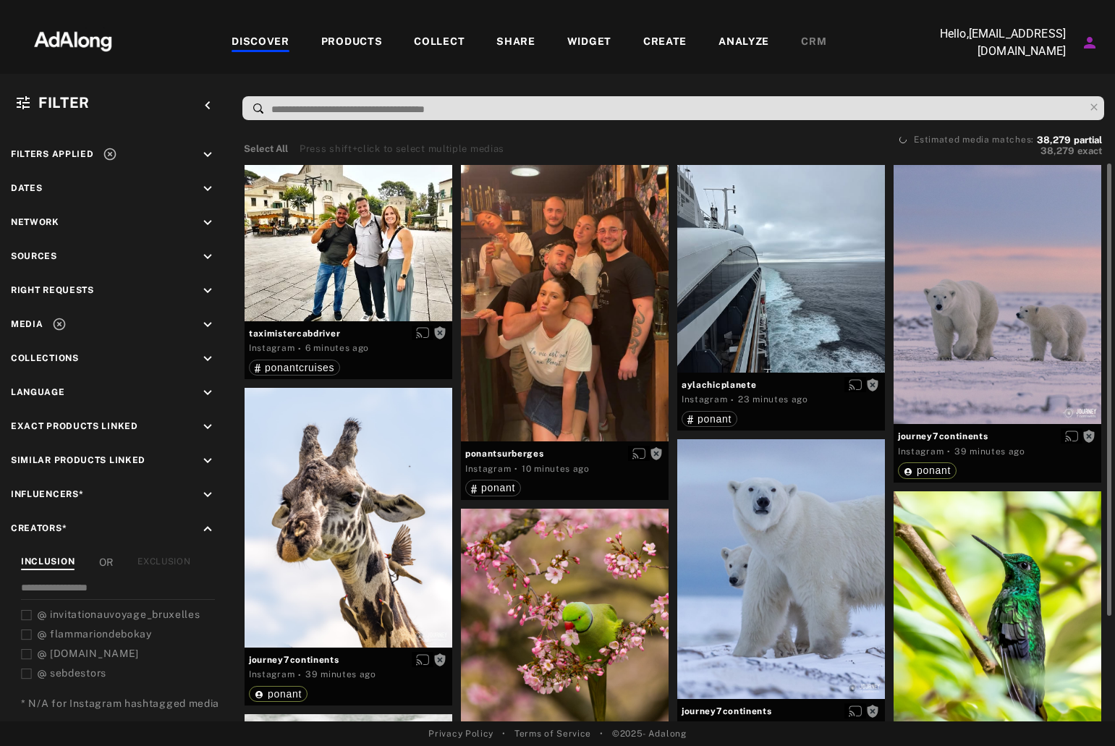
click at [368, 35] on div "PRODUCTS" at bounding box center [351, 42] width 61 height 17
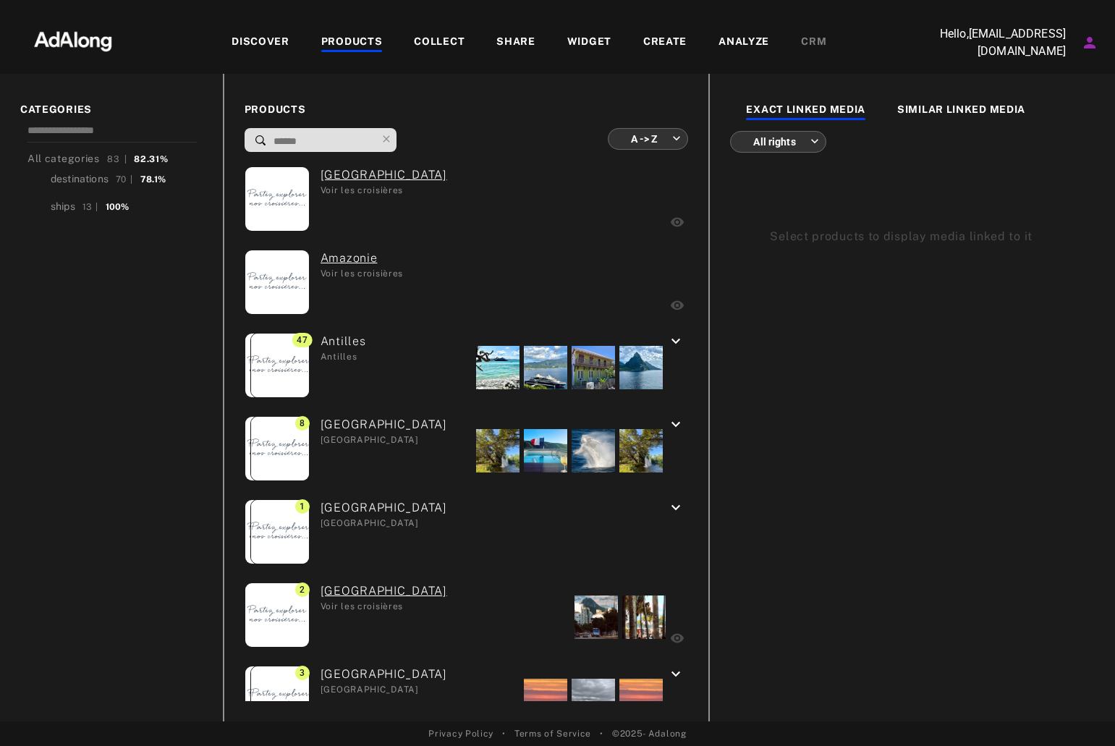
click at [363, 135] on input at bounding box center [324, 142] width 104 height 20
type input "*"
type input "**********"
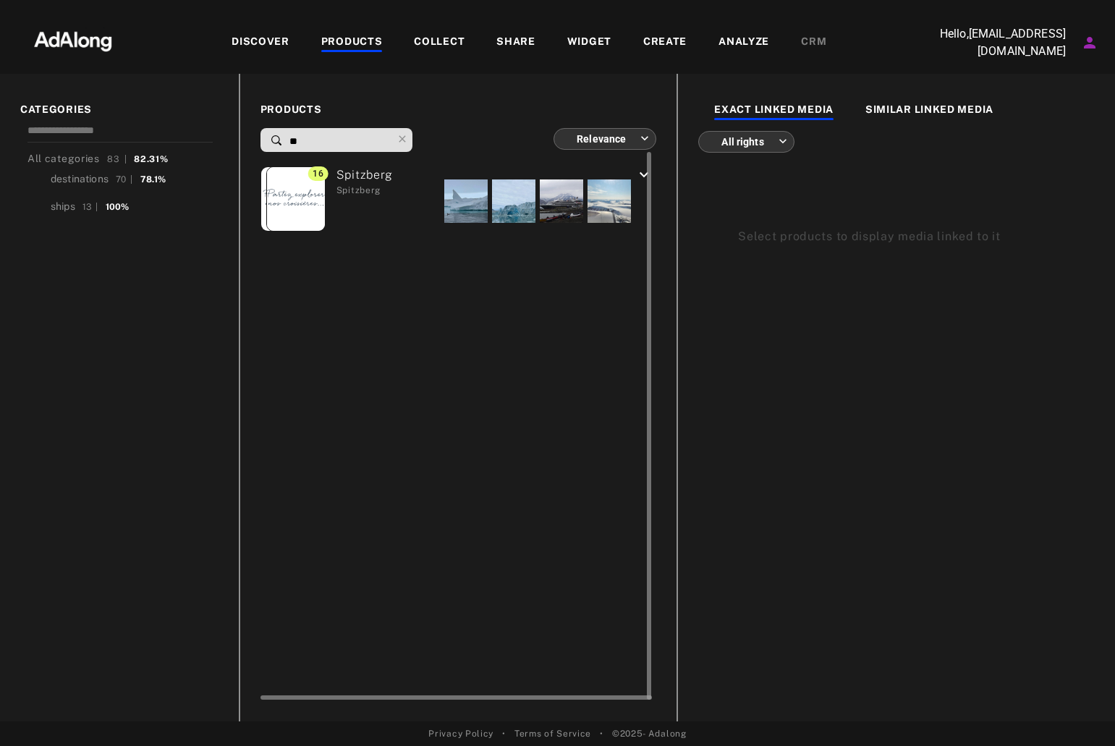
type input "**"
click at [363, 174] on div "[PERSON_NAME]" at bounding box center [359, 200] width 67 height 69
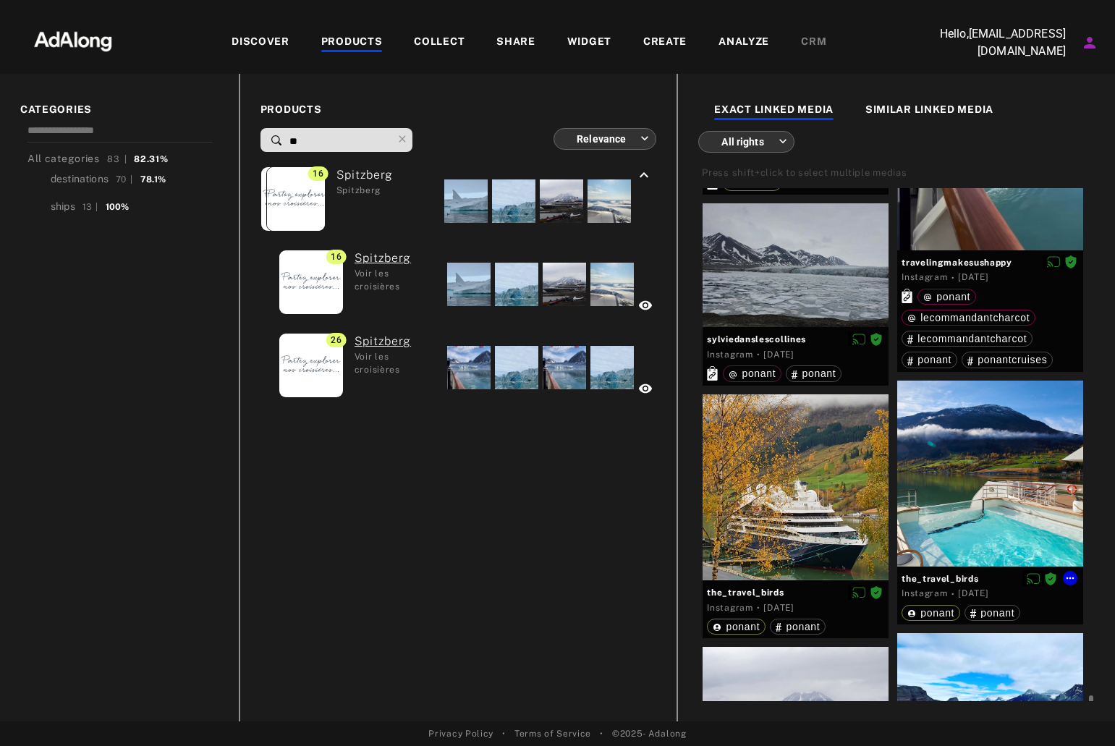
scroll to position [1432, 0]
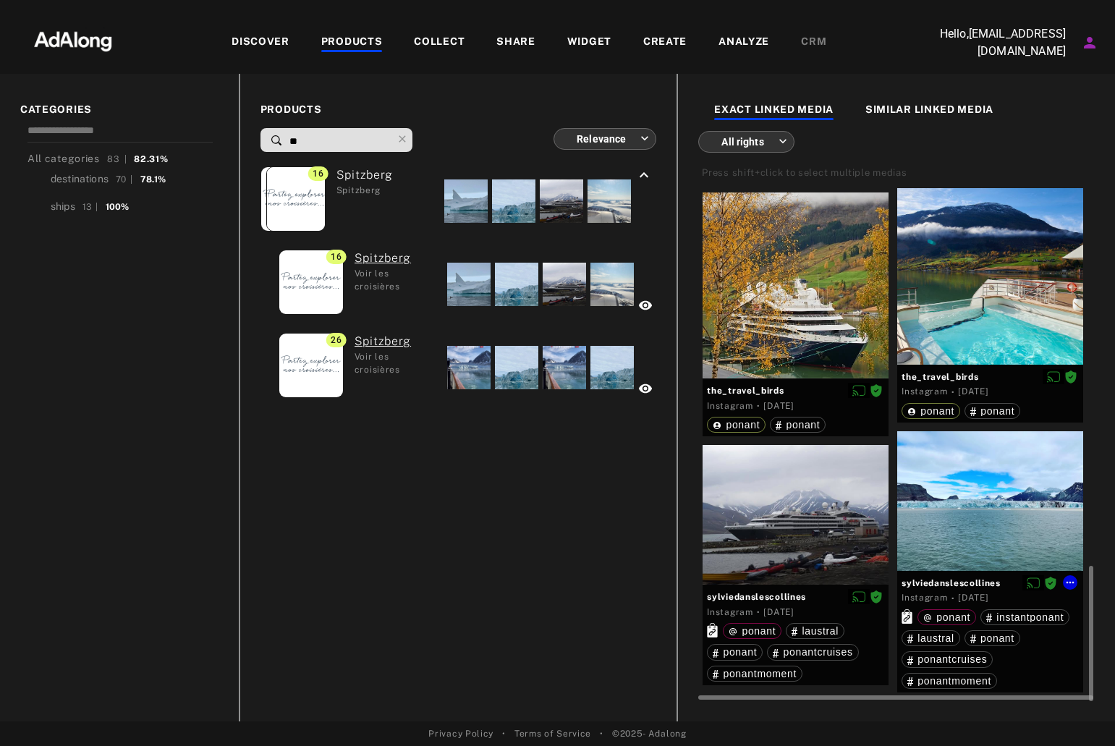
click at [946, 506] on div at bounding box center [990, 501] width 186 height 140
